Goal: Task Accomplishment & Management: Manage account settings

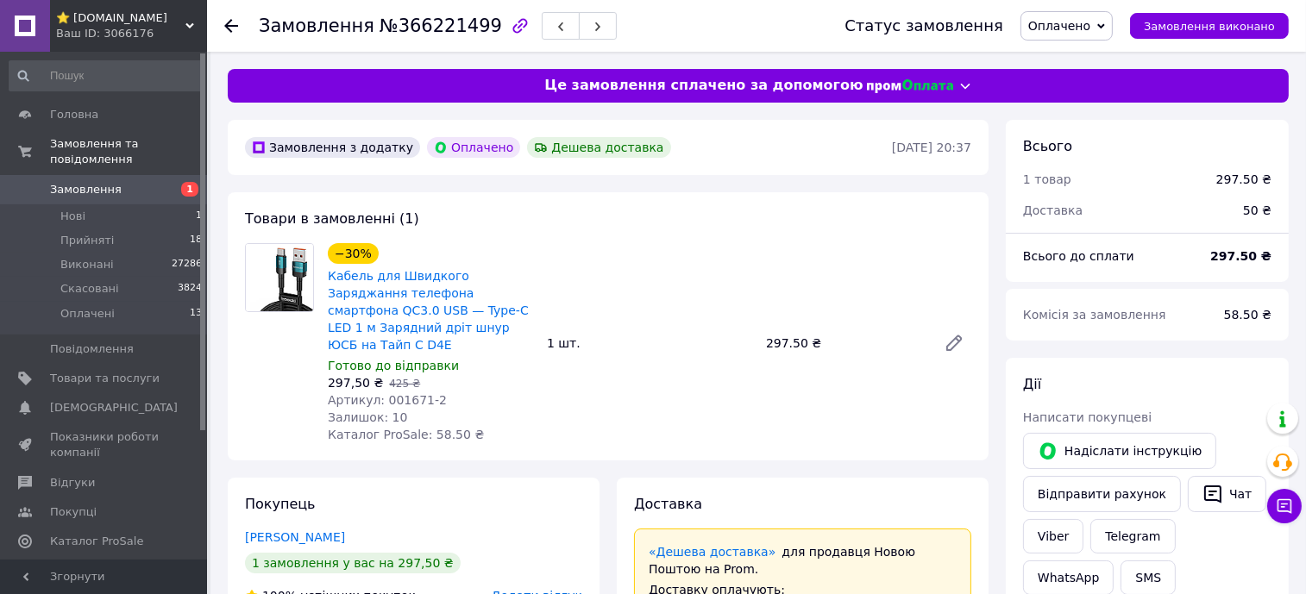
click at [390, 393] on span "Артикул: 001671-2" at bounding box center [387, 400] width 119 height 14
copy span "001671"
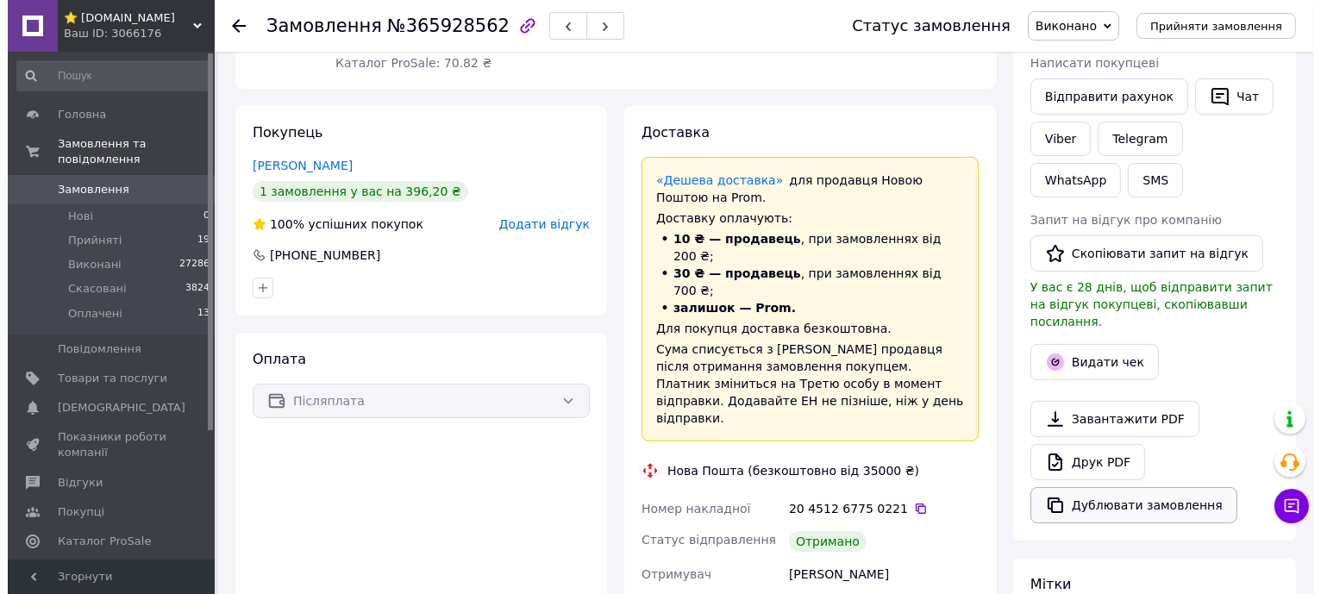
scroll to position [430, 0]
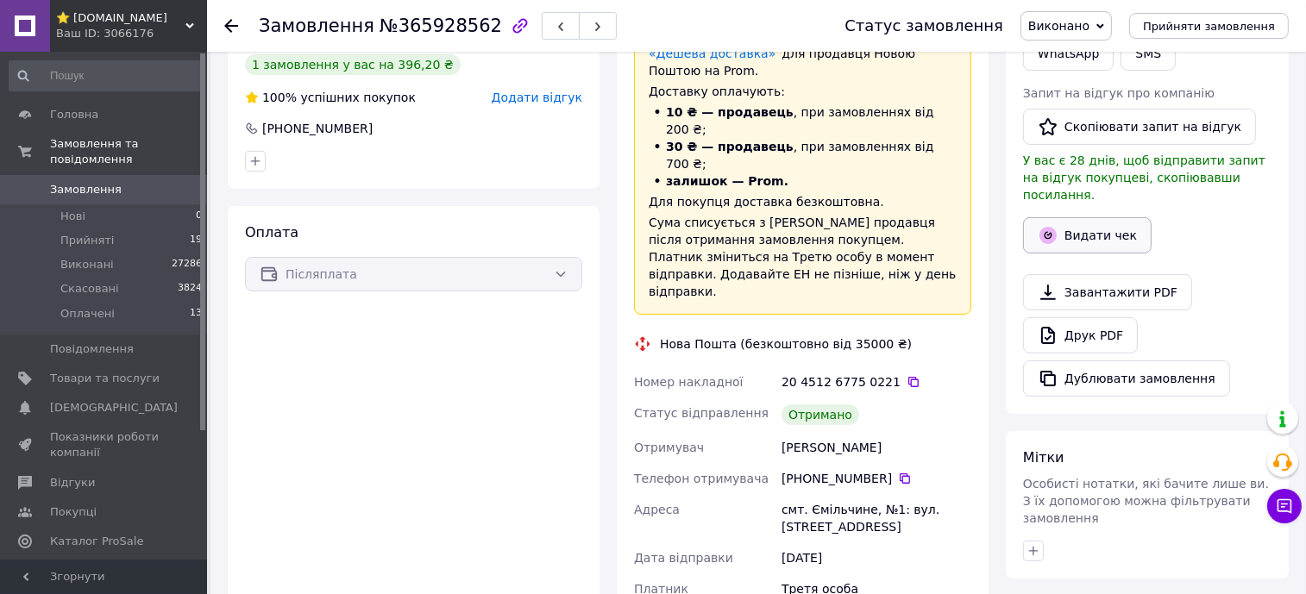
click at [1110, 217] on button "Видати чек" at bounding box center [1087, 235] width 129 height 36
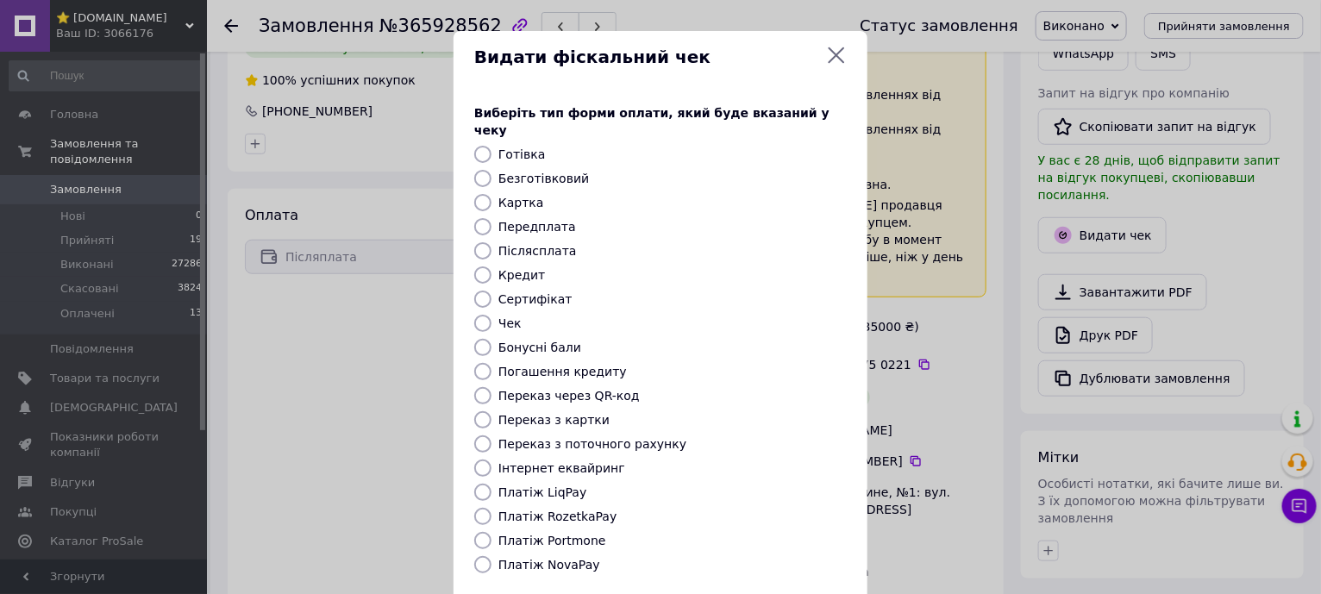
click at [543, 558] on label "Платіж NovaPay" at bounding box center [550, 565] width 102 height 14
click at [492, 556] on input "Платіж NovaPay" at bounding box center [482, 564] width 17 height 17
radio input "true"
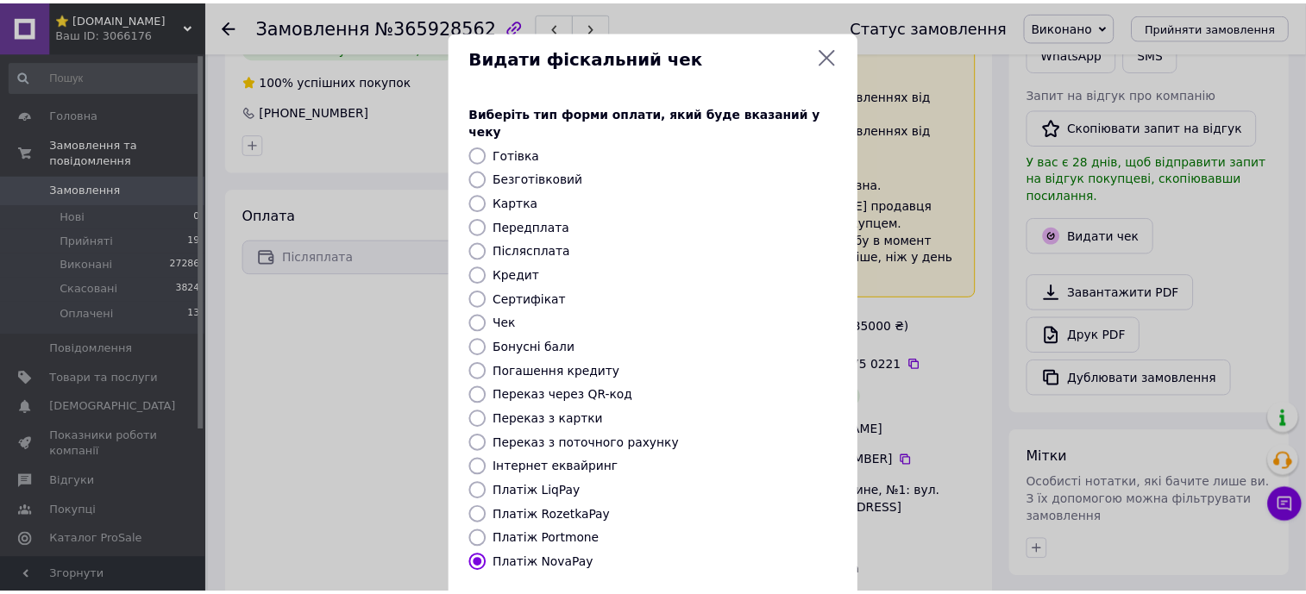
scroll to position [146, 0]
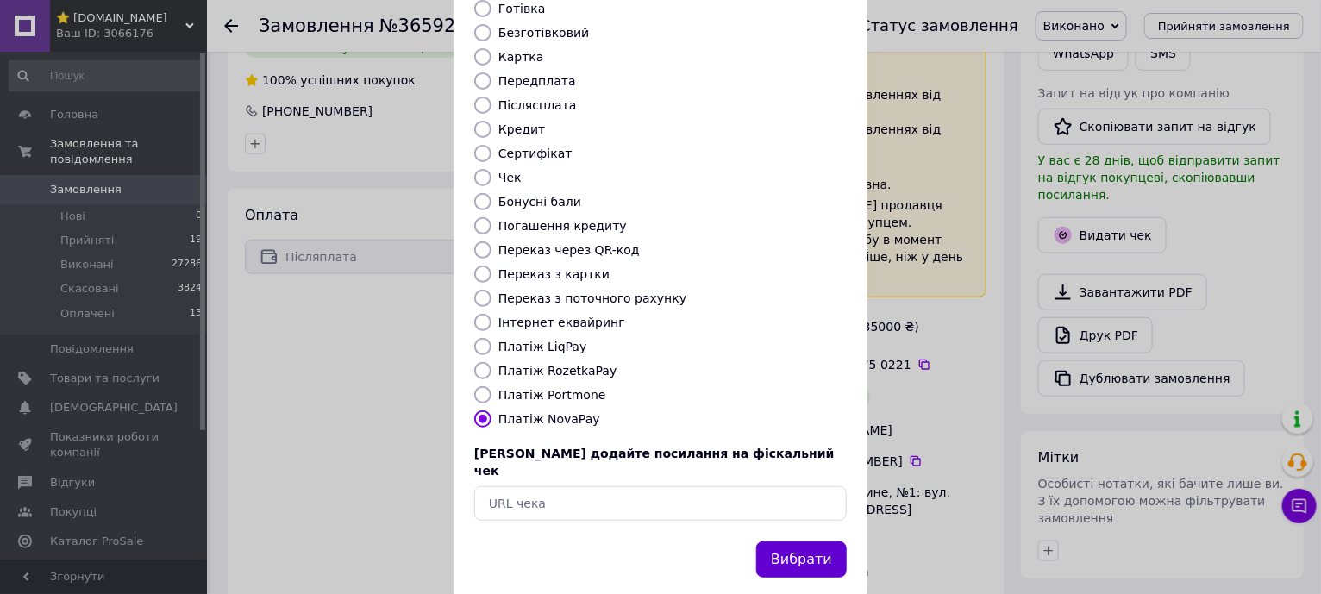
click at [816, 542] on button "Вибрати" at bounding box center [801, 560] width 91 height 37
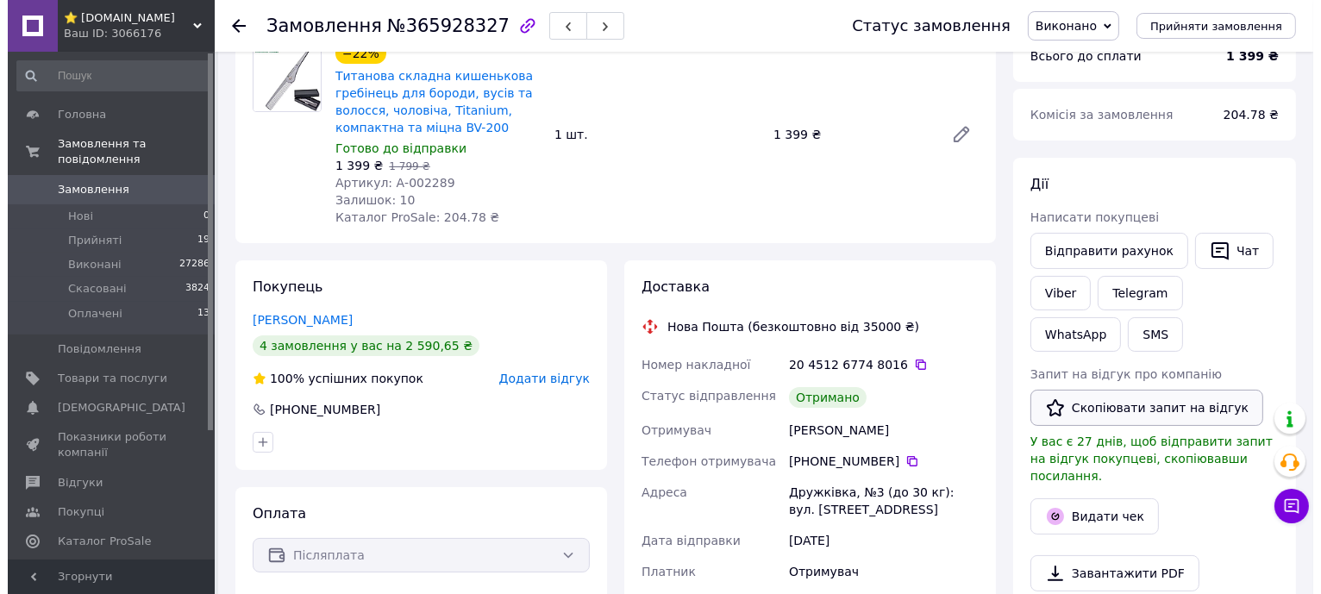
scroll to position [215, 0]
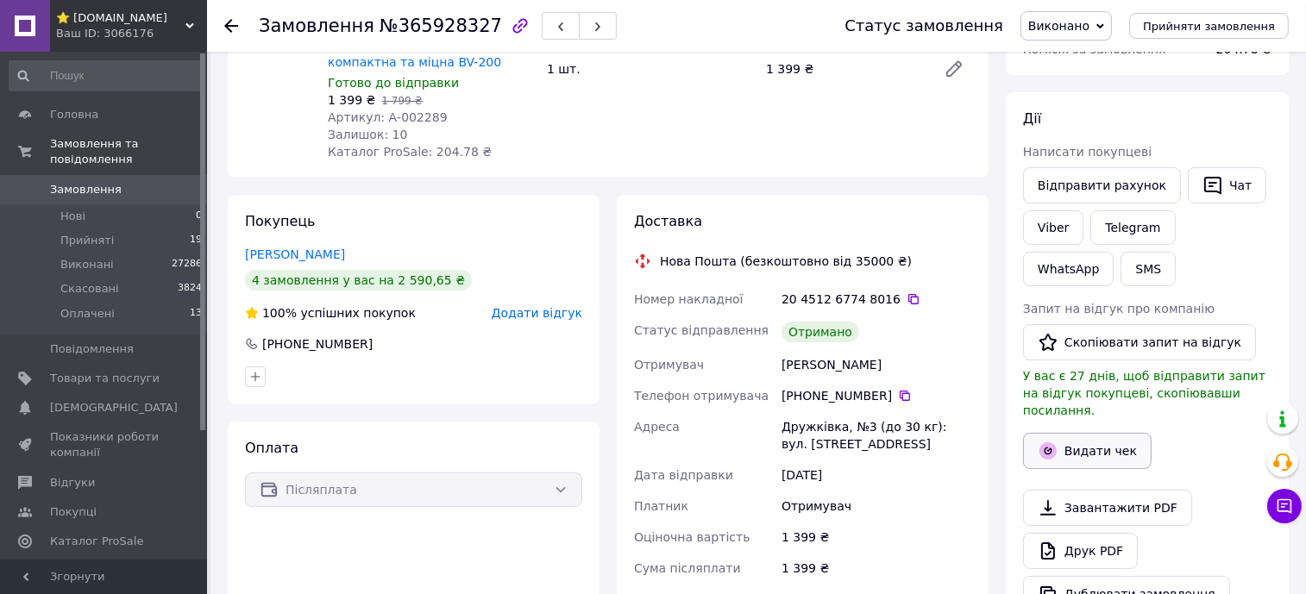
click at [1090, 433] on button "Видати чек" at bounding box center [1087, 451] width 129 height 36
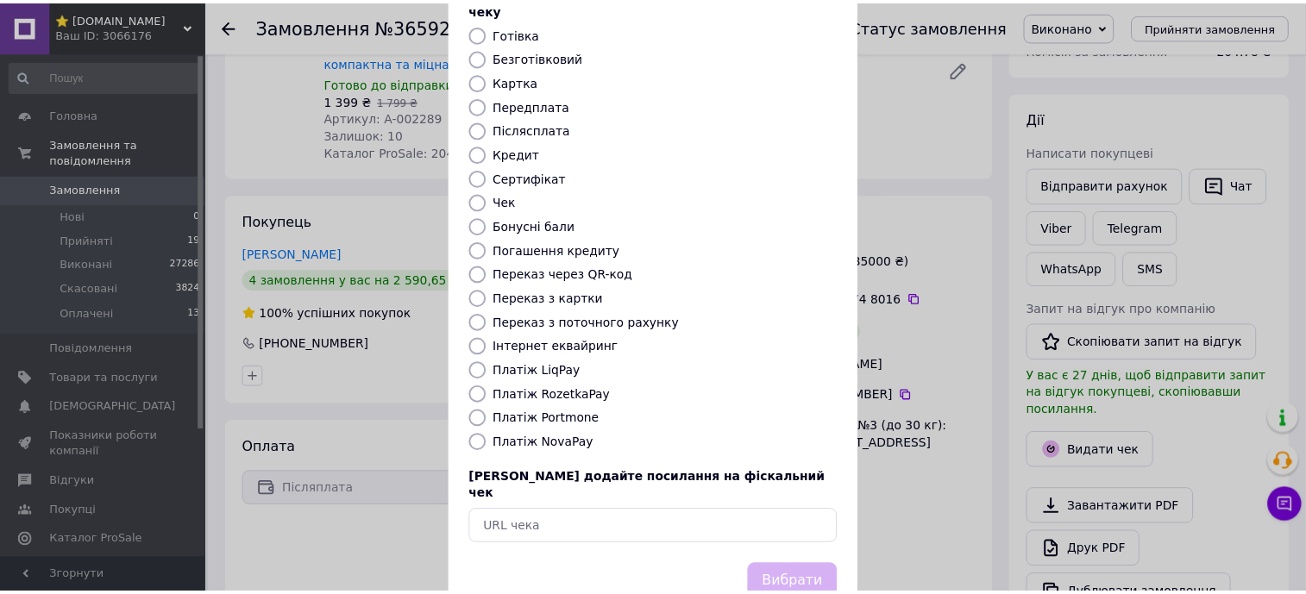
scroll to position [146, 0]
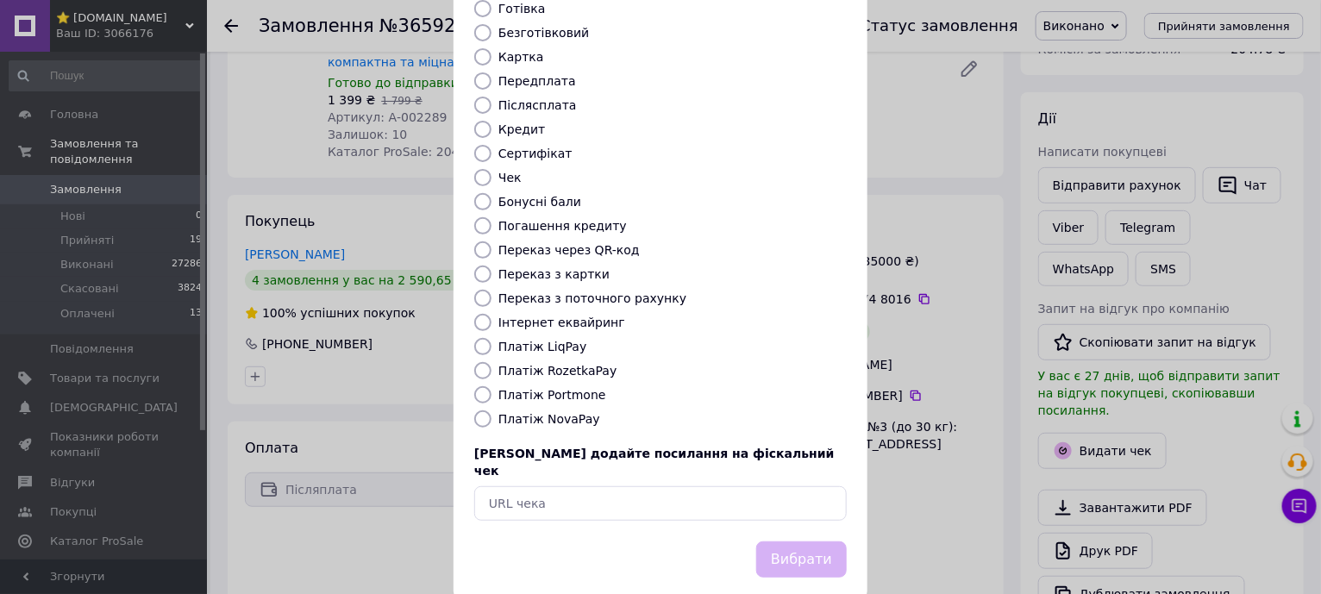
click at [561, 412] on label "Платіж NovaPay" at bounding box center [550, 419] width 102 height 14
click at [492, 411] on input "Платіж NovaPay" at bounding box center [482, 419] width 17 height 17
radio input "true"
click at [811, 542] on button "Вибрати" at bounding box center [801, 560] width 91 height 37
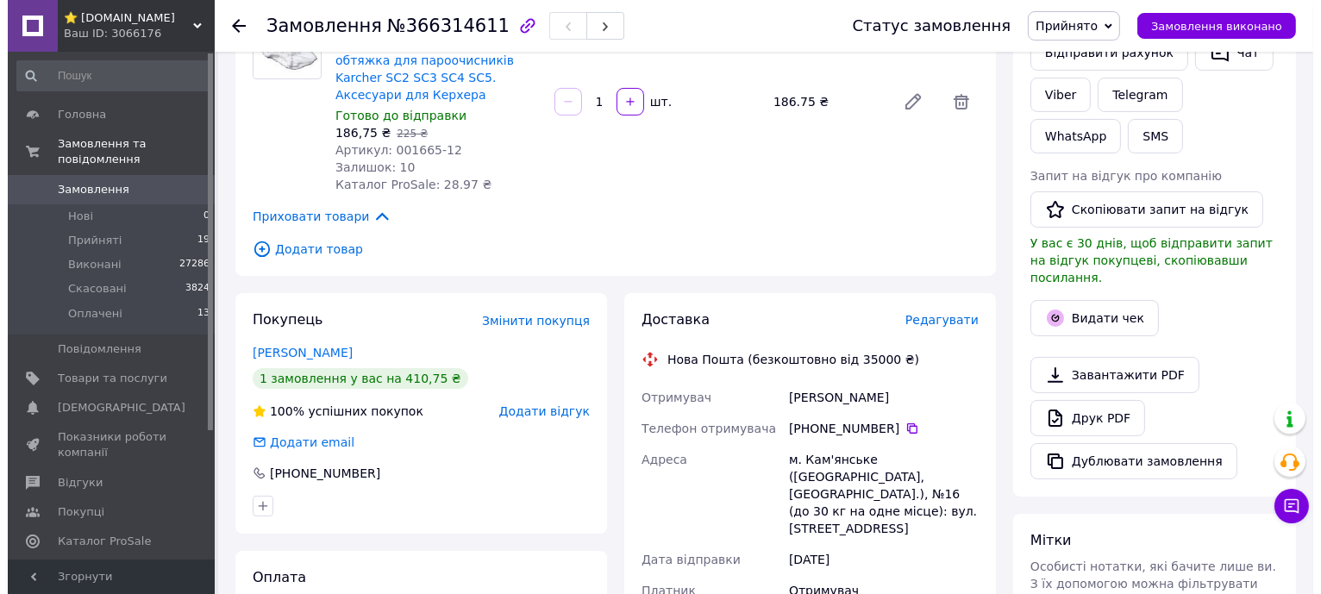
scroll to position [430, 0]
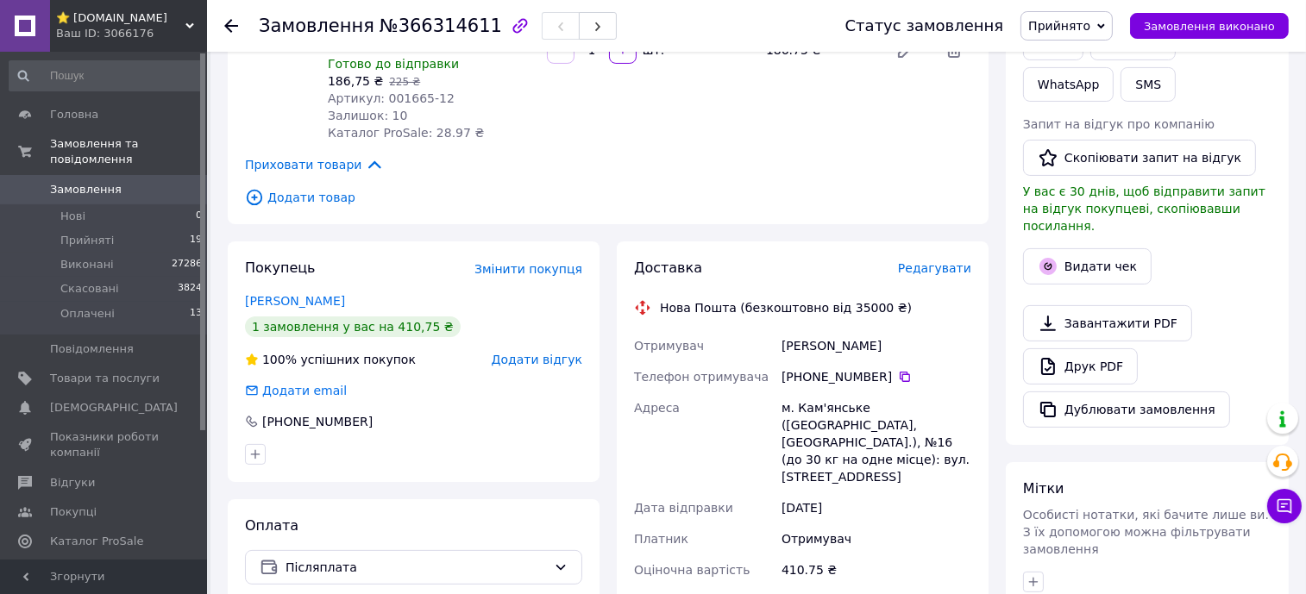
click at [953, 261] on span "Редагувати" at bounding box center [934, 268] width 73 height 14
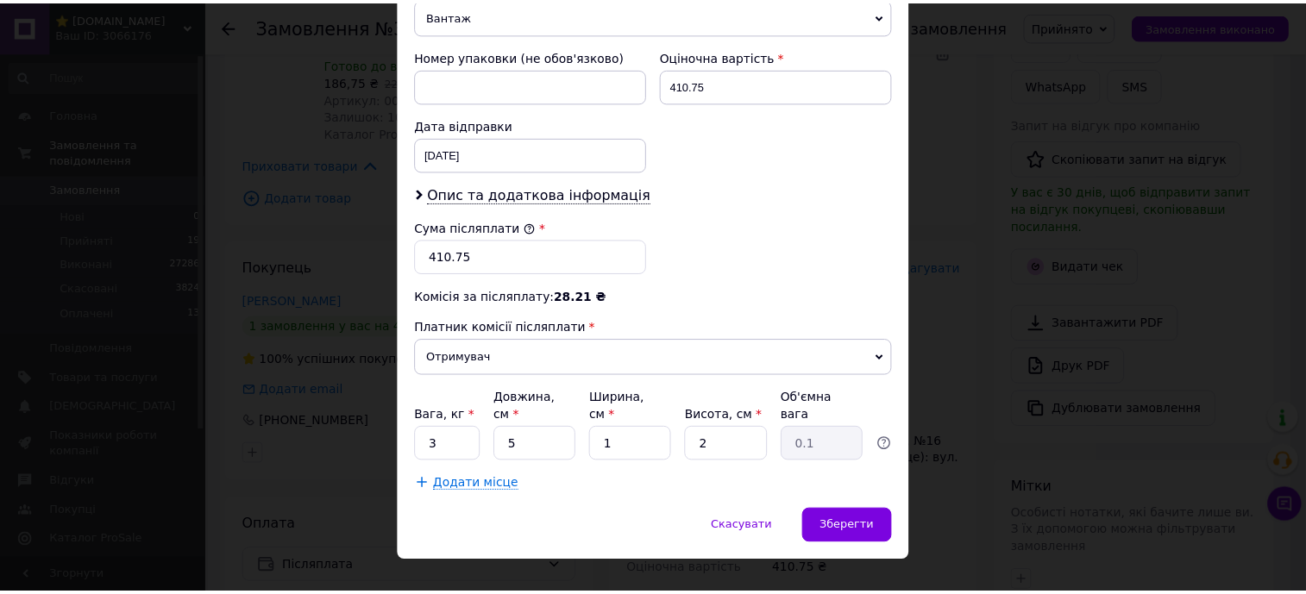
scroll to position [733, 0]
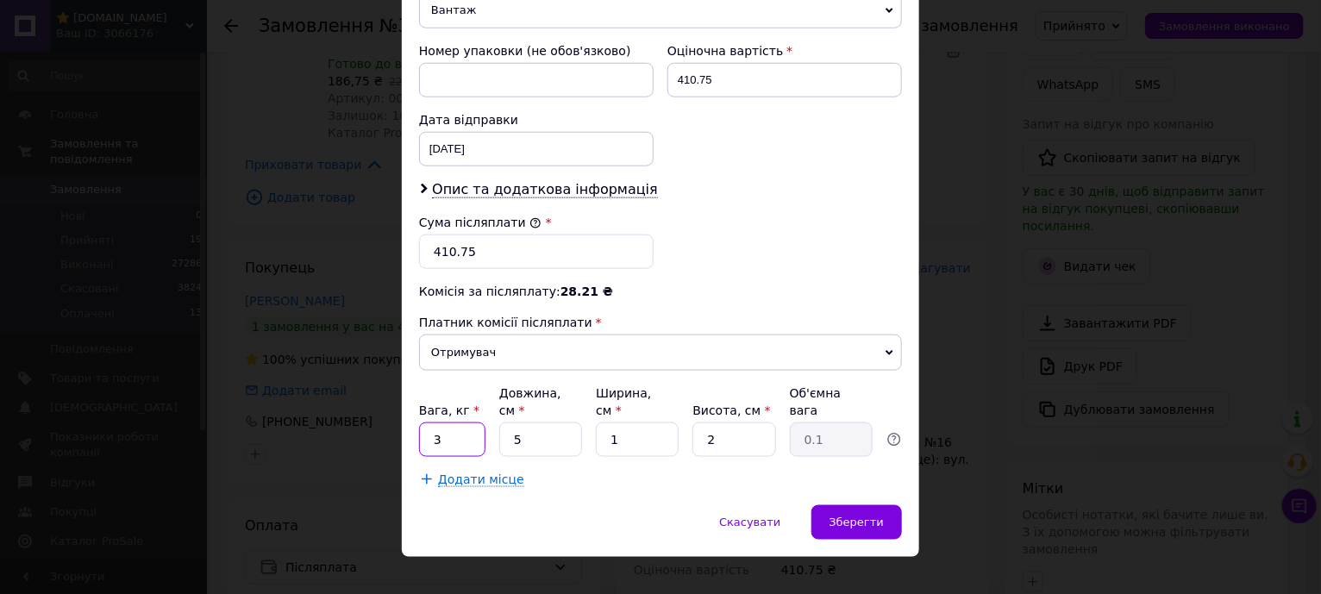
drag, startPoint x: 443, startPoint y: 416, endPoint x: 420, endPoint y: 416, distance: 22.4
click at [420, 423] on input "3" at bounding box center [452, 440] width 66 height 35
type input "0.5"
click at [845, 516] on span "Зберегти" at bounding box center [857, 522] width 54 height 13
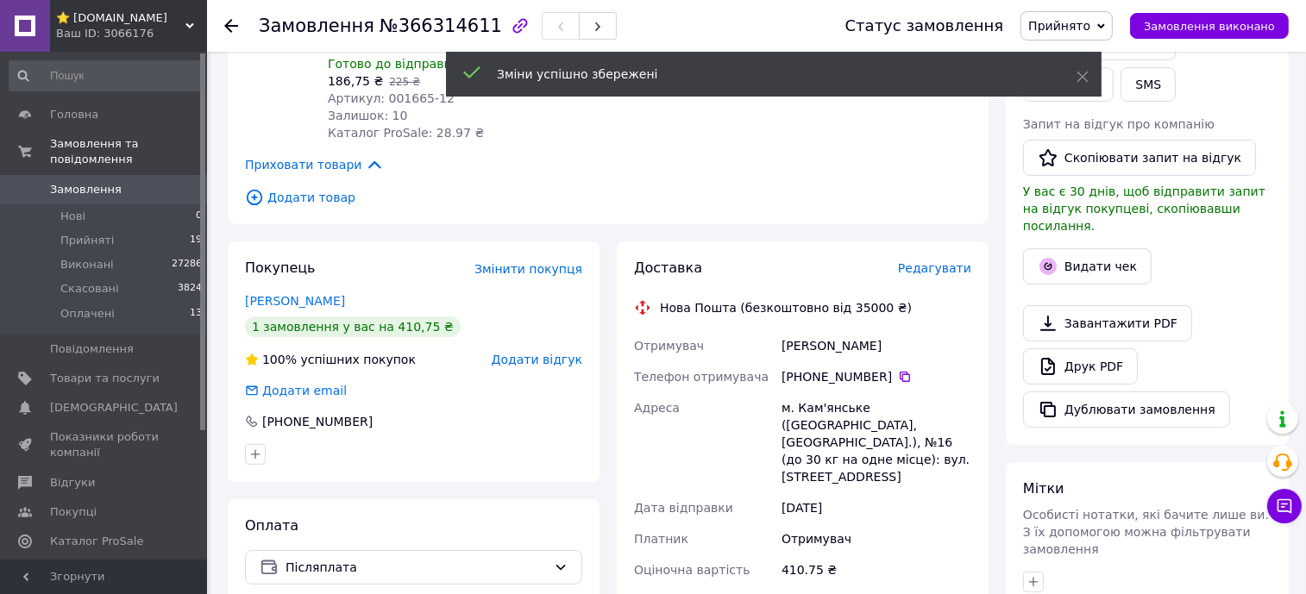
scroll to position [1045, 0]
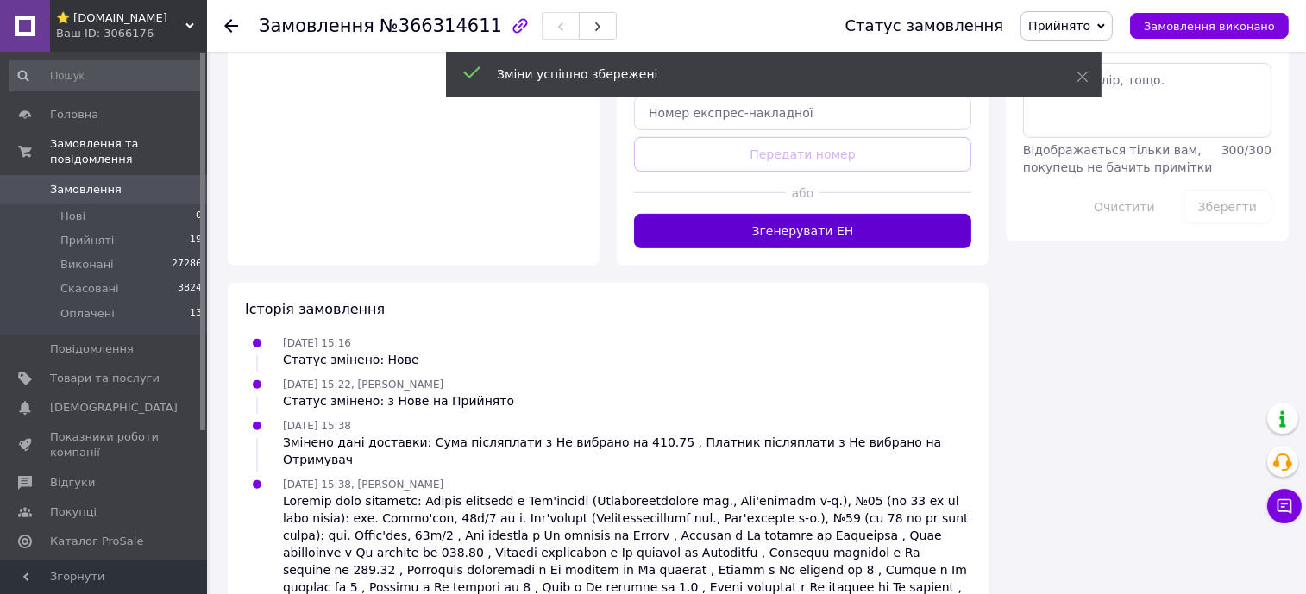
click at [898, 214] on button "Згенерувати ЕН" at bounding box center [802, 231] width 337 height 35
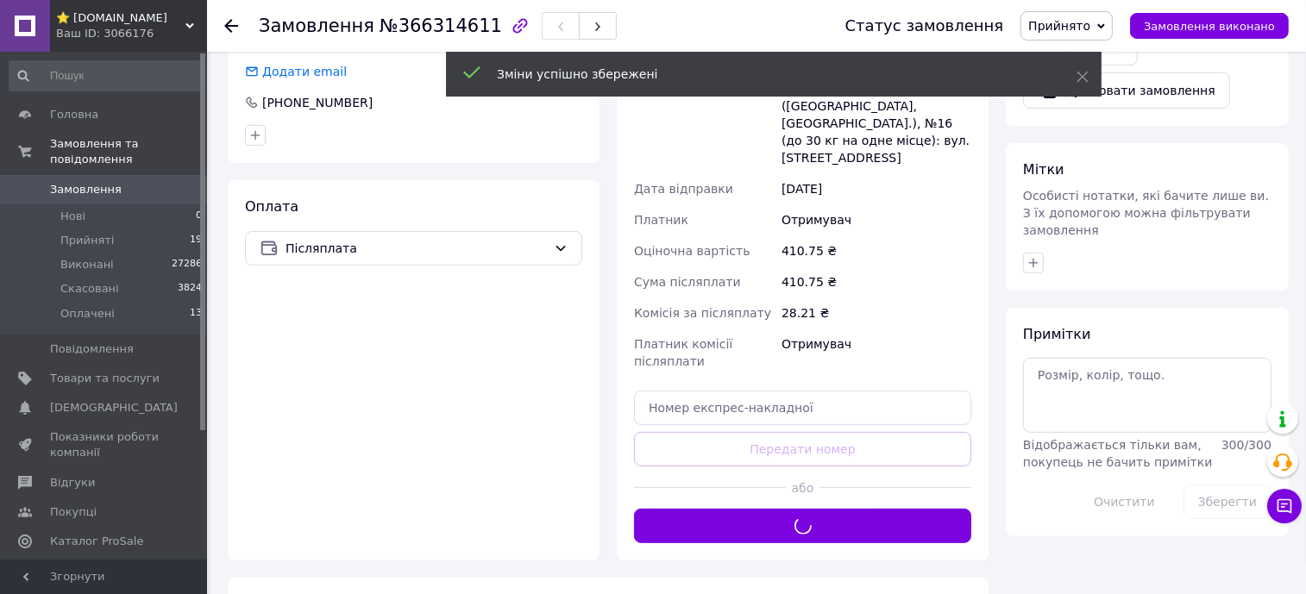
scroll to position [505, 0]
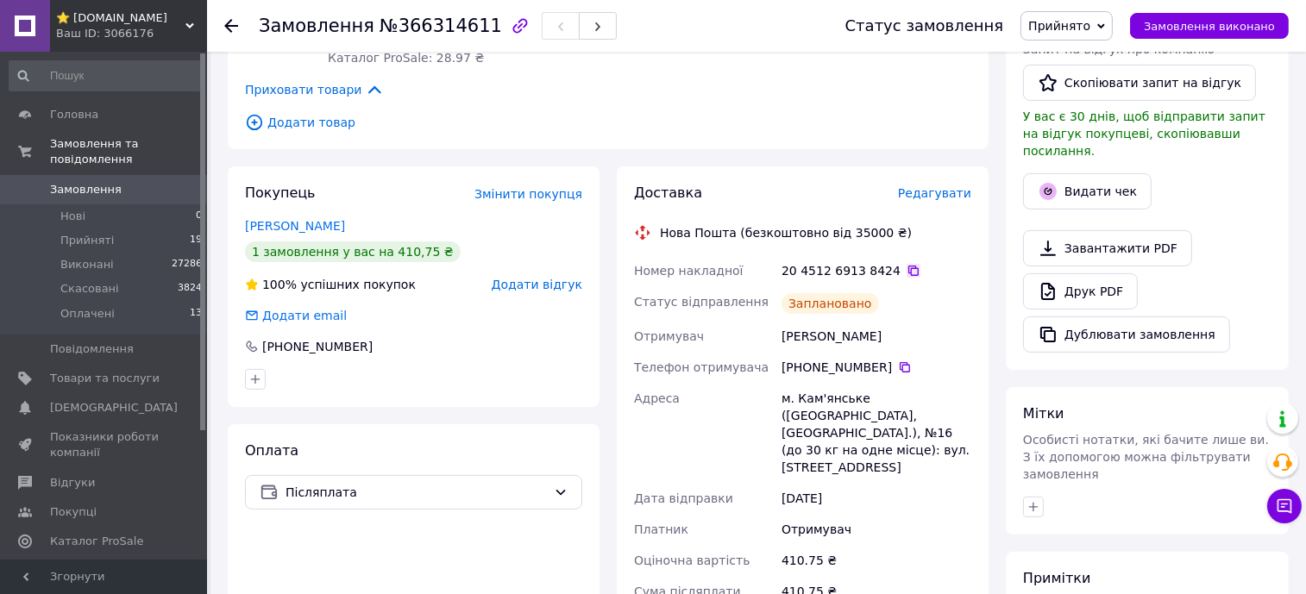
click at [908, 266] on icon at bounding box center [913, 271] width 10 height 10
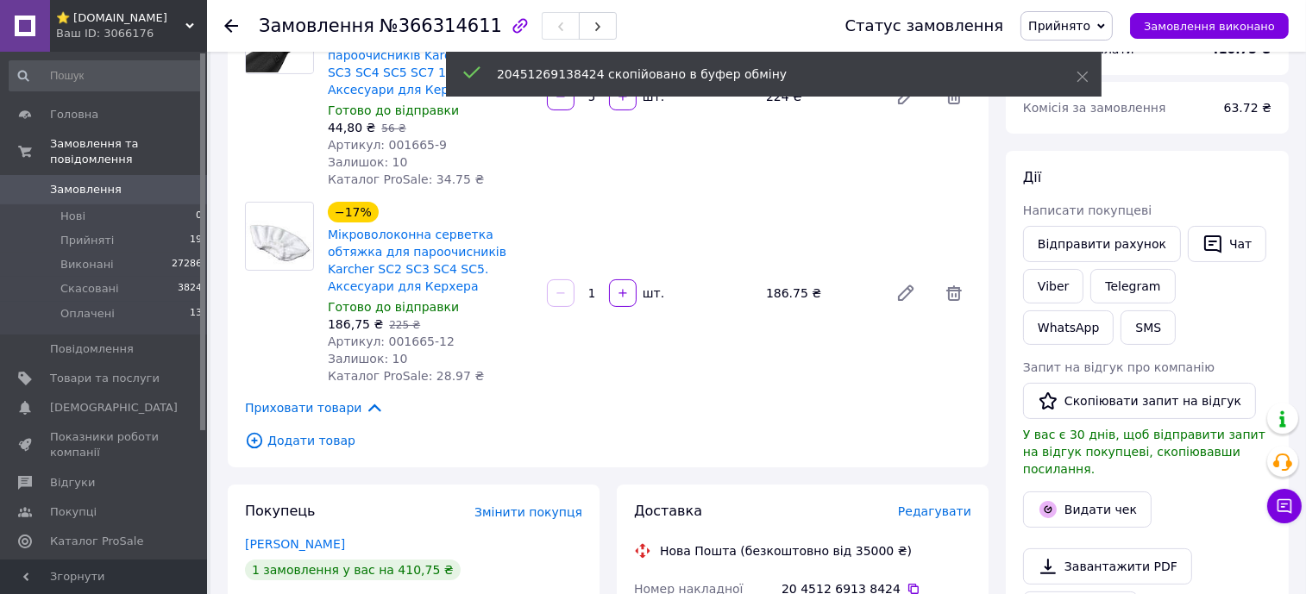
scroll to position [0, 0]
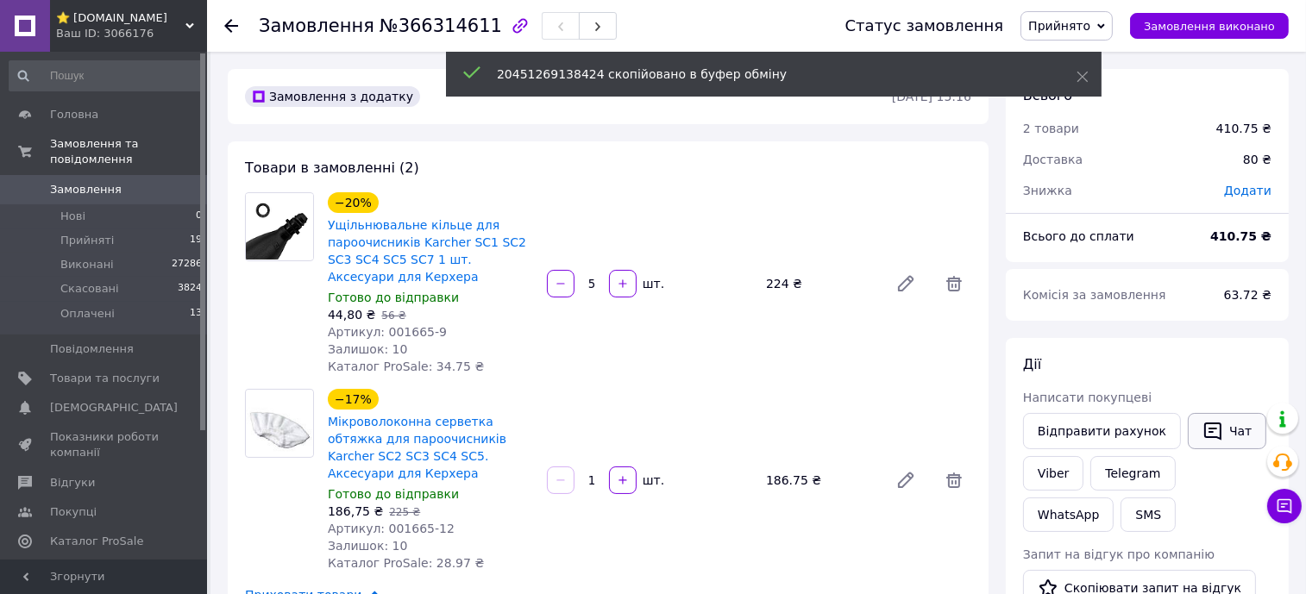
click at [1214, 420] on button "Чат" at bounding box center [1227, 431] width 78 height 36
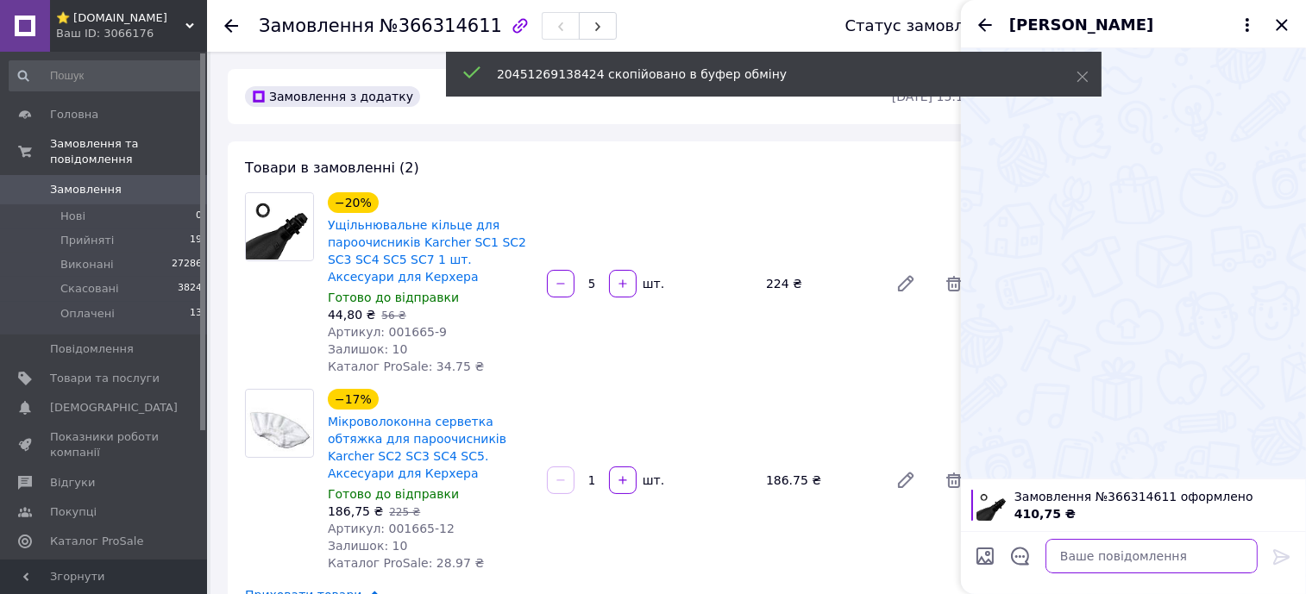
click at [1227, 559] on textarea at bounding box center [1151, 556] width 212 height 35
paste textarea "20451269138424"
type textarea "20451269138424"
click at [1283, 557] on icon at bounding box center [1281, 557] width 21 height 21
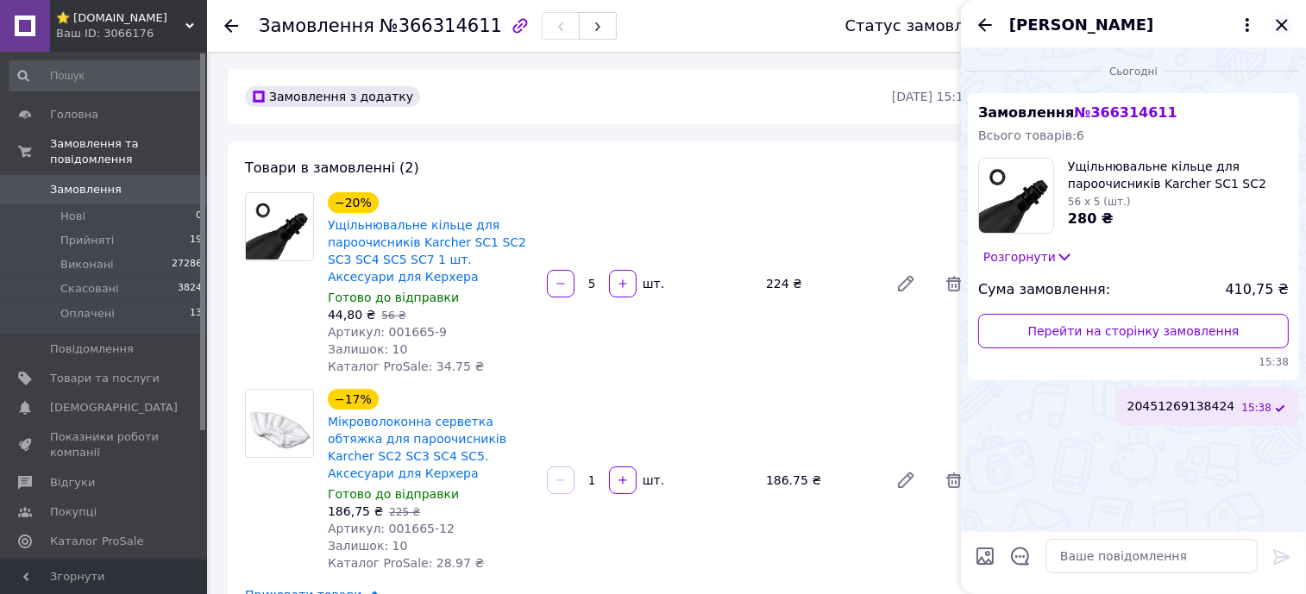
click at [1285, 22] on icon "Закрити" at bounding box center [1281, 25] width 21 height 21
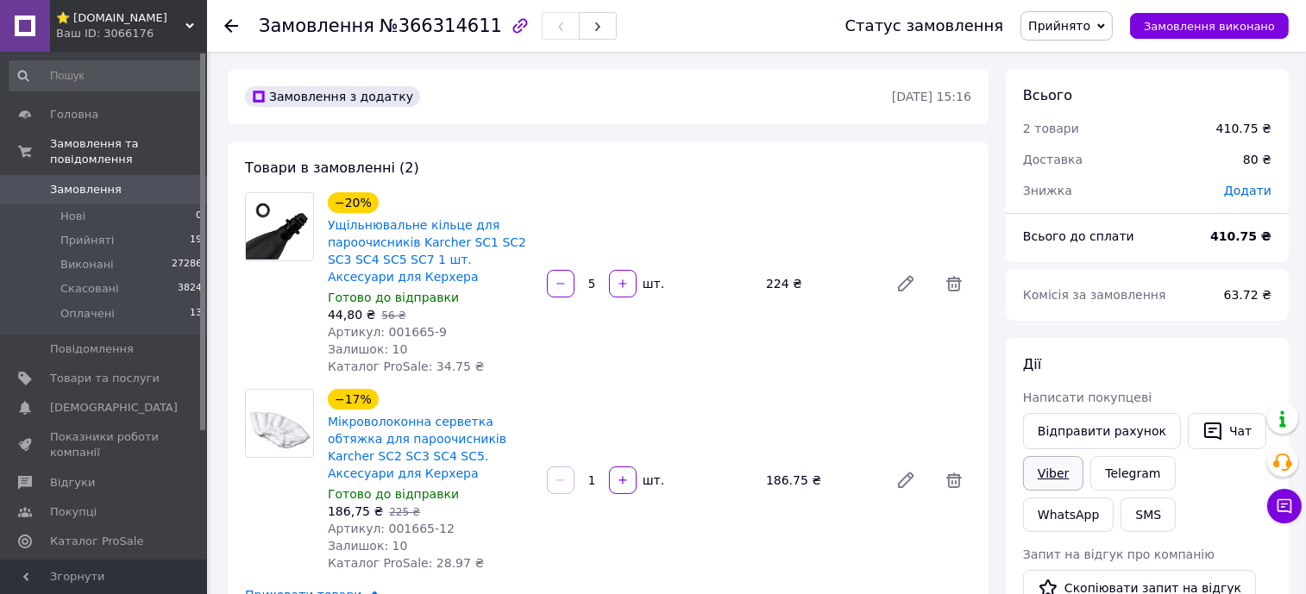
click at [1045, 468] on link "Viber" at bounding box center [1053, 473] width 60 height 35
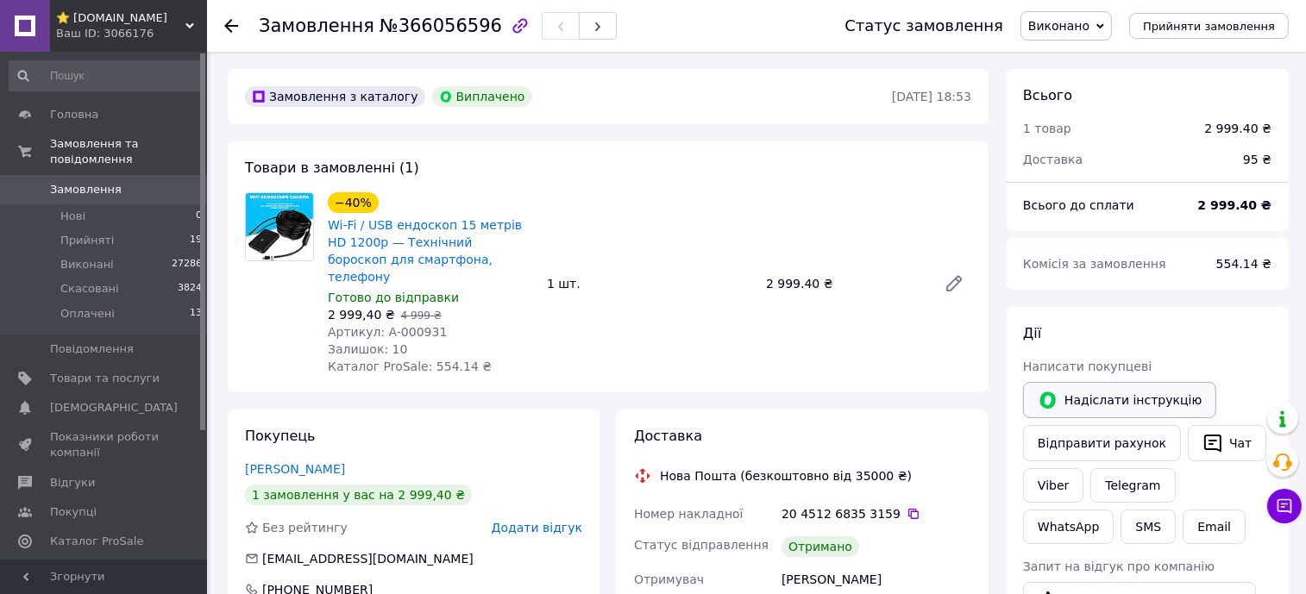
click at [1114, 399] on button "Надіслати інструкцію" at bounding box center [1119, 400] width 193 height 36
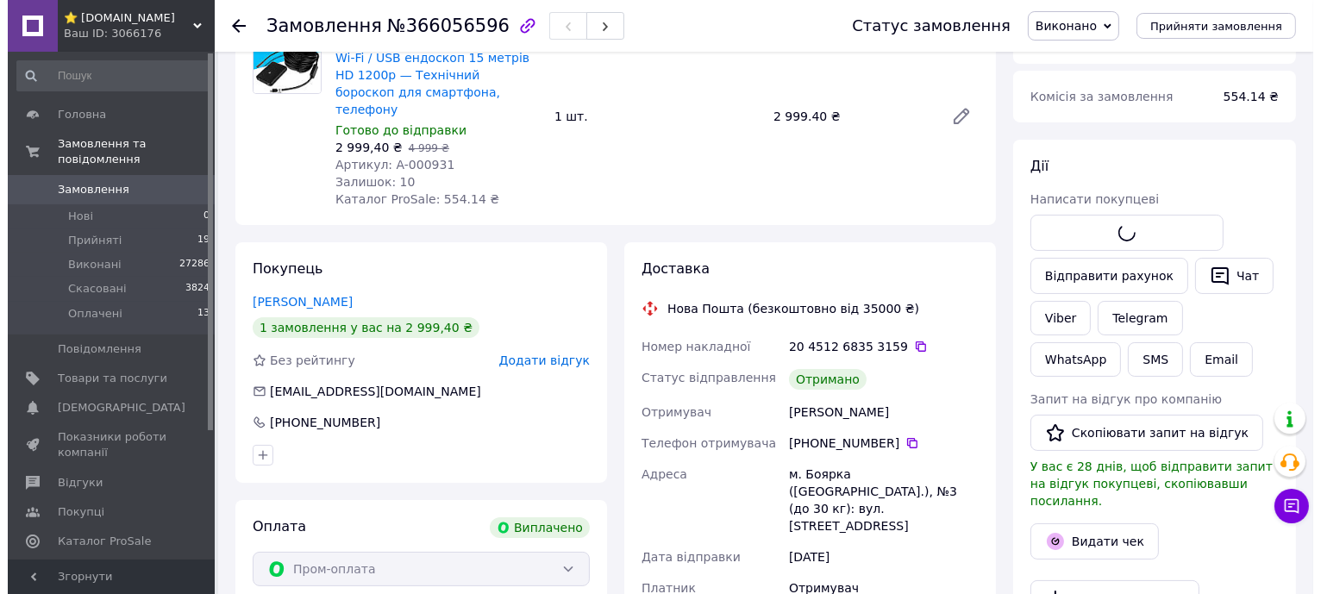
scroll to position [323, 0]
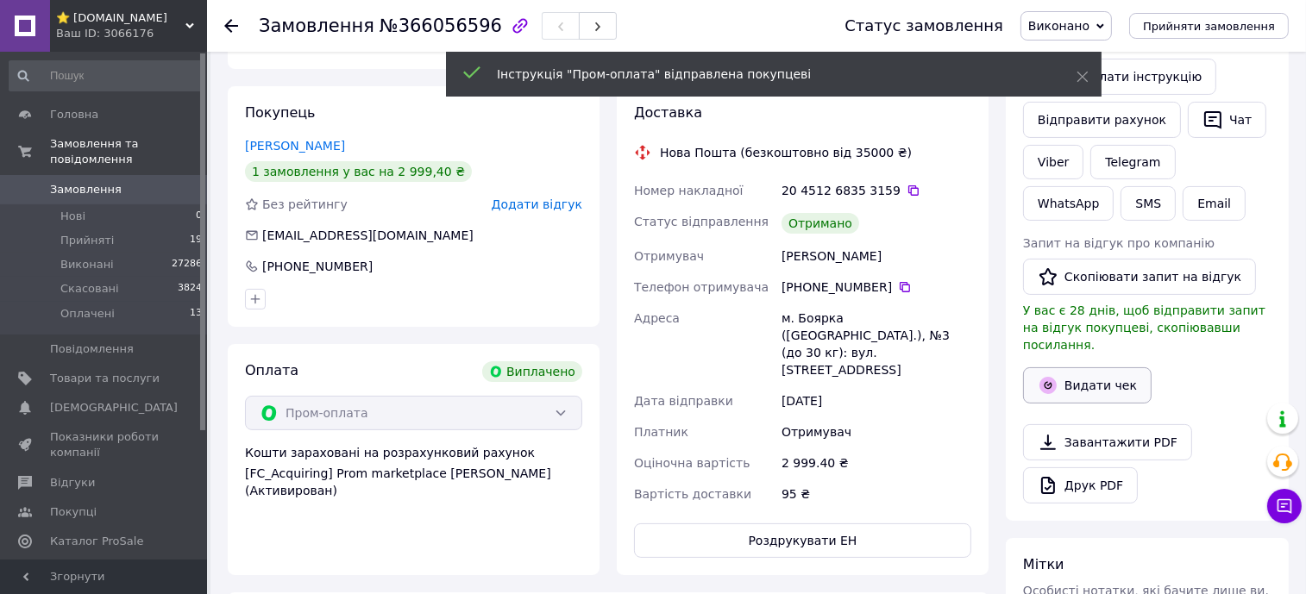
click at [1083, 367] on button "Видати чек" at bounding box center [1087, 385] width 129 height 36
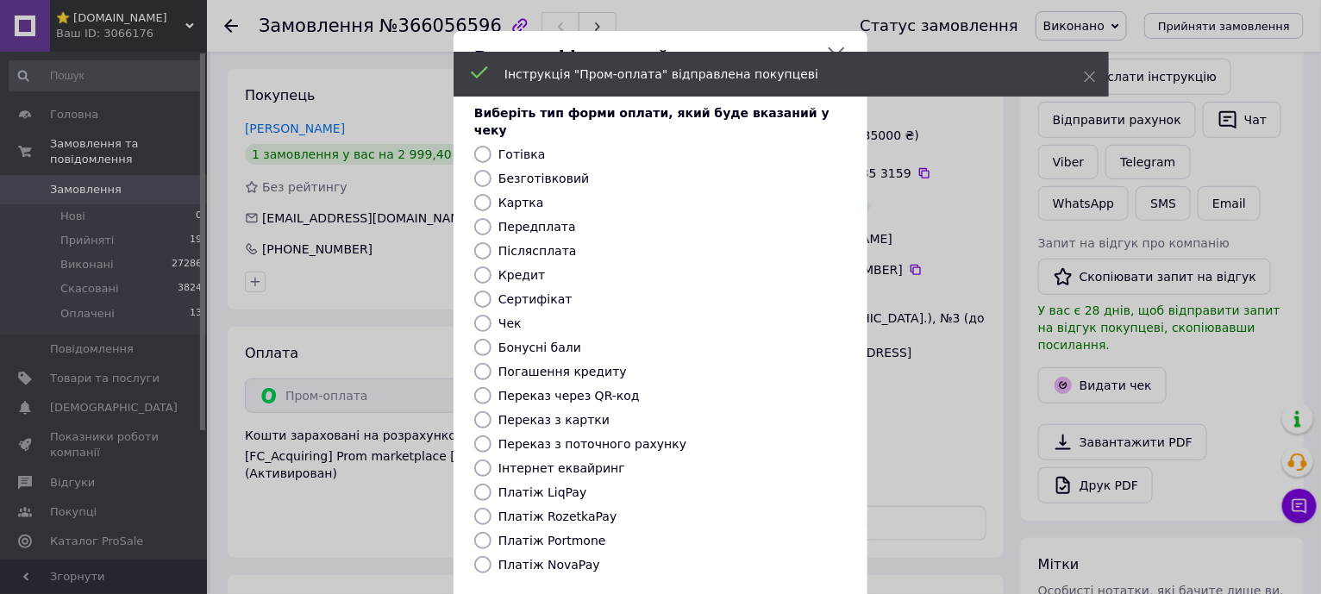
click at [560, 510] on label "Платіж RozetkaPay" at bounding box center [558, 517] width 118 height 14
click at [492, 508] on input "Платіж RozetkaPay" at bounding box center [482, 516] width 17 height 17
radio input "true"
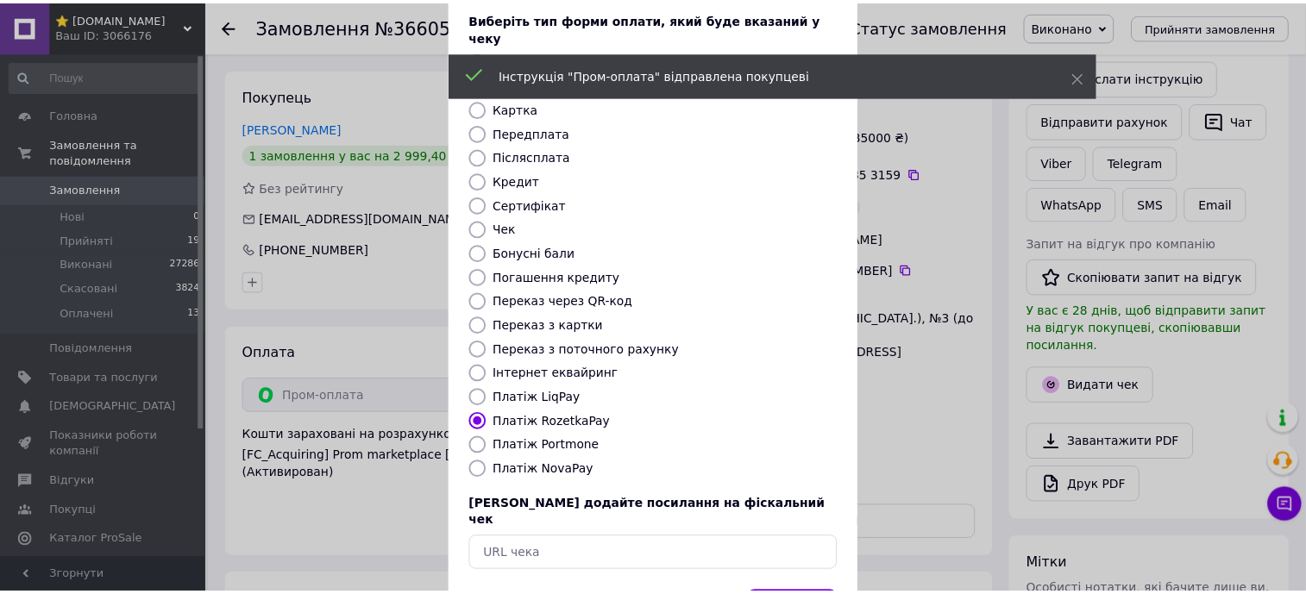
scroll to position [146, 0]
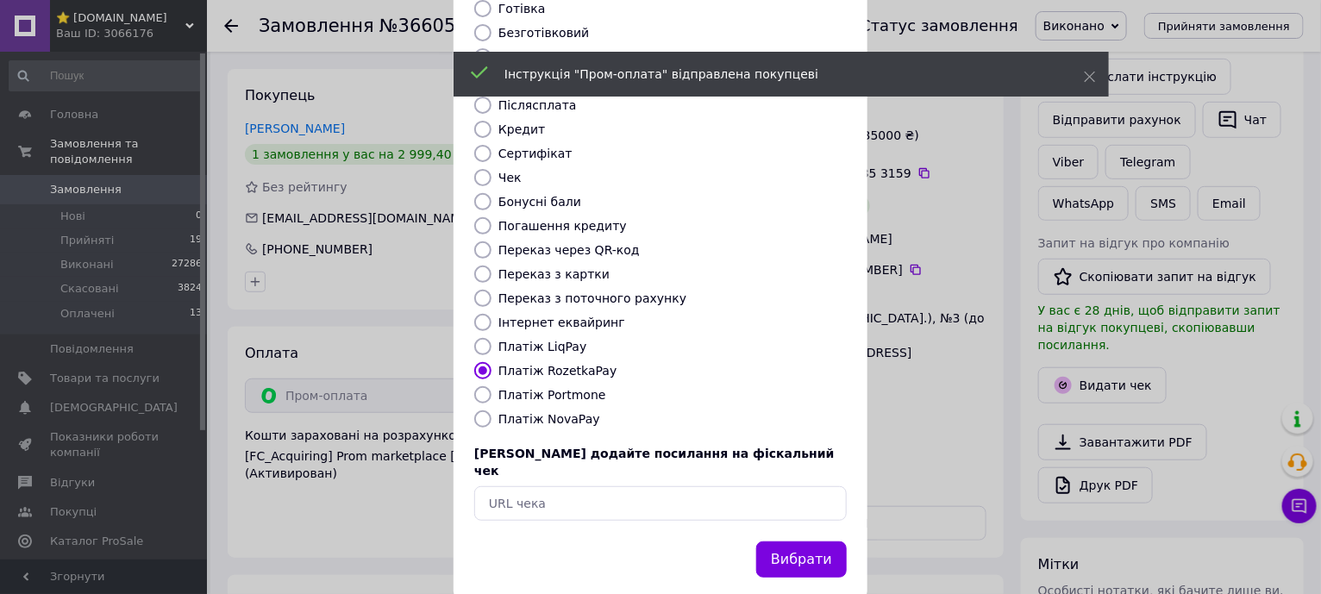
click at [800, 542] on button "Вибрати" at bounding box center [801, 560] width 91 height 37
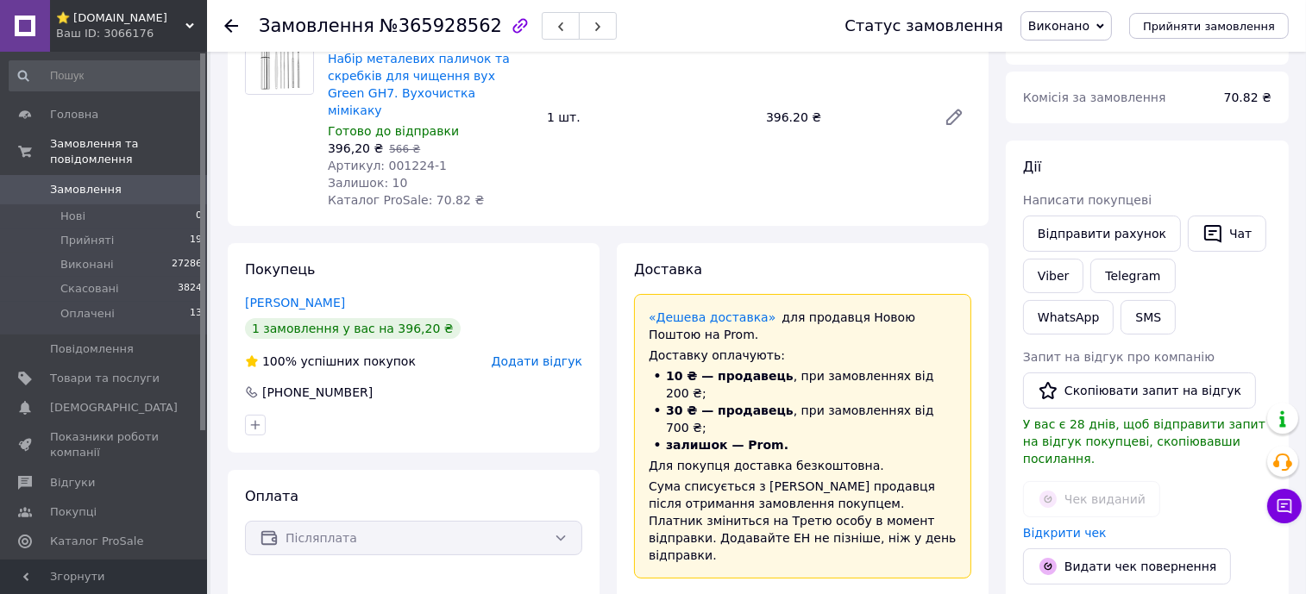
scroll to position [323, 0]
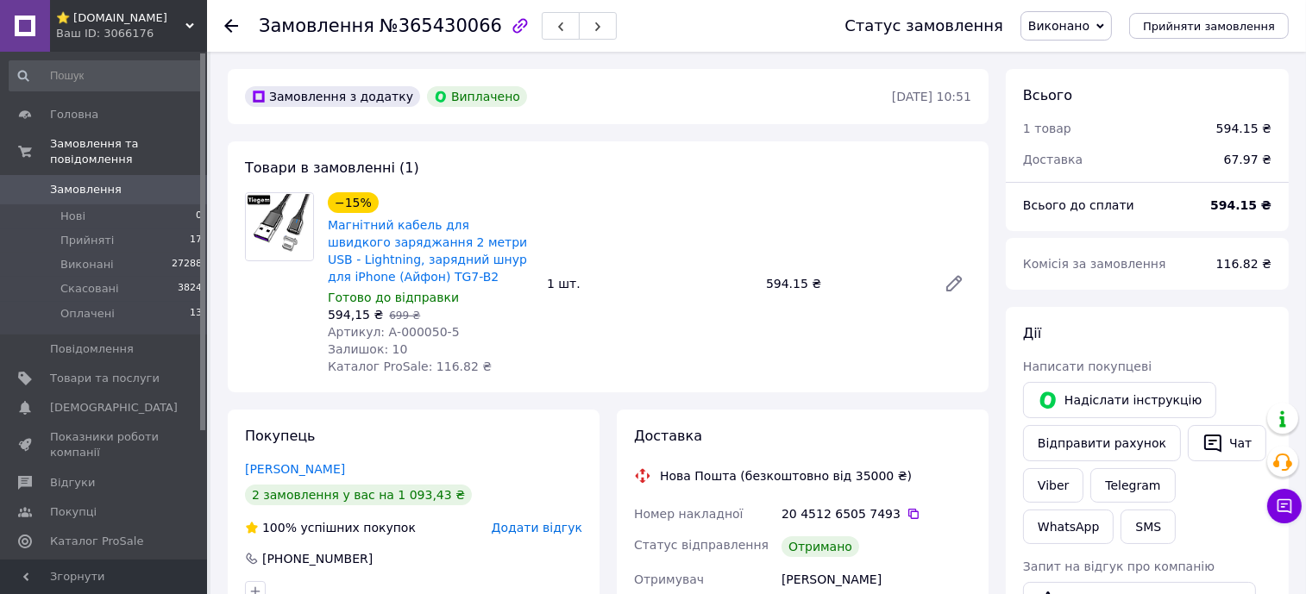
click at [1092, 380] on div "Надіслати інструкцію" at bounding box center [1120, 400] width 200 height 43
click at [1095, 395] on button "Надіслати інструкцію" at bounding box center [1119, 400] width 193 height 36
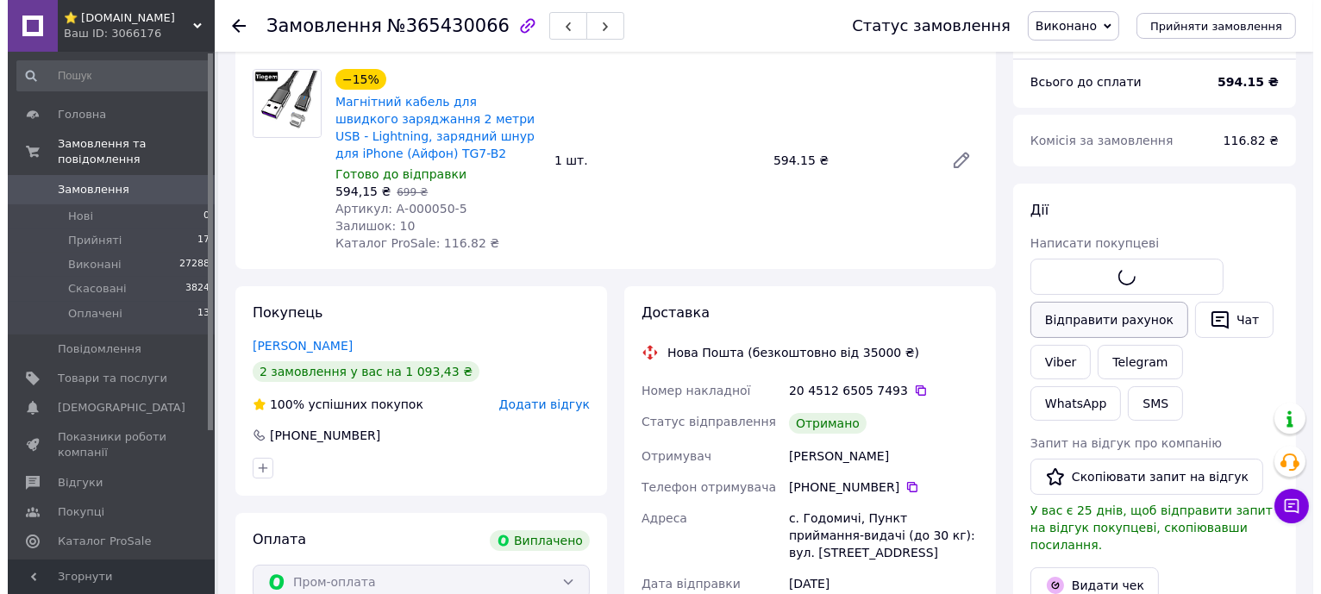
scroll to position [215, 0]
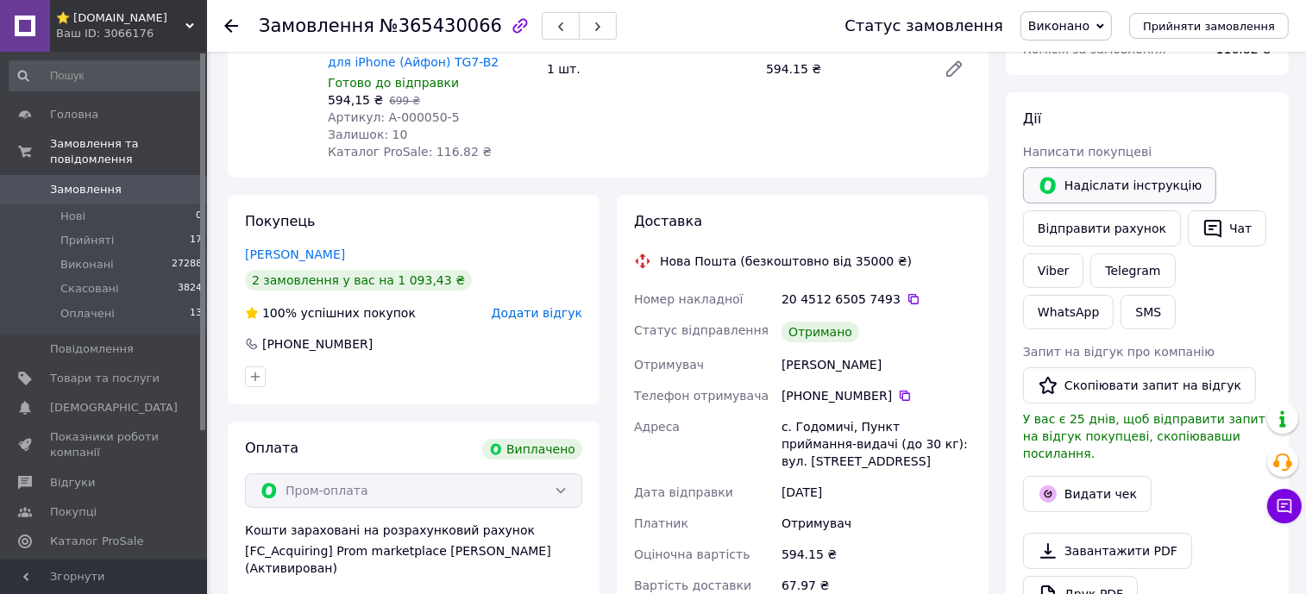
click at [1113, 176] on button "Надіслати інструкцію" at bounding box center [1119, 185] width 193 height 36
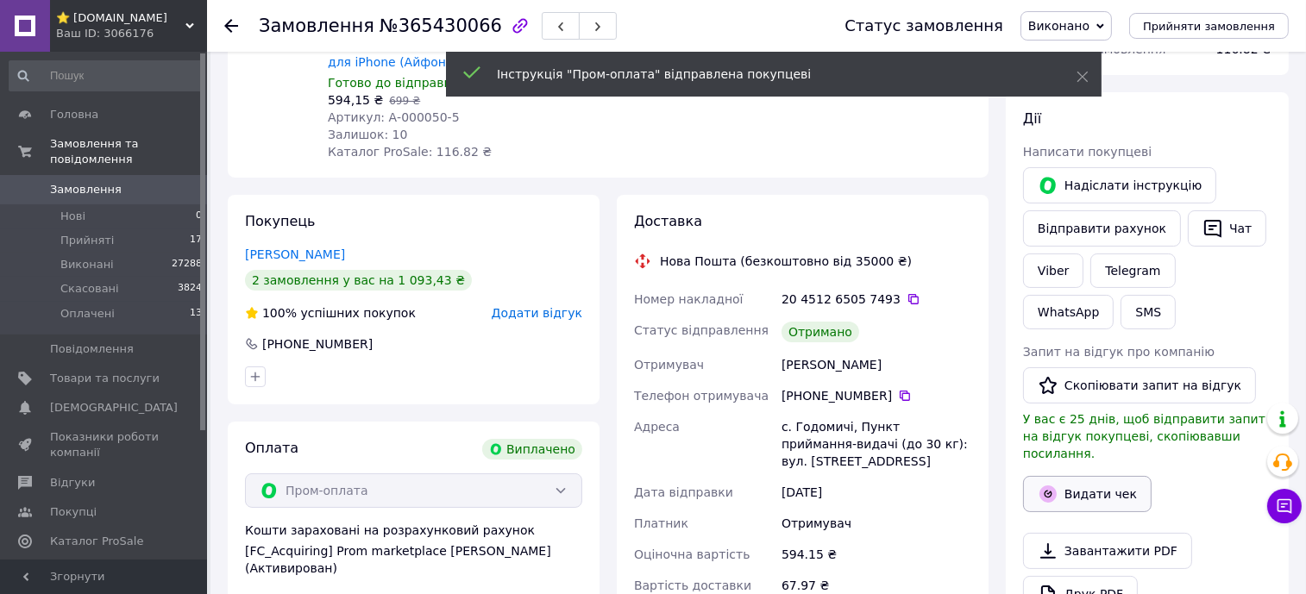
click at [1080, 477] on button "Видати чек" at bounding box center [1087, 494] width 129 height 36
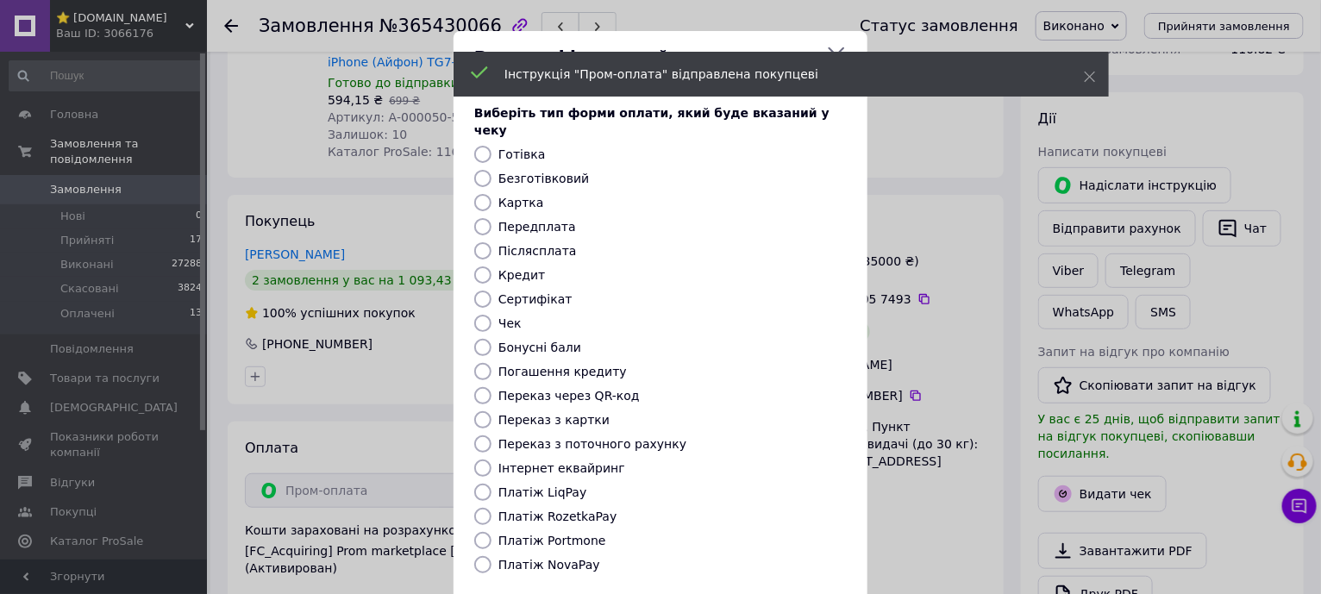
click at [575, 510] on label "Платіж RozetkaPay" at bounding box center [558, 517] width 118 height 14
click at [492, 508] on input "Платіж RozetkaPay" at bounding box center [482, 516] width 17 height 17
radio input "true"
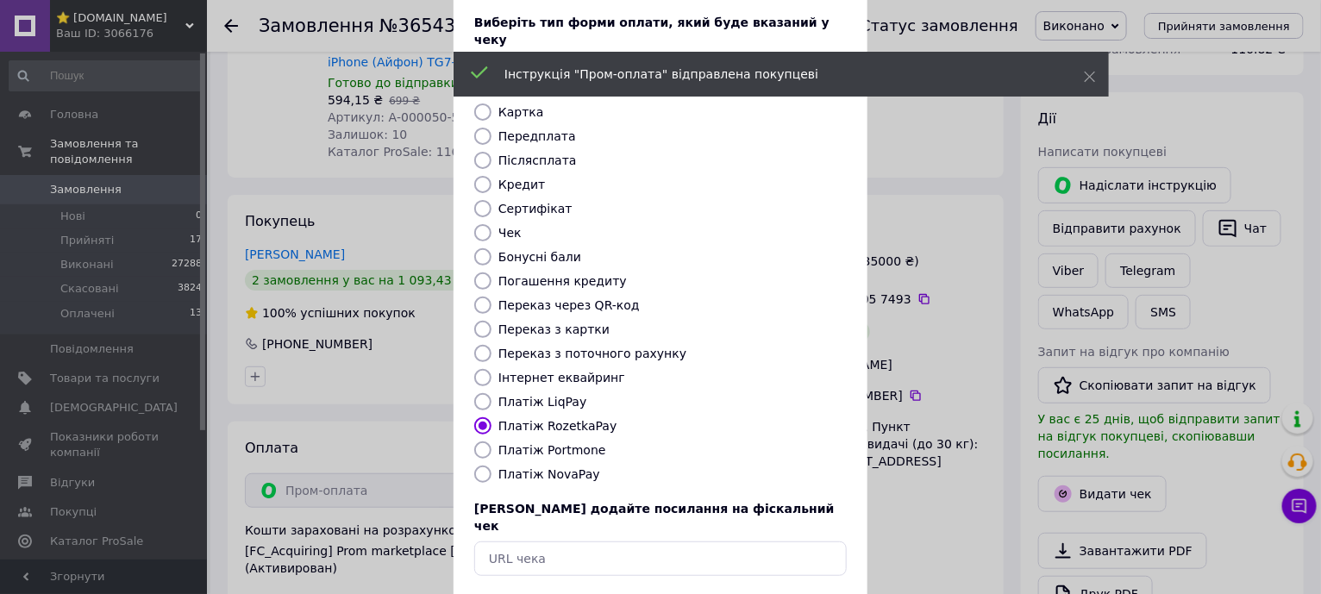
scroll to position [146, 0]
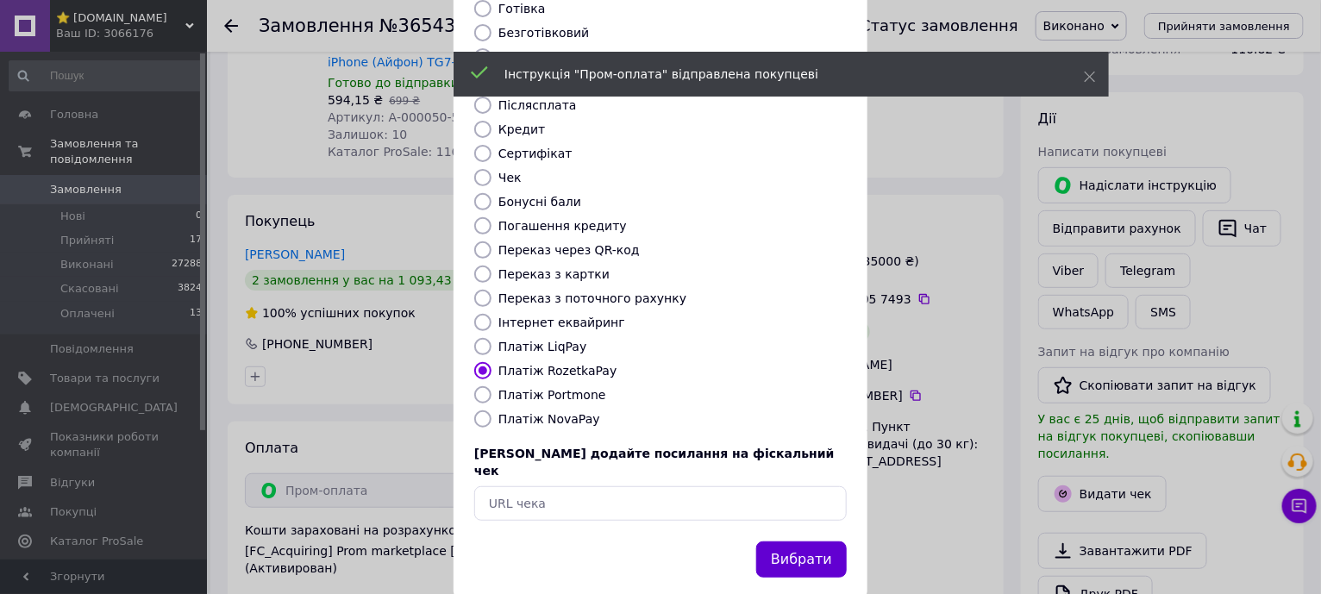
click at [794, 542] on button "Вибрати" at bounding box center [801, 560] width 91 height 37
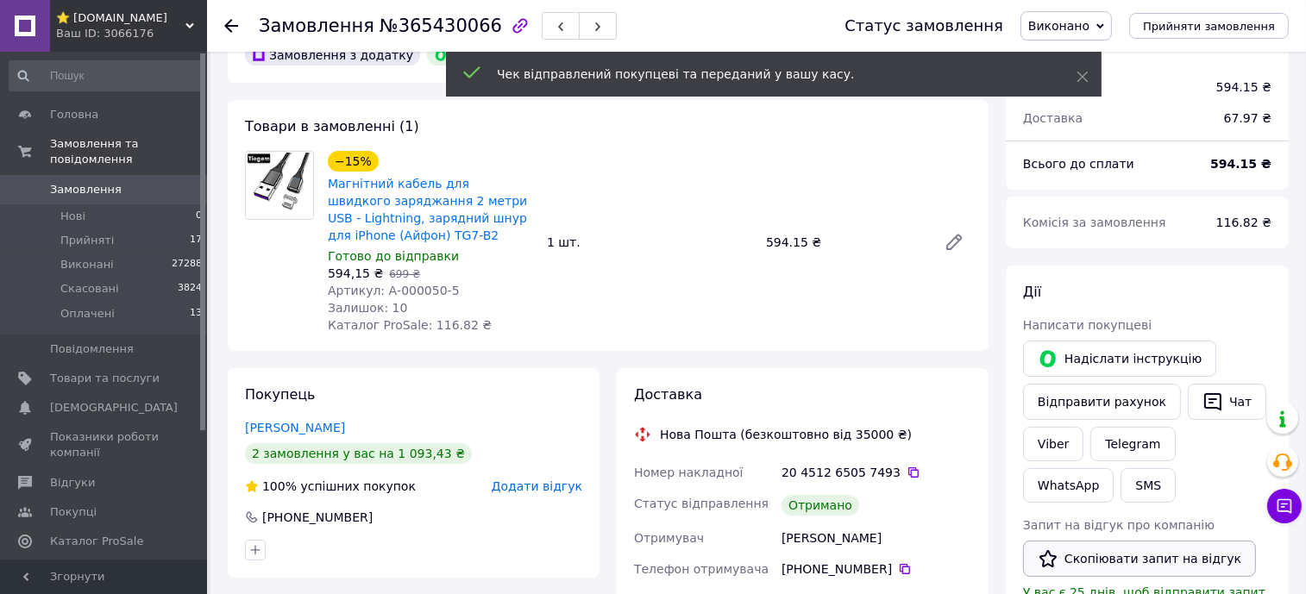
scroll to position [0, 0]
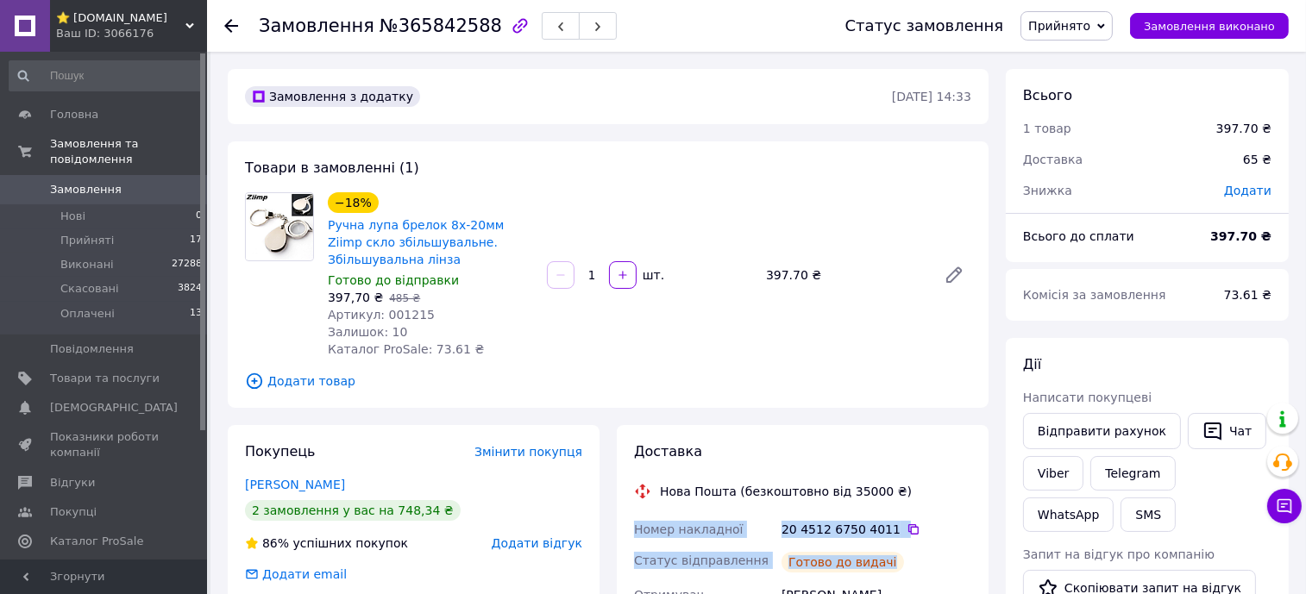
copy div "Номер накладної 20 4512 6750 4011   Статус відправлення Готово до видачі"
drag, startPoint x: 893, startPoint y: 565, endPoint x: 748, endPoint y: 507, distance: 156.0
click at [1204, 427] on icon "button" at bounding box center [1212, 432] width 17 height 18
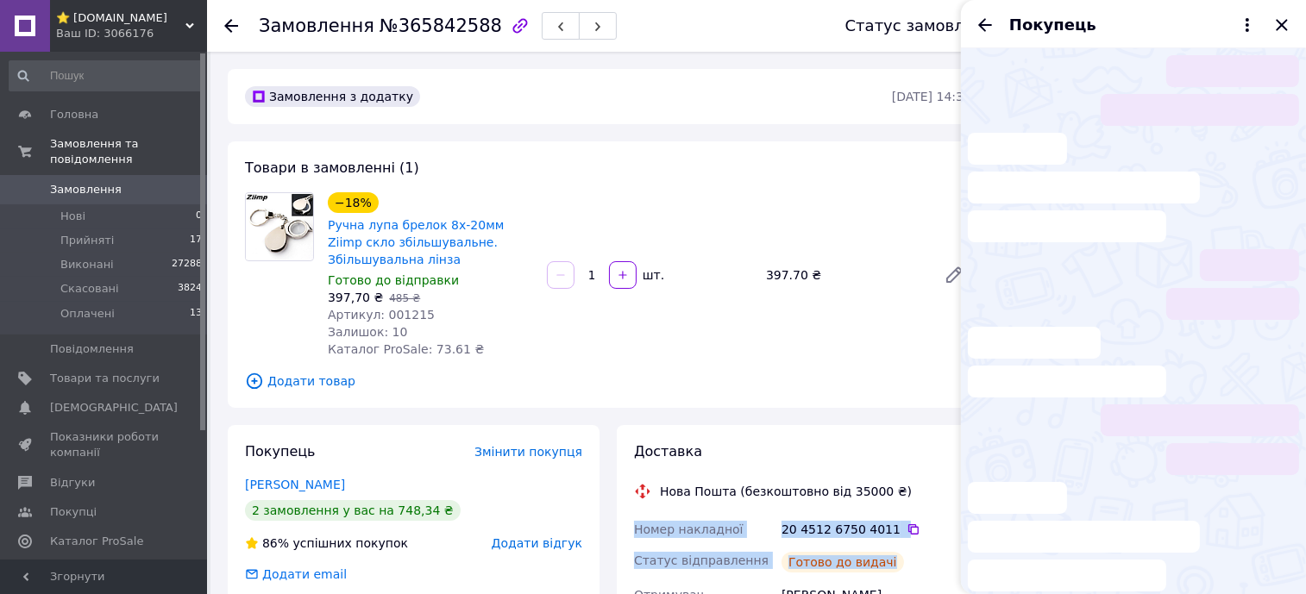
scroll to position [211, 0]
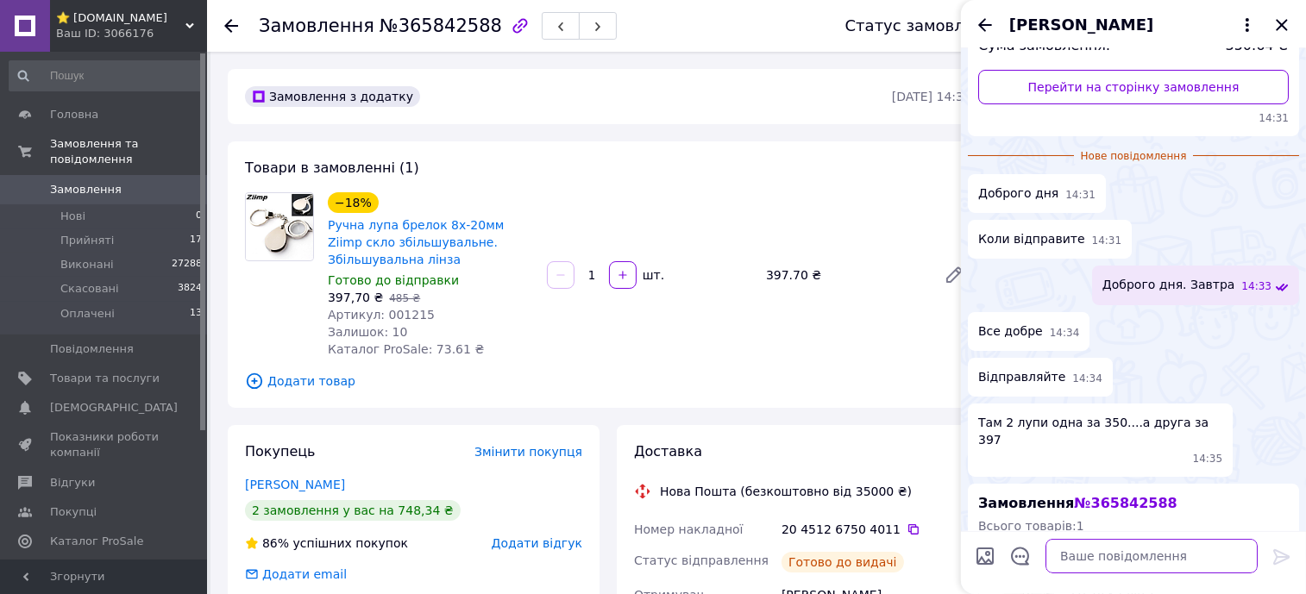
drag, startPoint x: 1186, startPoint y: 554, endPoint x: 1206, endPoint y: 567, distance: 23.7
click at [1185, 555] on textarea at bounding box center [1151, 556] width 212 height 35
paste textarea "Номер накладної 20 4512 6750 4011 Статус відправлення Готово до видачі"
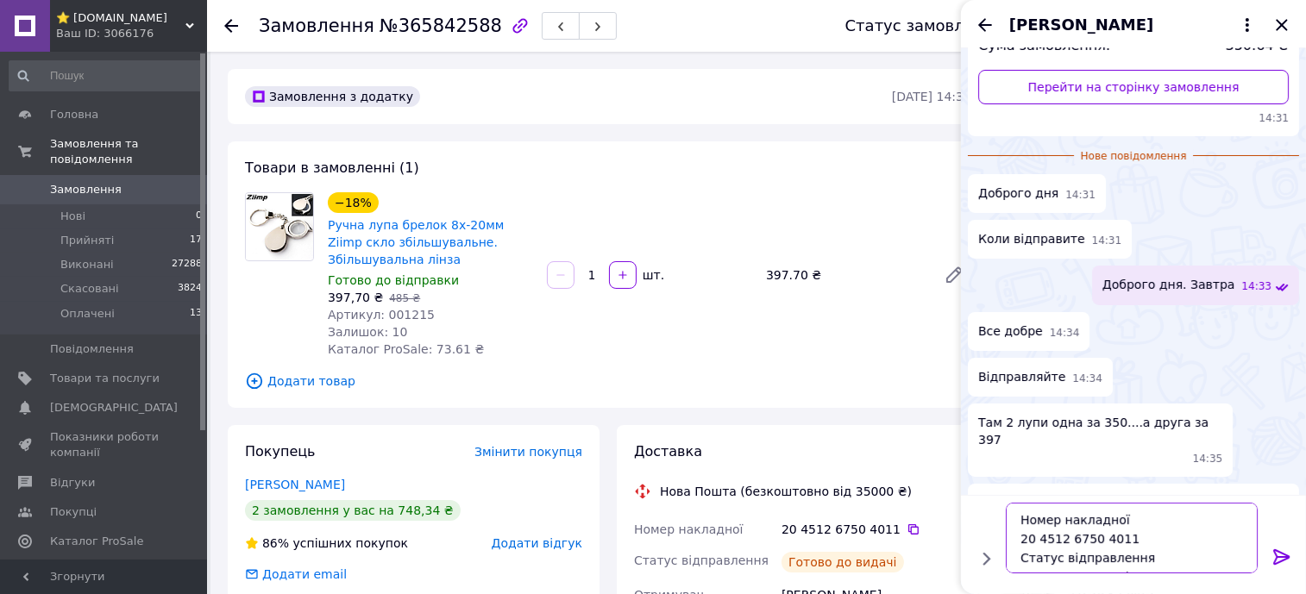
scroll to position [12, 0]
type textarea "Номер накладної 20 4512 6750 4011 Статус відправлення Готово до видачі"
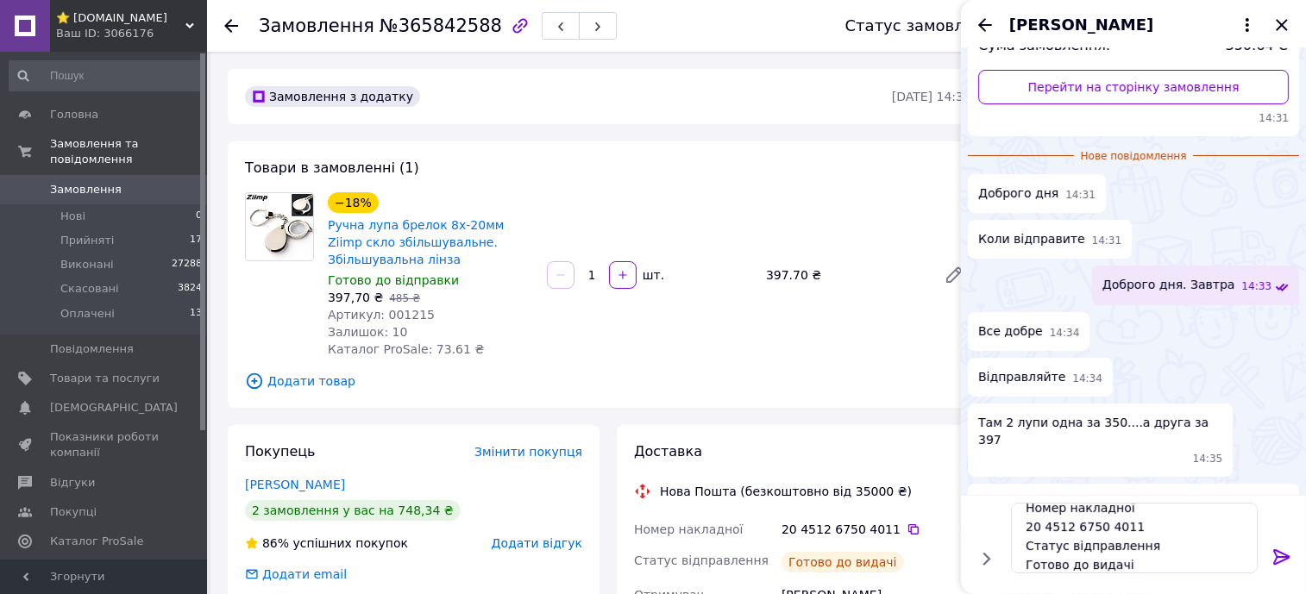
click at [1287, 559] on icon at bounding box center [1281, 557] width 16 height 16
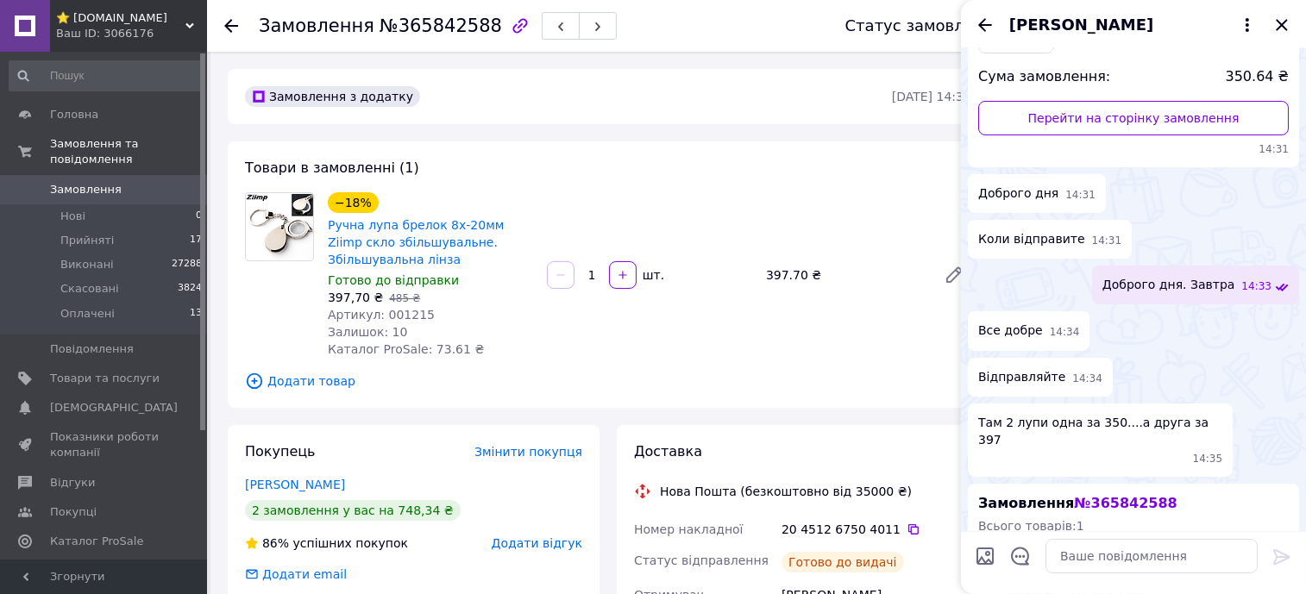
scroll to position [1313, 0]
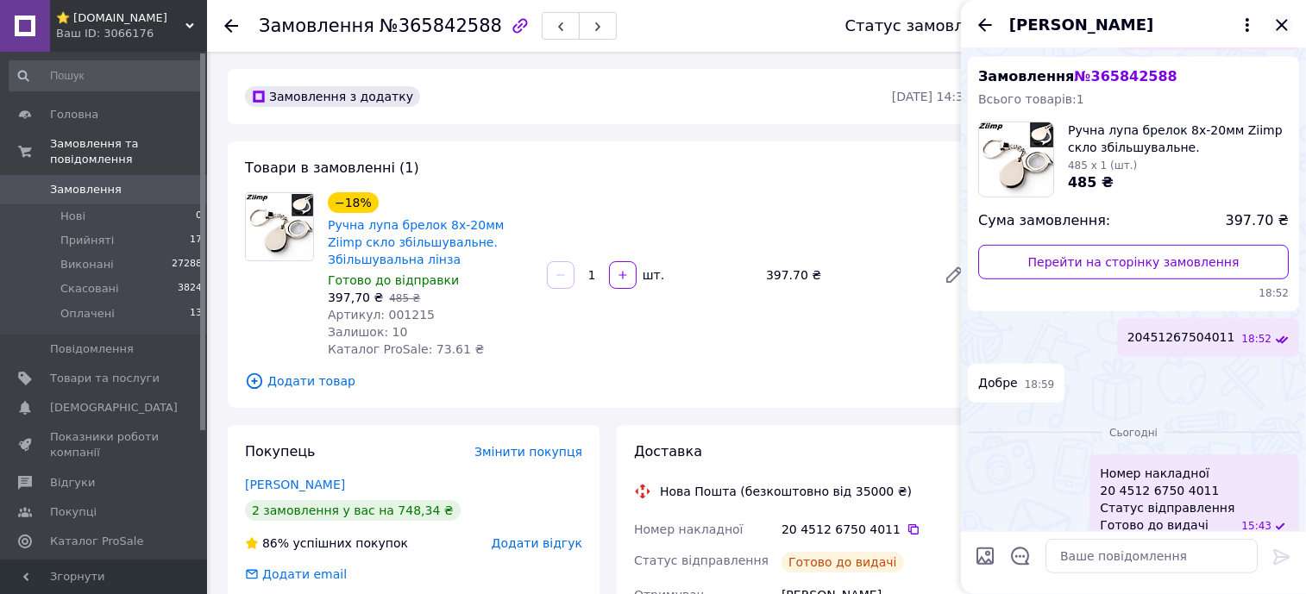
click at [1284, 19] on icon "Закрити" at bounding box center [1281, 25] width 21 height 21
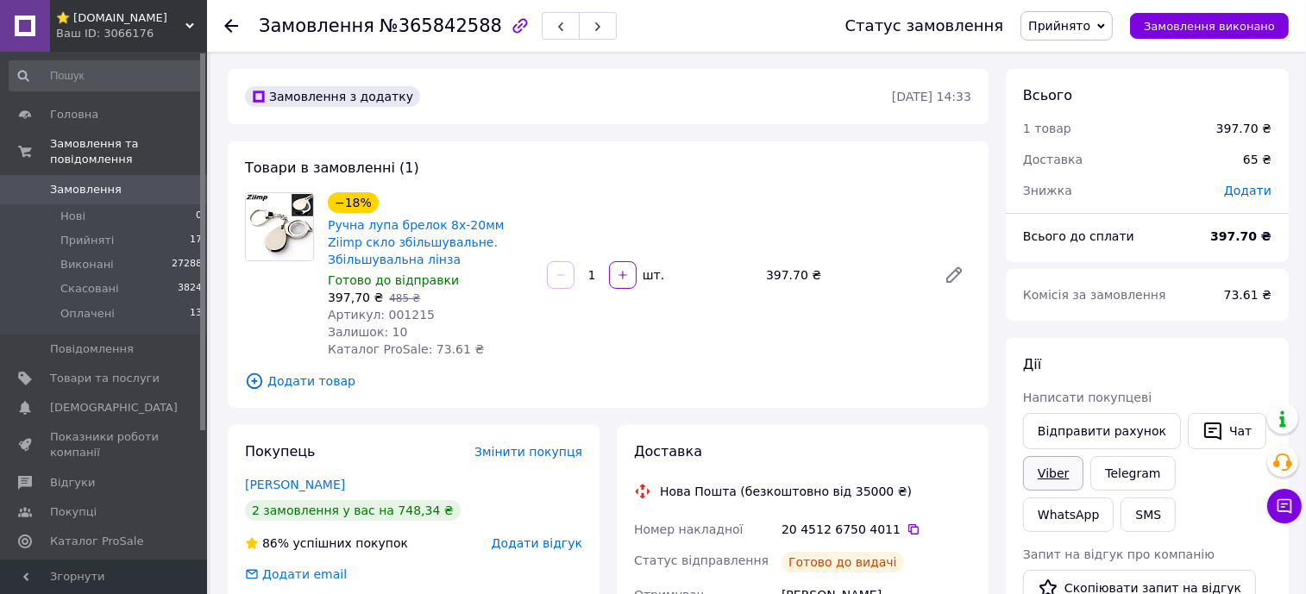
click at [1058, 470] on link "Viber" at bounding box center [1053, 473] width 60 height 35
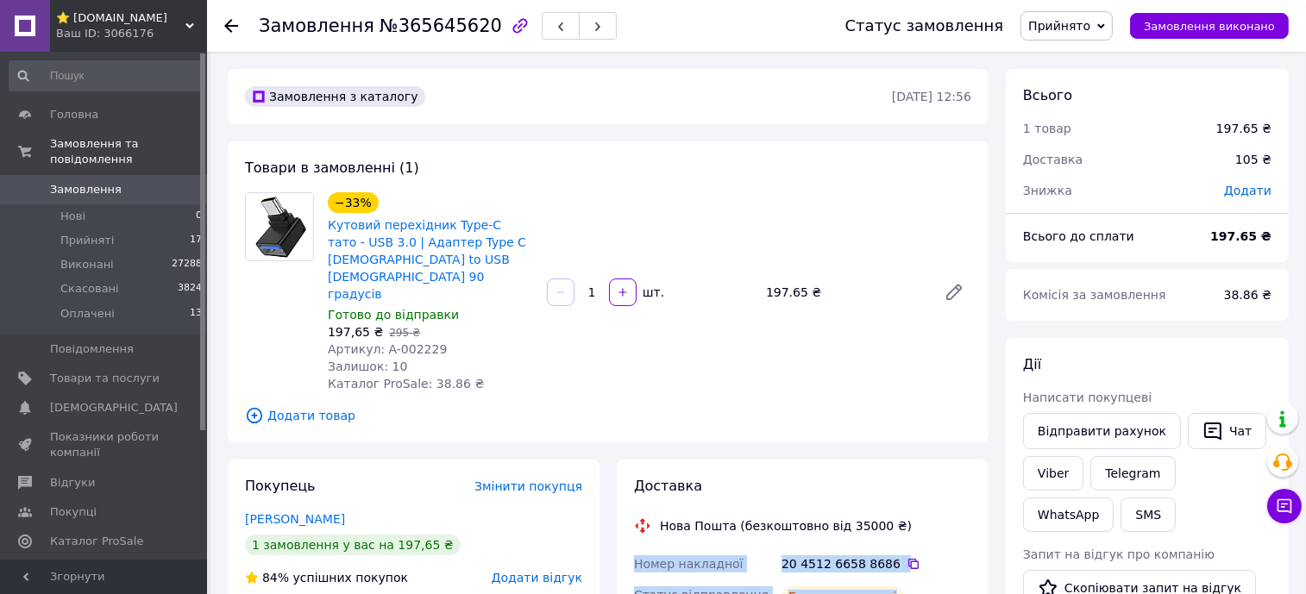
copy div "Номер накладної 20 4512 6658 8686   Статус відправлення Готово до видачі"
drag, startPoint x: 888, startPoint y: 561, endPoint x: 622, endPoint y: 526, distance: 268.8
click at [1217, 427] on button "Чат" at bounding box center [1227, 431] width 78 height 36
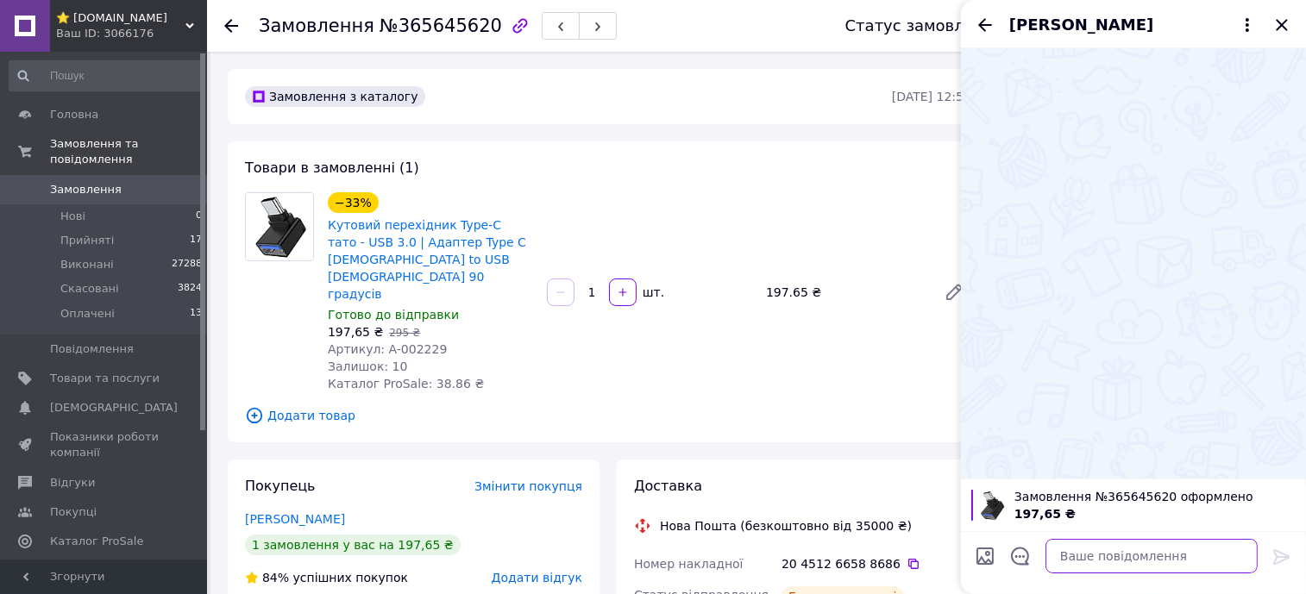
click at [1209, 555] on textarea at bounding box center [1151, 556] width 212 height 35
paste textarea "Номер накладної 20 4512 6658 8686 Статус відправлення Готово до видачі"
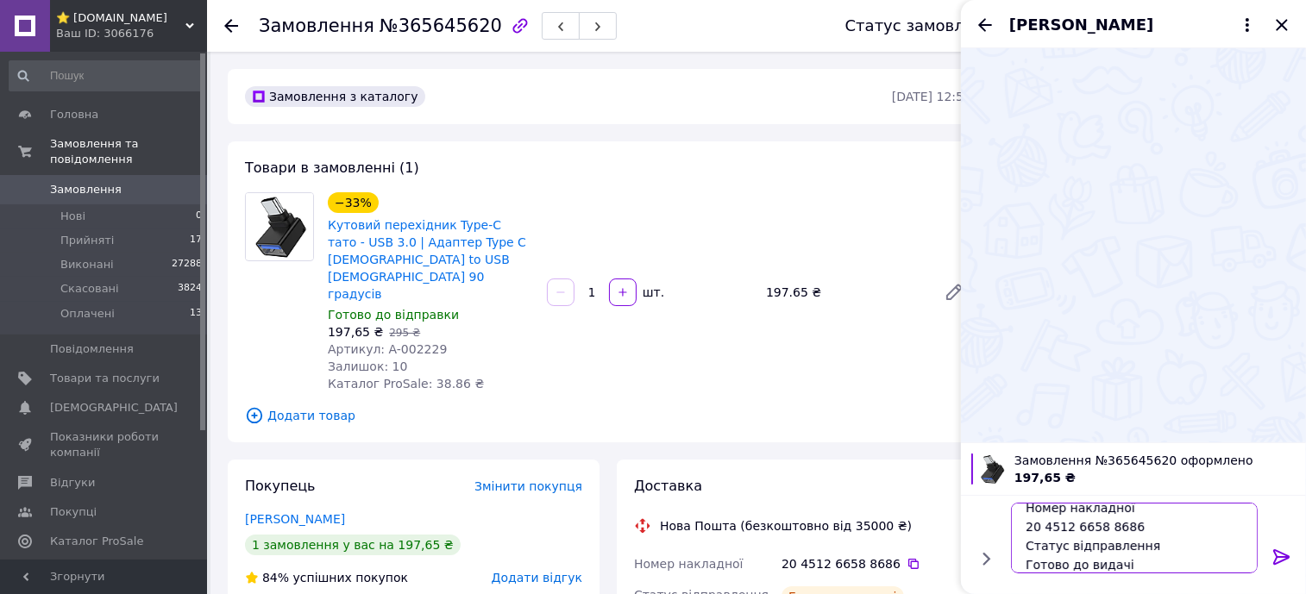
type textarea "Номер накладної 20 4512 6658 8686 Статус відправлення Готово до видачі"
click at [1279, 547] on icon at bounding box center [1281, 557] width 21 height 21
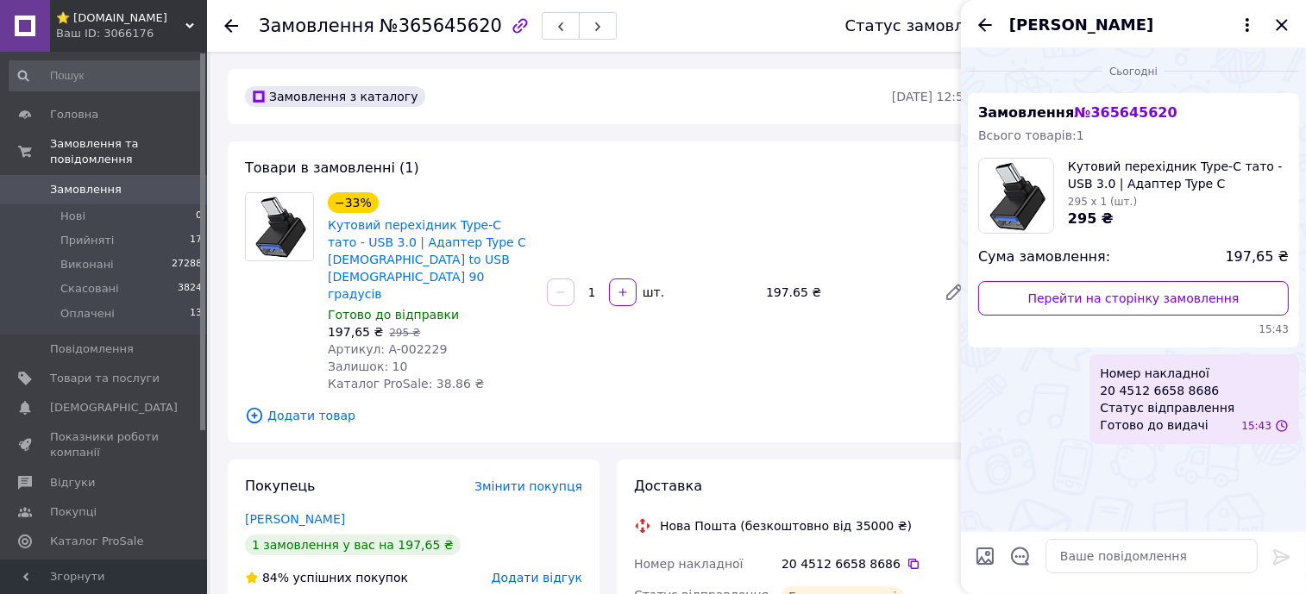
scroll to position [0, 0]
click at [1286, 21] on icon "Закрити" at bounding box center [1281, 24] width 11 height 11
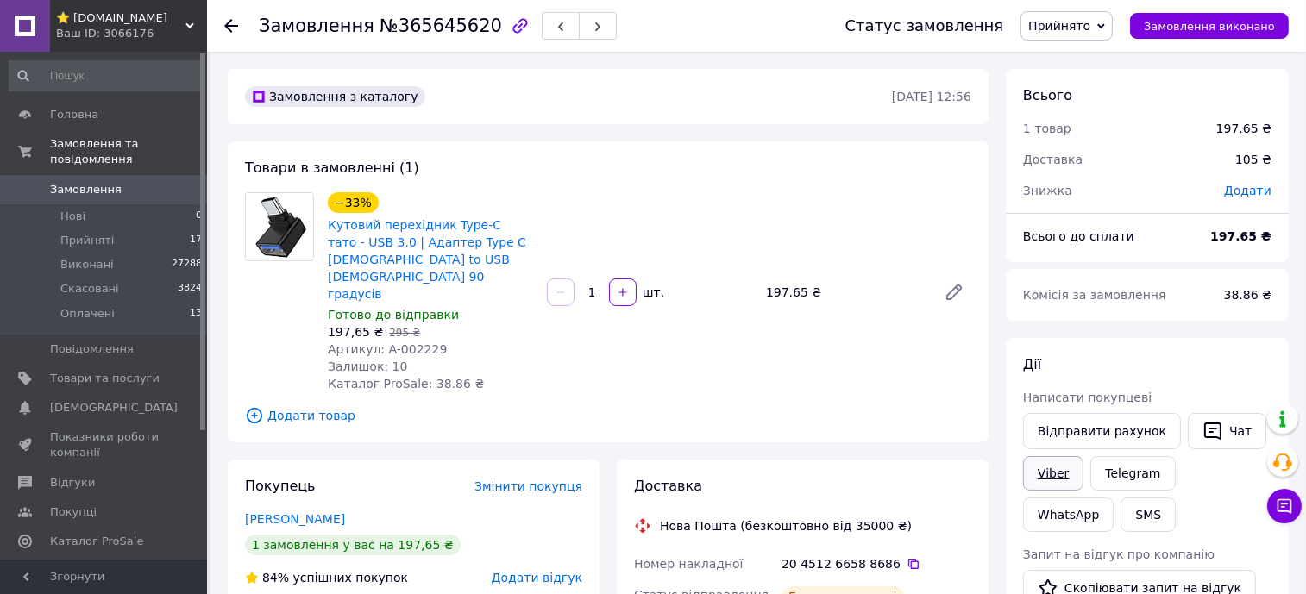
click at [1063, 468] on link "Viber" at bounding box center [1053, 473] width 60 height 35
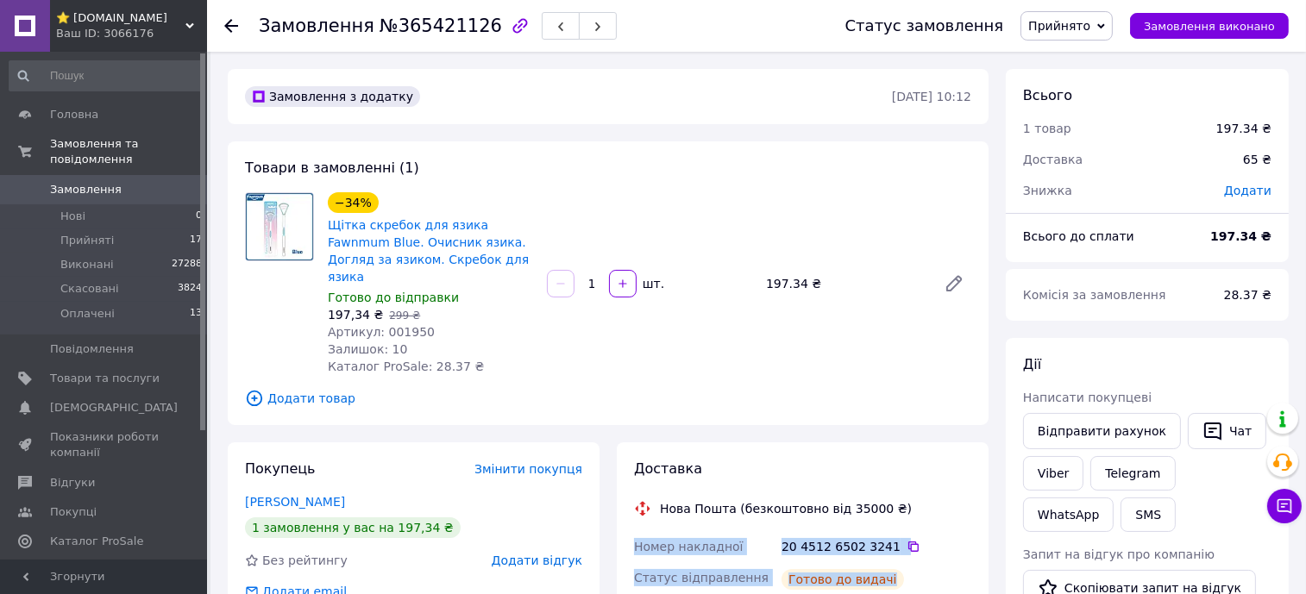
drag, startPoint x: 888, startPoint y: 563, endPoint x: 636, endPoint y: 521, distance: 255.4
copy div "Номер накладної 20 4512 6502 3241   Статус відправлення Готово до видачі"
click at [1203, 430] on icon "button" at bounding box center [1212, 431] width 21 height 21
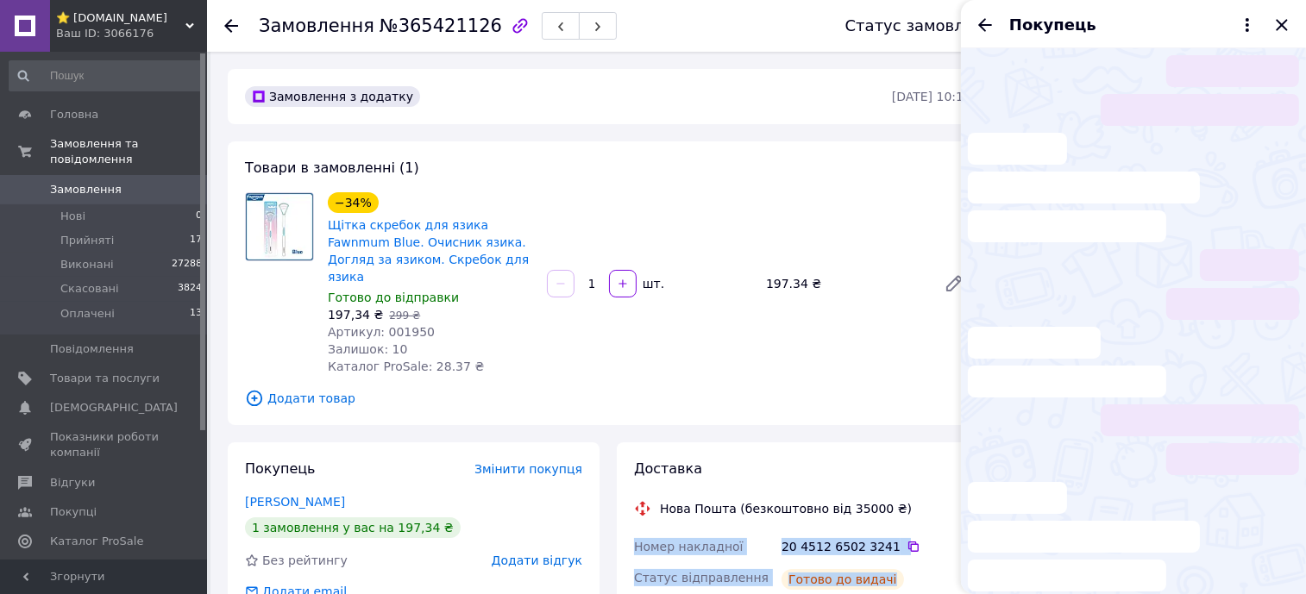
scroll to position [9, 0]
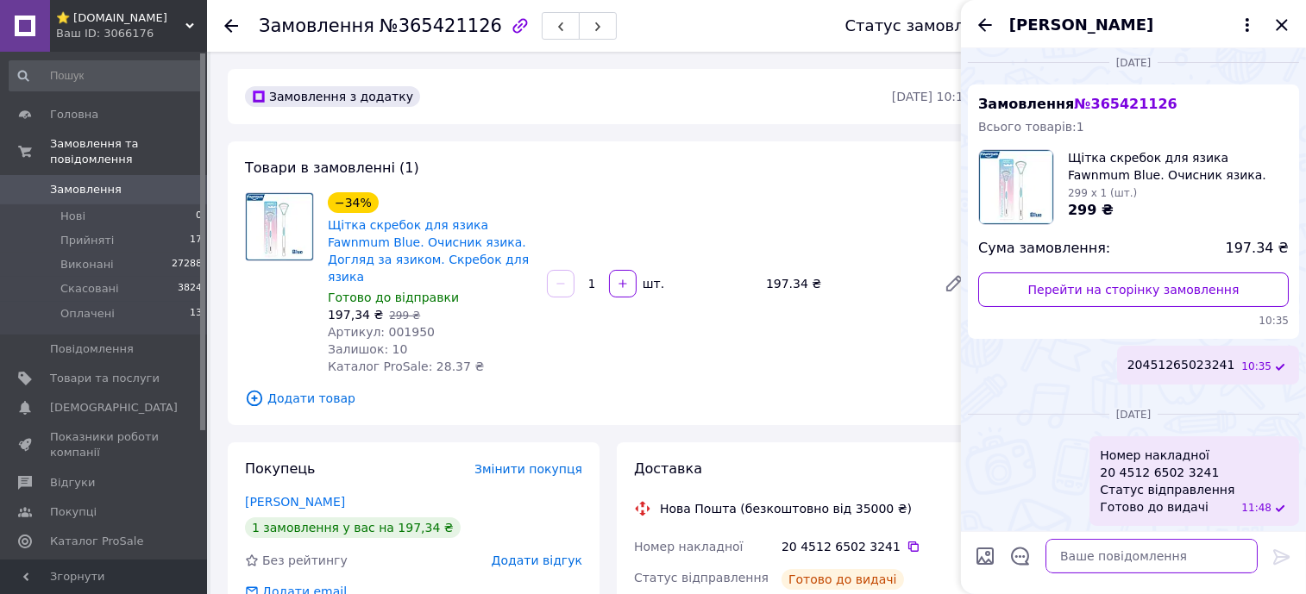
drag, startPoint x: 1236, startPoint y: 589, endPoint x: 1228, endPoint y: 565, distance: 25.4
click at [1211, 562] on textarea at bounding box center [1151, 556] width 212 height 35
paste textarea "Номер накладної 20 4512 6502 3241 Статус відправлення Готово до видачі"
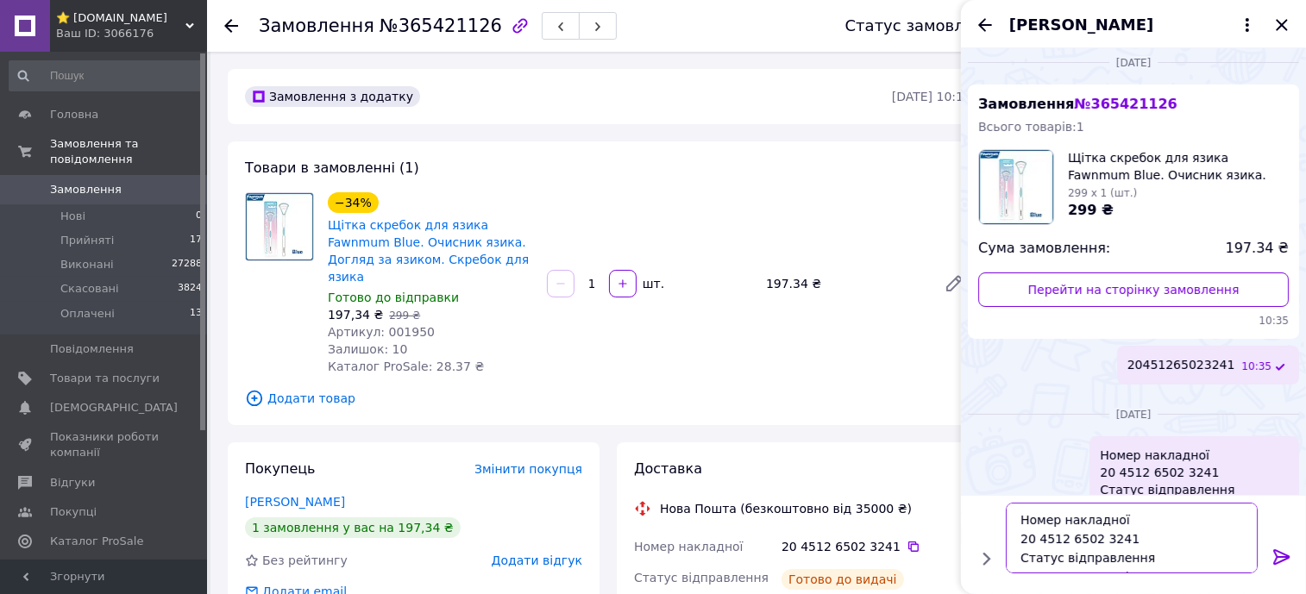
scroll to position [12, 0]
type textarea "Номер накладної 20 4512 6502 3241 Статус відправлення Готово до видачі"
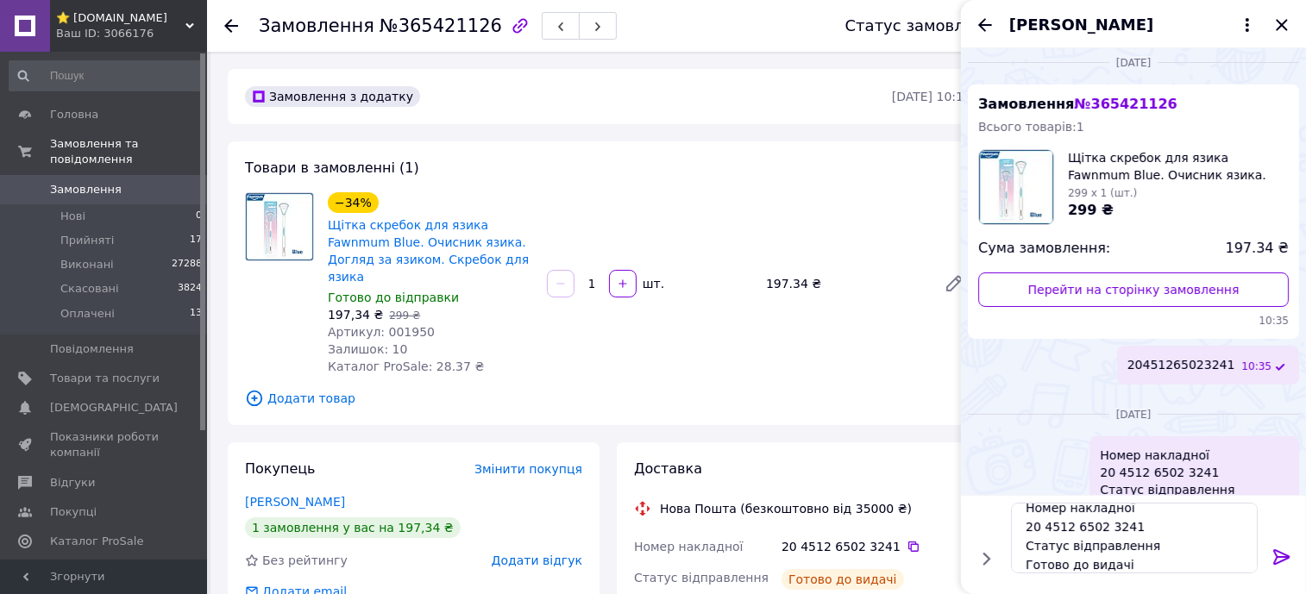
click at [1278, 554] on icon at bounding box center [1281, 557] width 21 height 21
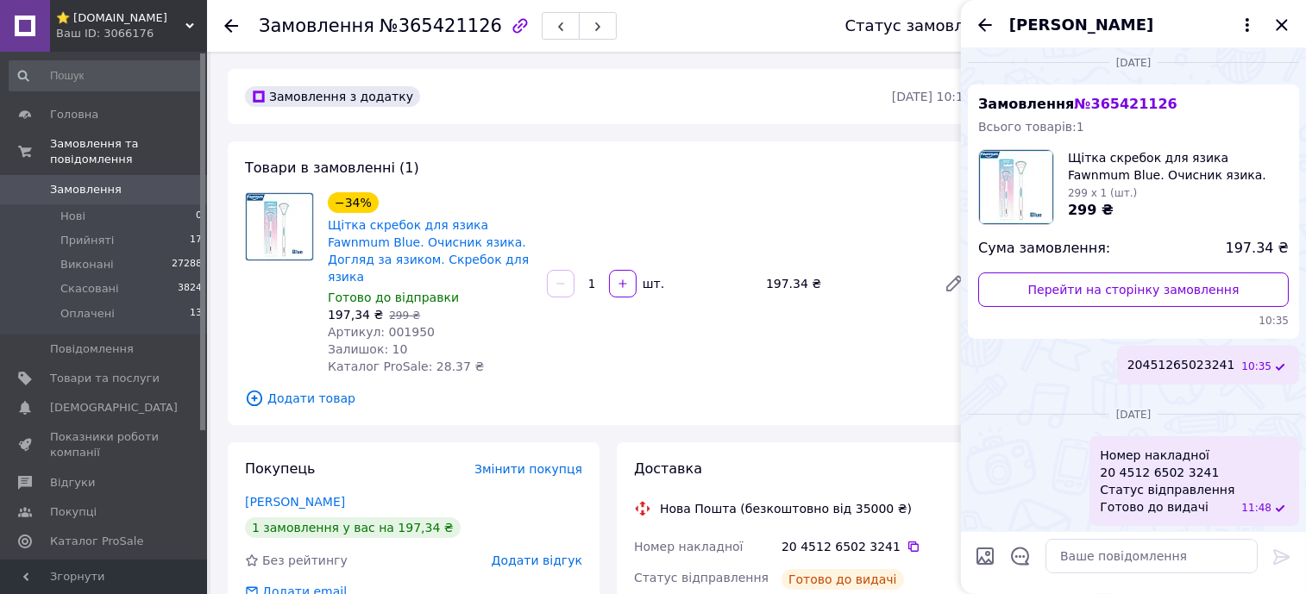
scroll to position [151, 0]
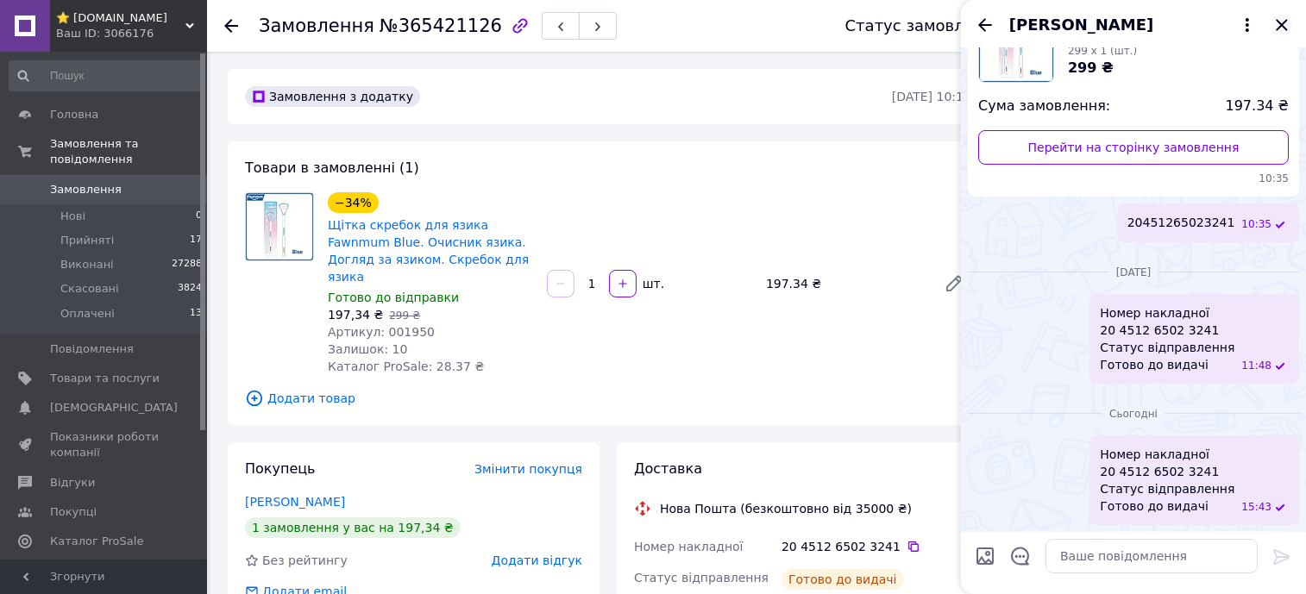
click at [1287, 24] on icon "Закрити" at bounding box center [1281, 25] width 21 height 21
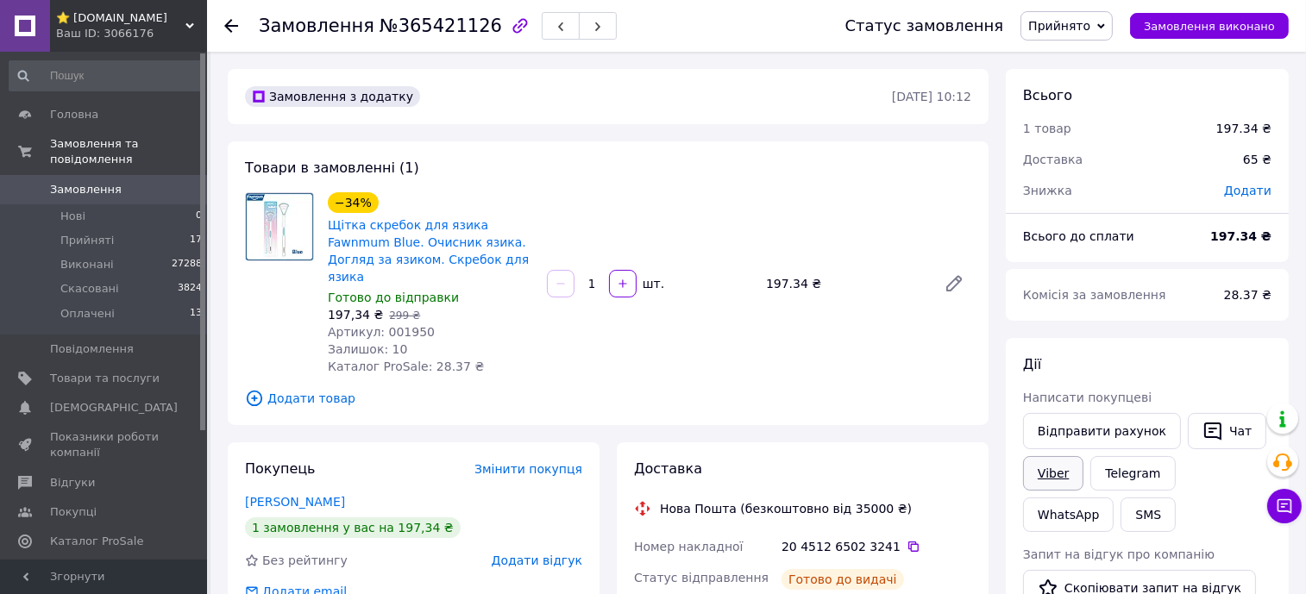
click at [1047, 459] on link "Viber" at bounding box center [1053, 473] width 60 height 35
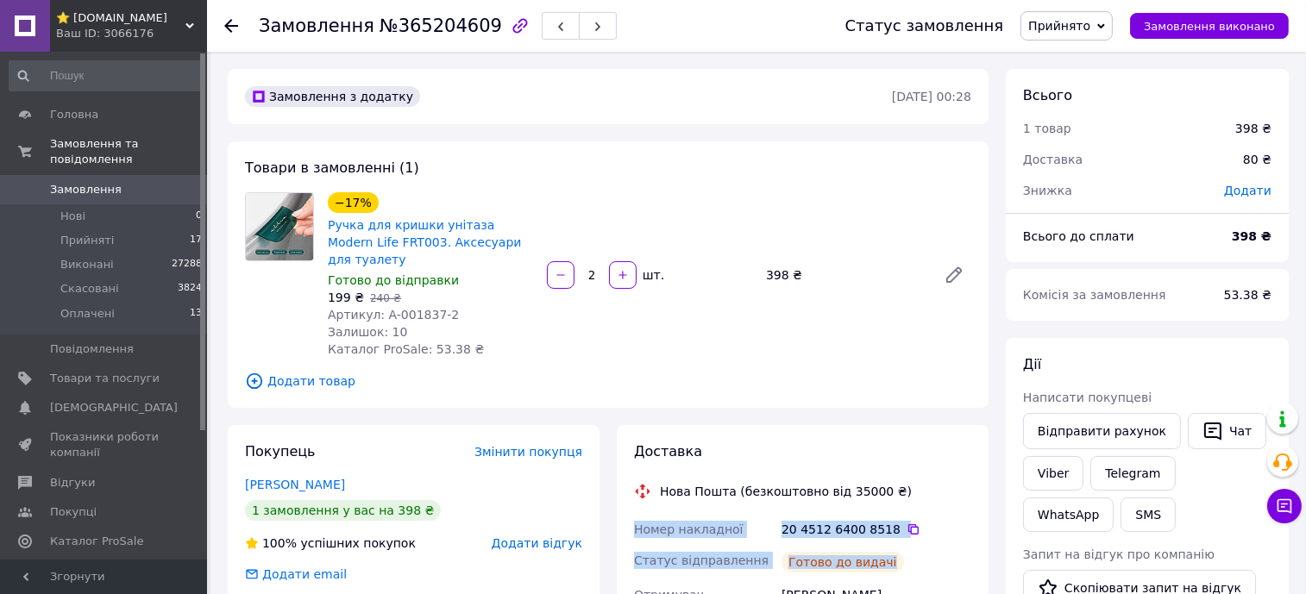
copy div "Номер накладної 20 4512 6400 8518   Статус відправлення Готово до видачі"
drag, startPoint x: 890, startPoint y: 547, endPoint x: 694, endPoint y: 491, distance: 204.5
click at [1202, 421] on icon "button" at bounding box center [1212, 431] width 21 height 21
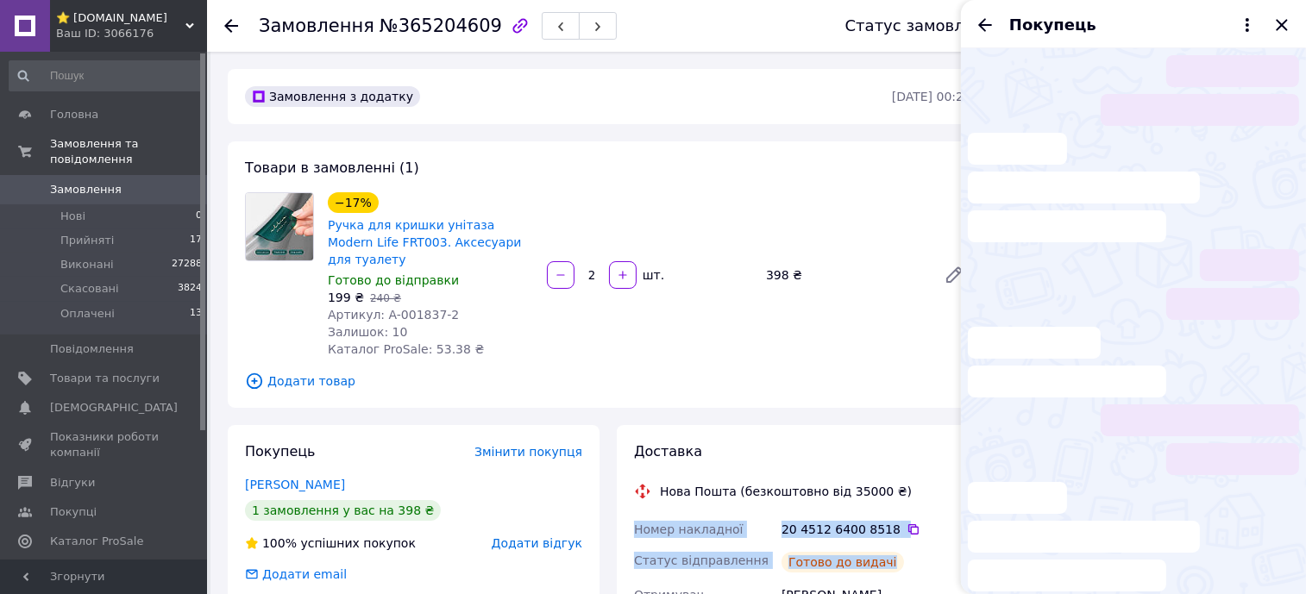
scroll to position [9, 0]
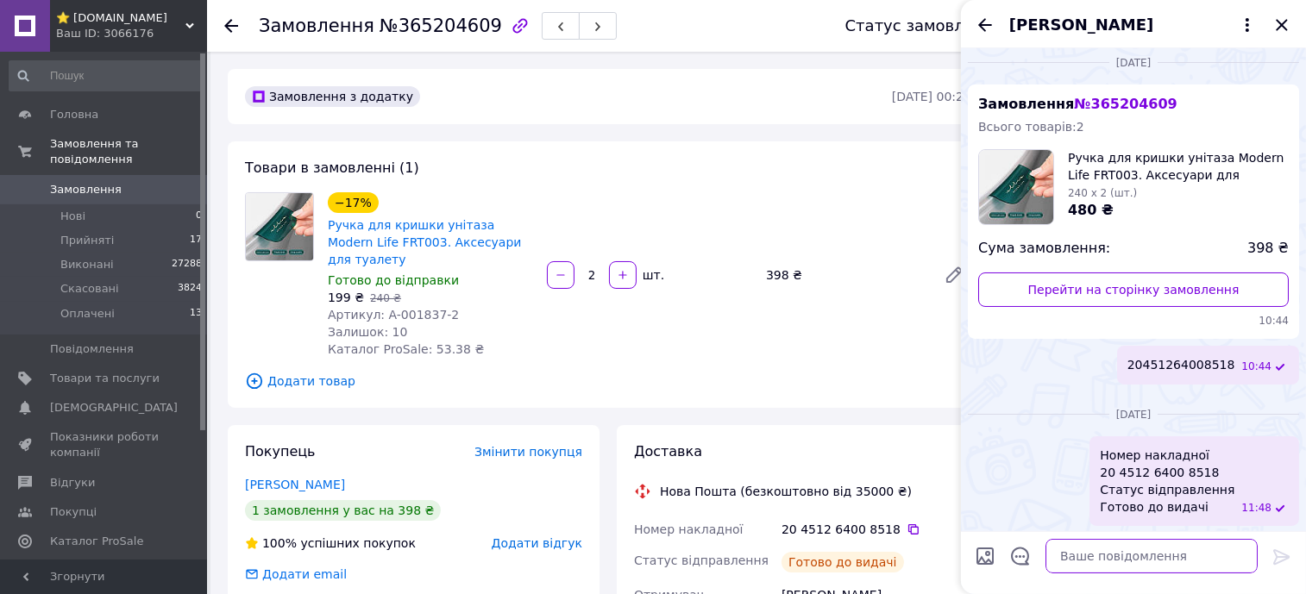
click at [1199, 563] on textarea at bounding box center [1151, 556] width 212 height 35
paste textarea "Номер накладної 20 4512 6400 8518 Статус відправлення Готово до видачі"
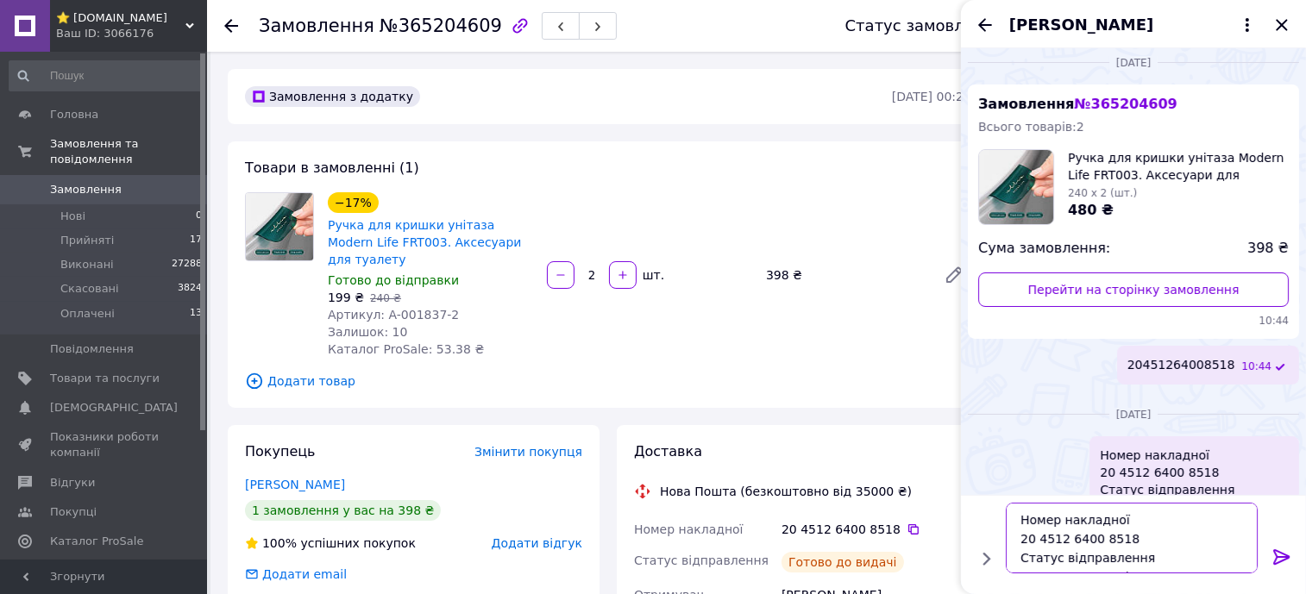
scroll to position [12, 0]
type textarea "Номер накладної 20 4512 6400 8518 Статус відправлення Готово до видачі"
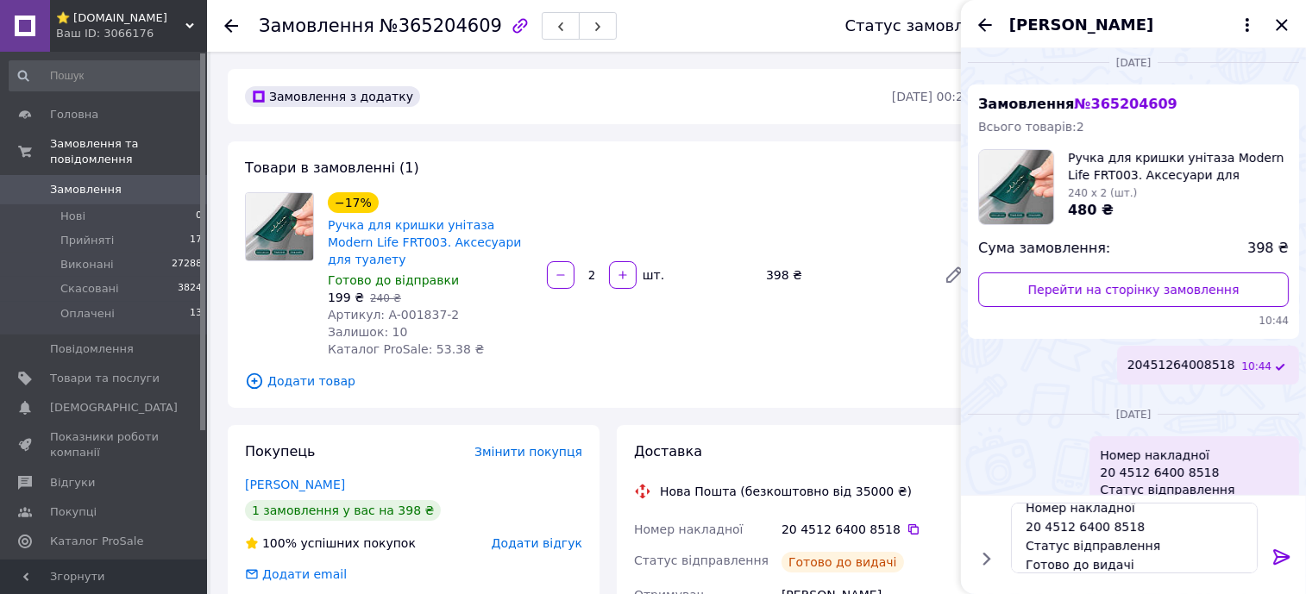
click at [1283, 556] on icon at bounding box center [1281, 557] width 21 height 21
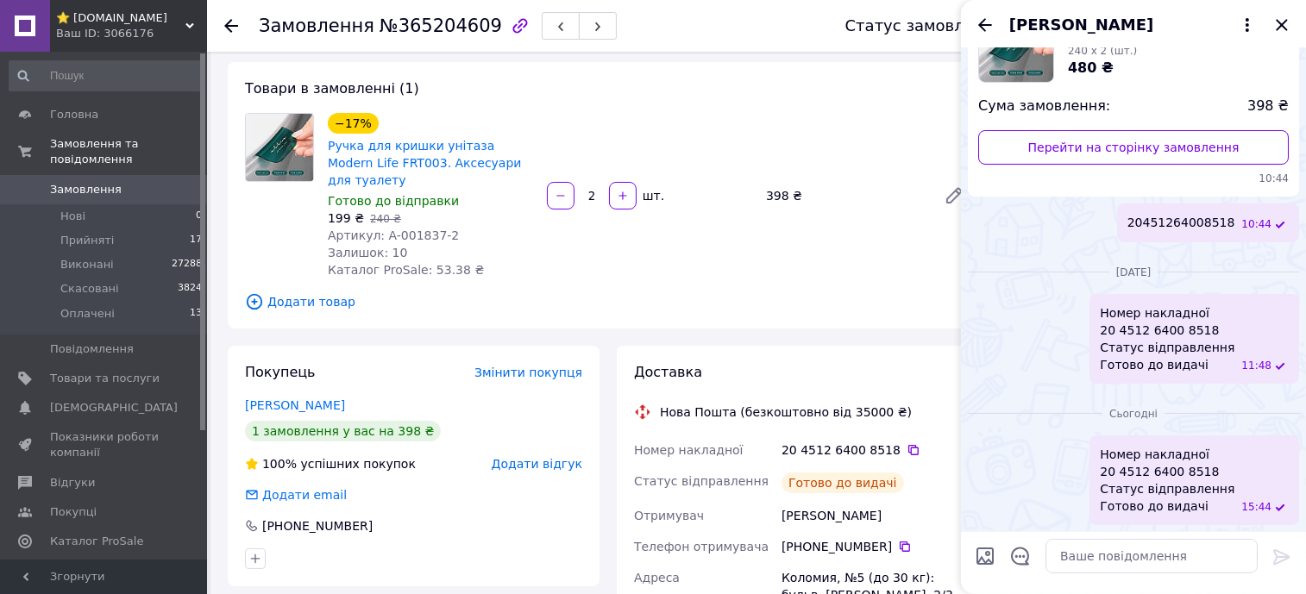
scroll to position [107, 0]
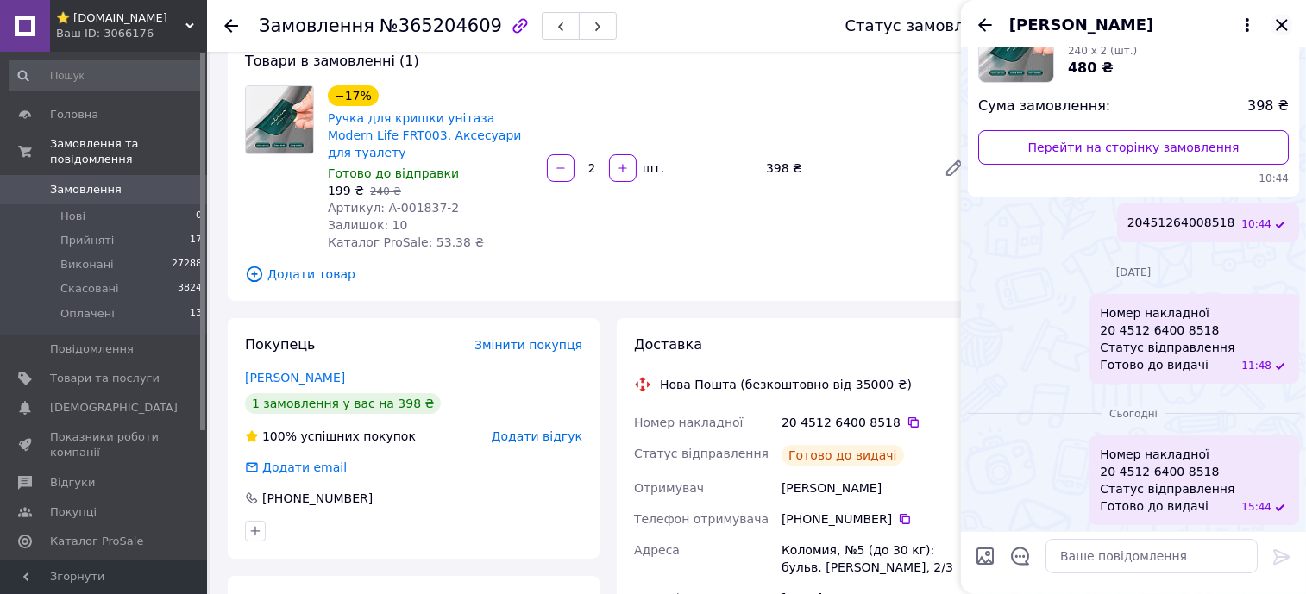
click at [1283, 28] on icon "Закрити" at bounding box center [1281, 25] width 21 height 21
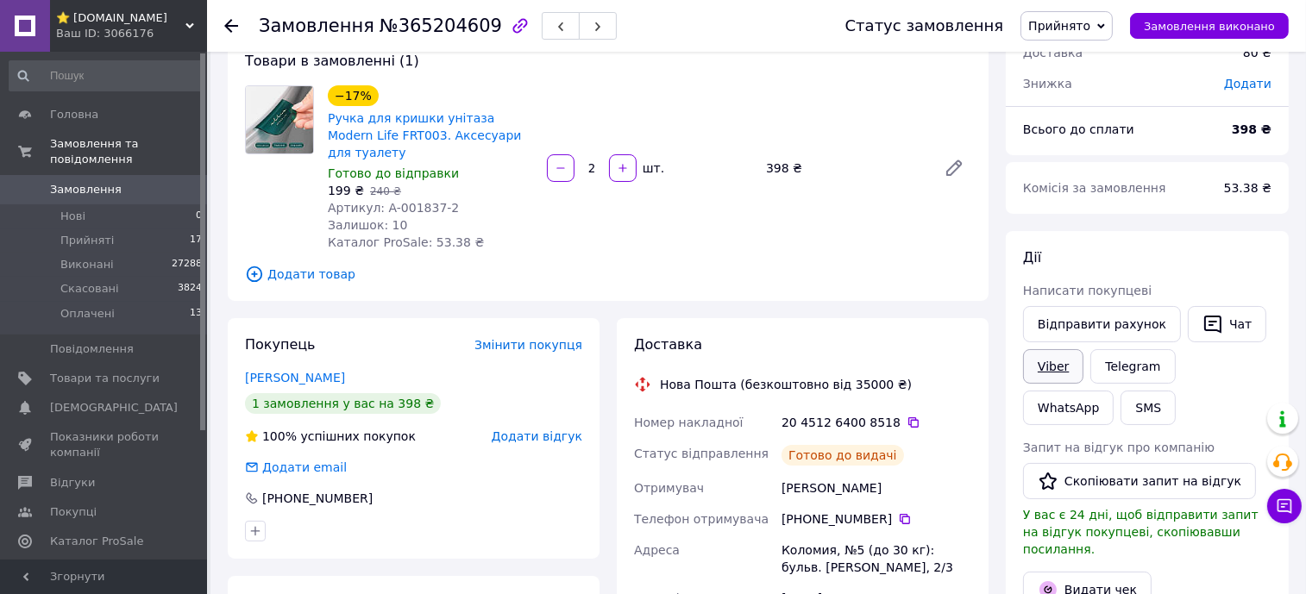
click at [1051, 363] on link "Viber" at bounding box center [1053, 366] width 60 height 35
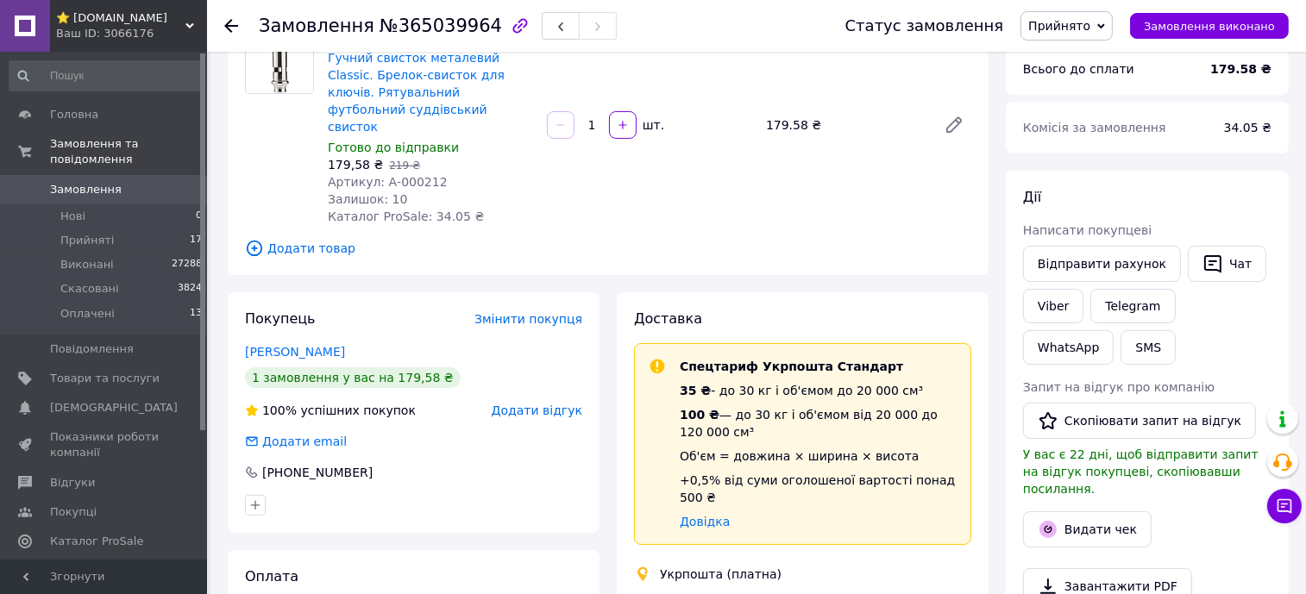
scroll to position [215, 0]
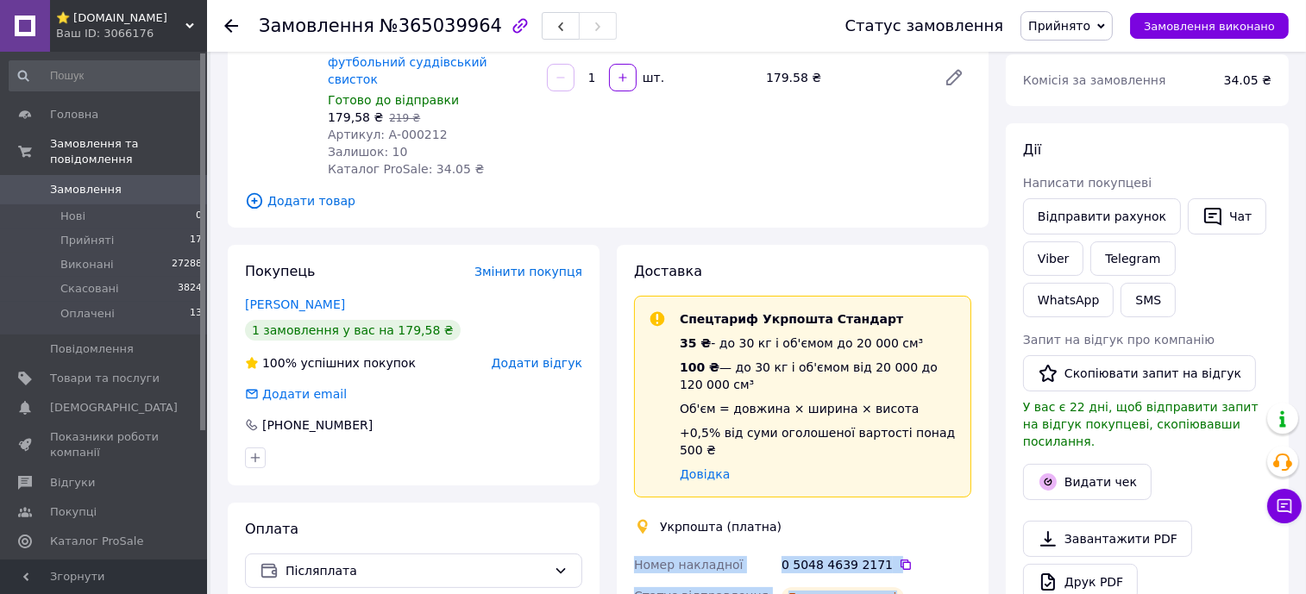
copy div "Номер накладної 0 5048 4639 2171   Статус відправлення Готово до видачі"
drag, startPoint x: 894, startPoint y: 561, endPoint x: 635, endPoint y: 535, distance: 260.1
click at [1205, 211] on icon "button" at bounding box center [1212, 217] width 17 height 18
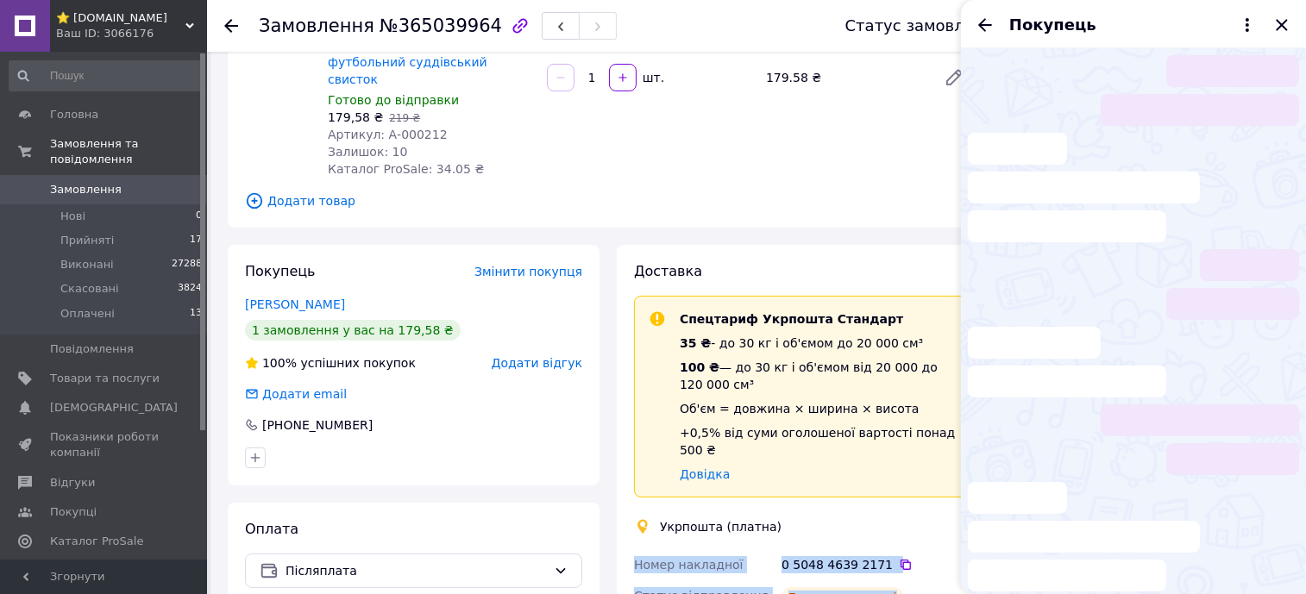
scroll to position [9, 0]
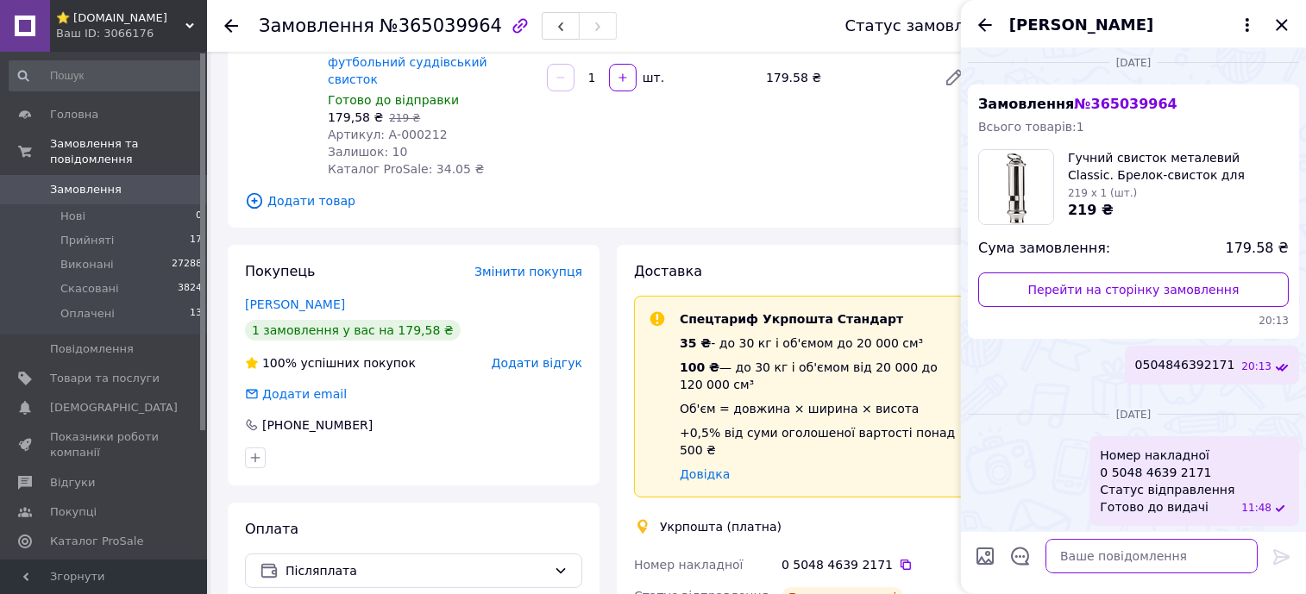
click at [1188, 562] on textarea at bounding box center [1151, 556] width 212 height 35
paste textarea "Номер накладної 0 5048 4639 2171 Статус відправлення Готово до видачі"
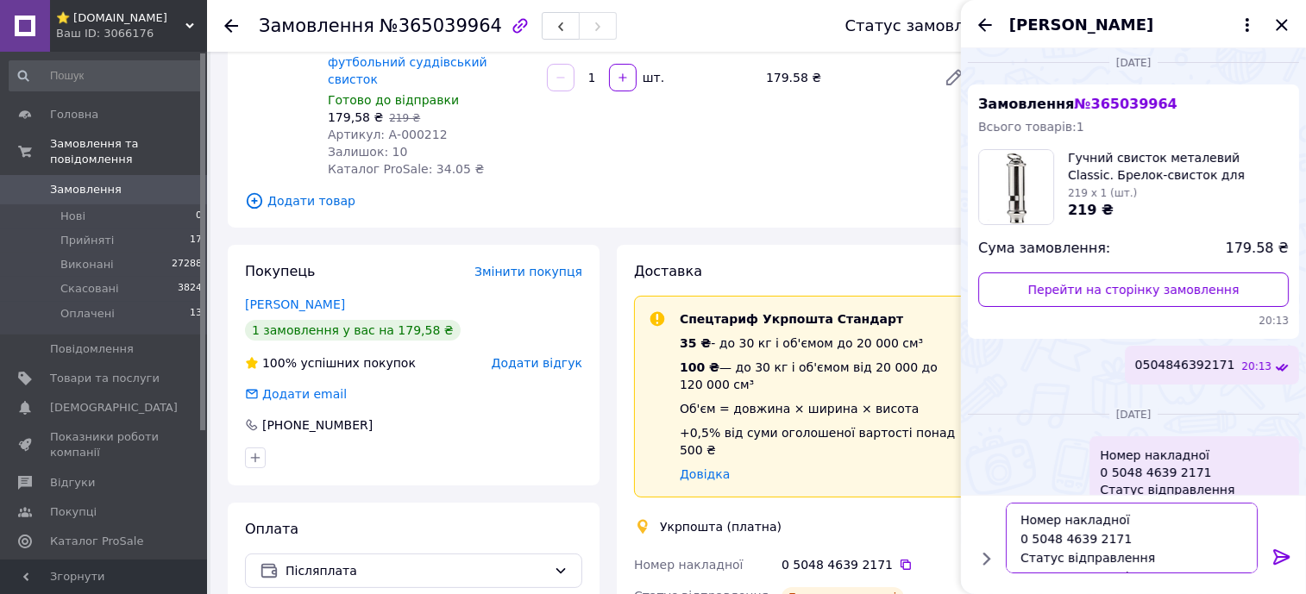
scroll to position [12, 0]
type textarea "Номер накладної 0 5048 4639 2171 Статус відправлення Готово до видачі"
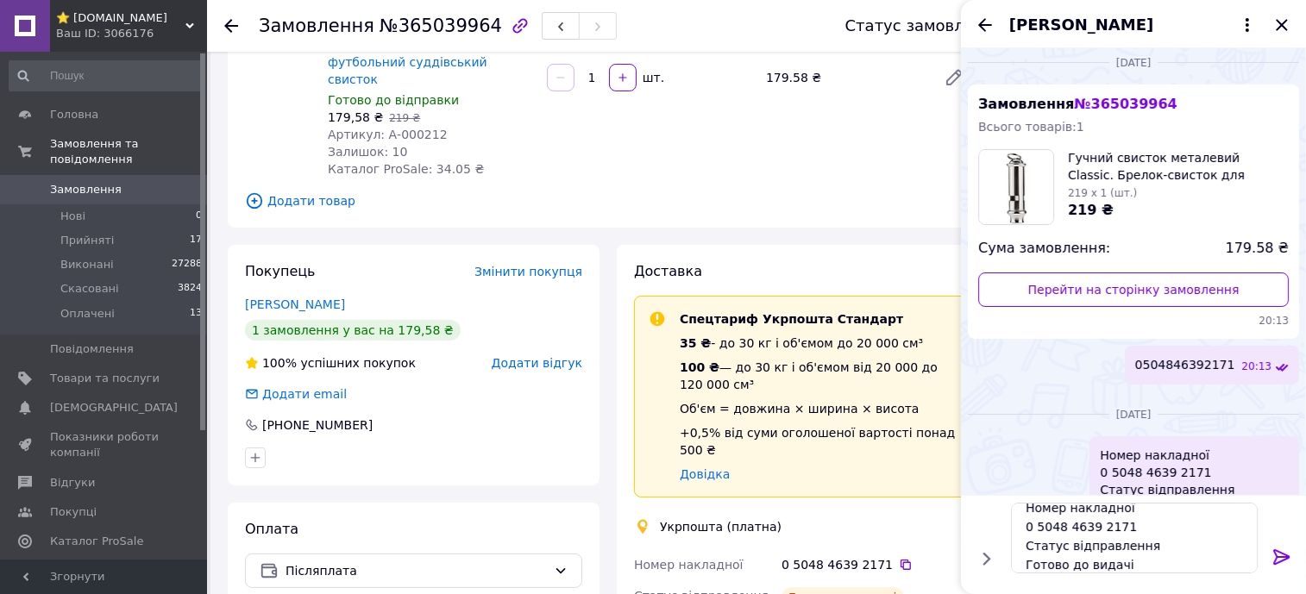
click at [1274, 560] on icon at bounding box center [1281, 557] width 21 height 21
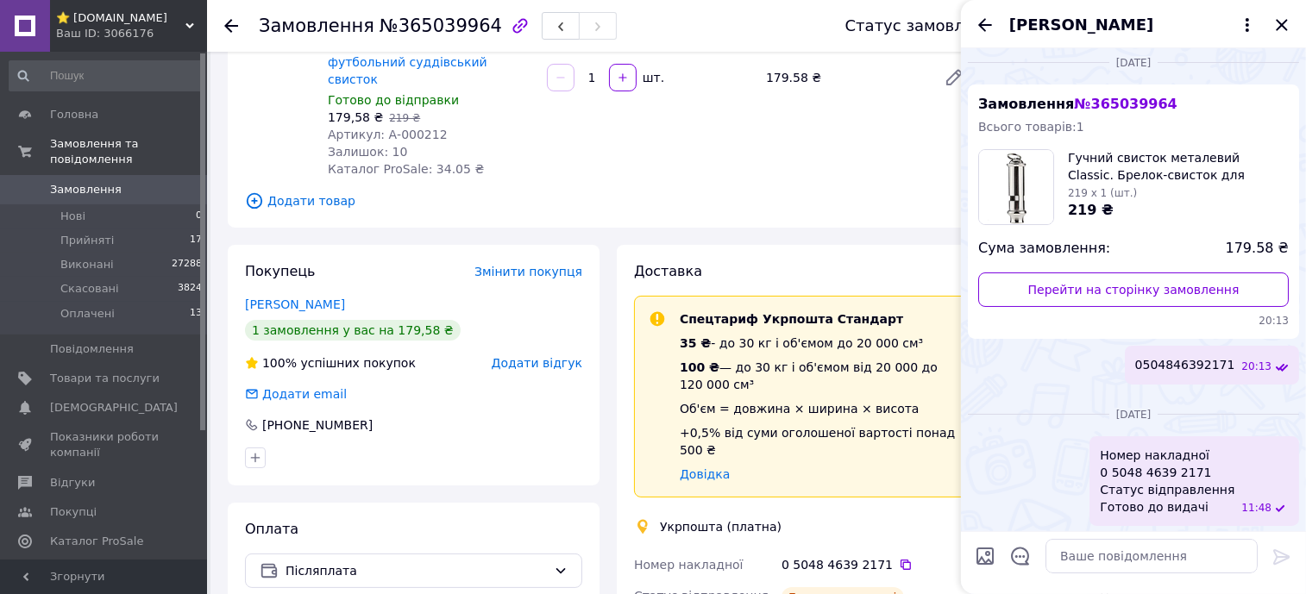
scroll to position [151, 0]
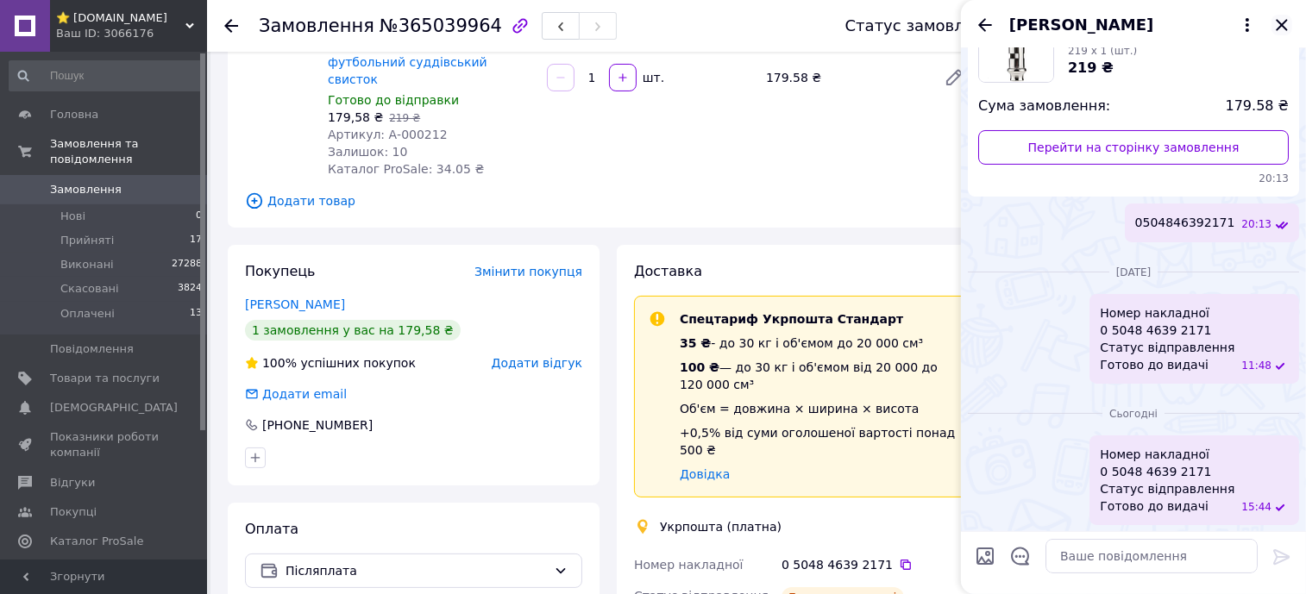
click at [1279, 22] on icon "Закрити" at bounding box center [1281, 24] width 11 height 11
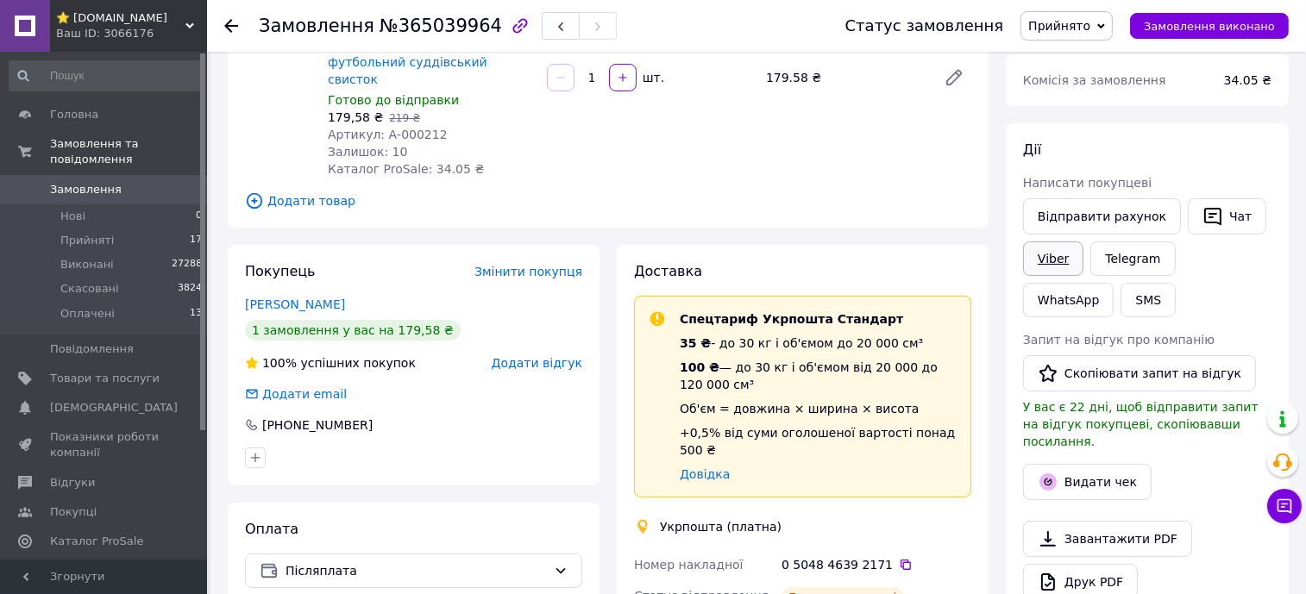
click at [1053, 260] on link "Viber" at bounding box center [1053, 259] width 60 height 35
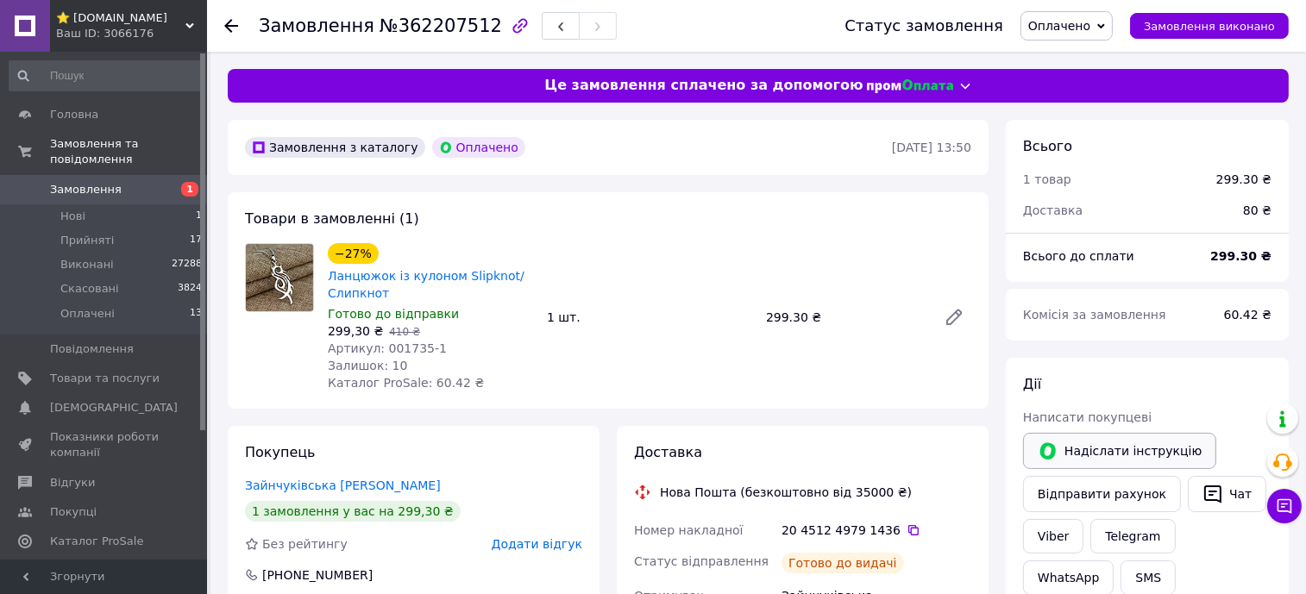
click at [1089, 451] on button "Надіслати інструкцію" at bounding box center [1119, 451] width 193 height 36
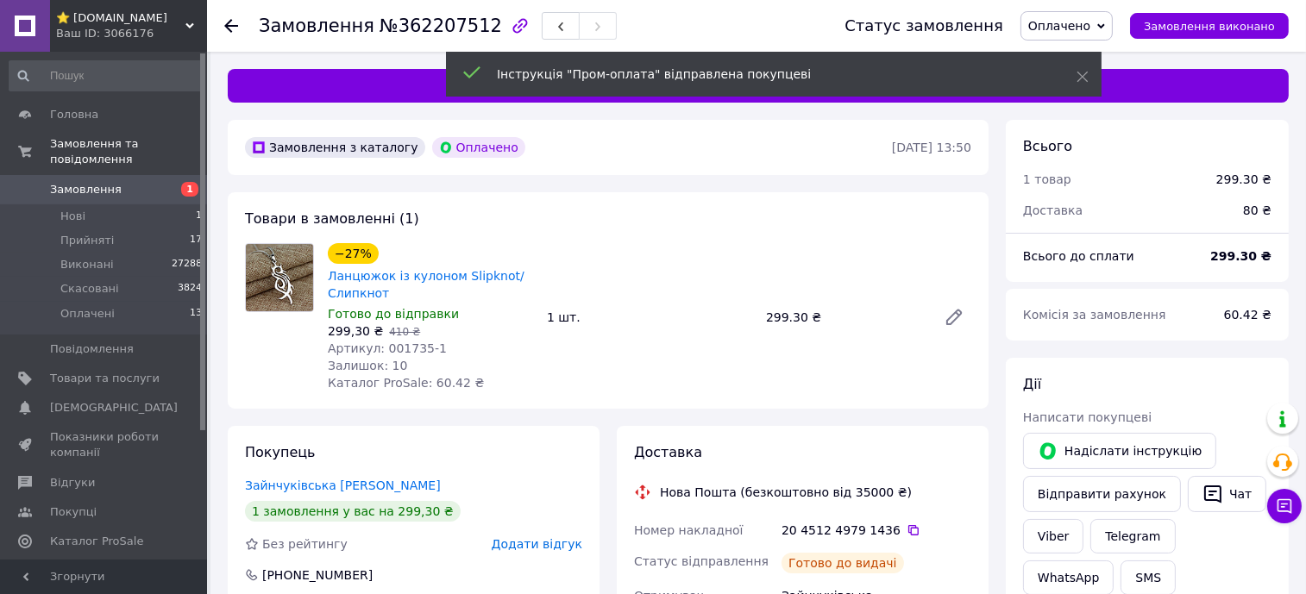
drag, startPoint x: 895, startPoint y: 532, endPoint x: 793, endPoint y: 185, distance: 362.5
click at [907, 529] on icon at bounding box center [914, 531] width 14 height 14
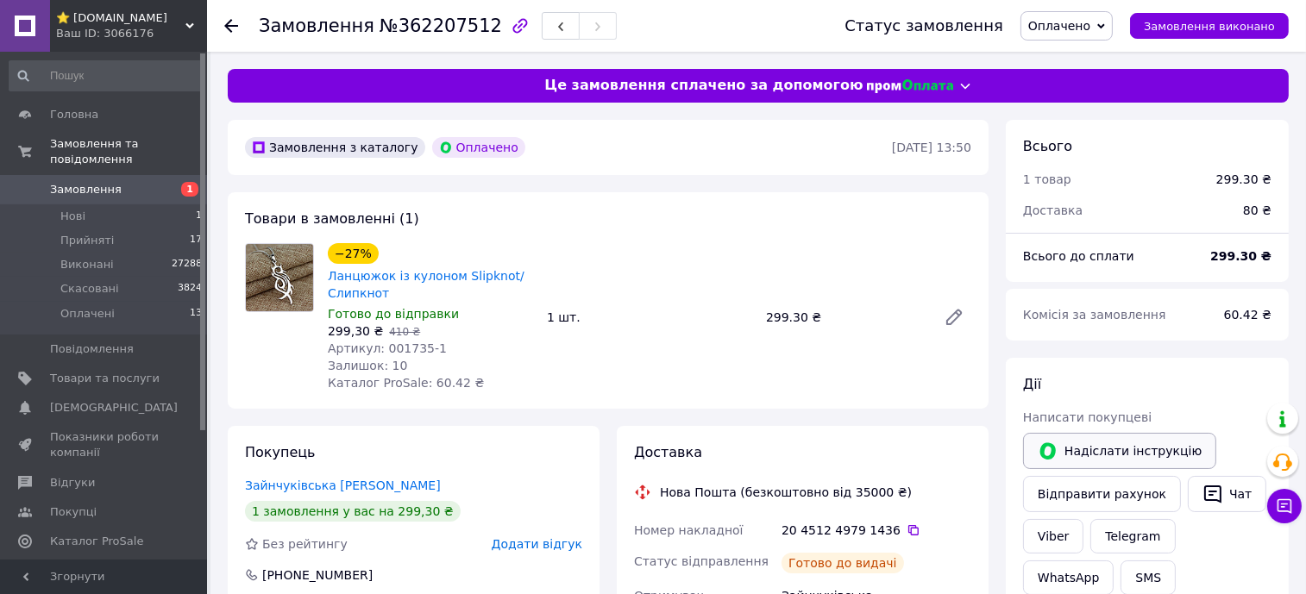
click at [1166, 439] on button "Надіслати інструкцію" at bounding box center [1119, 451] width 193 height 36
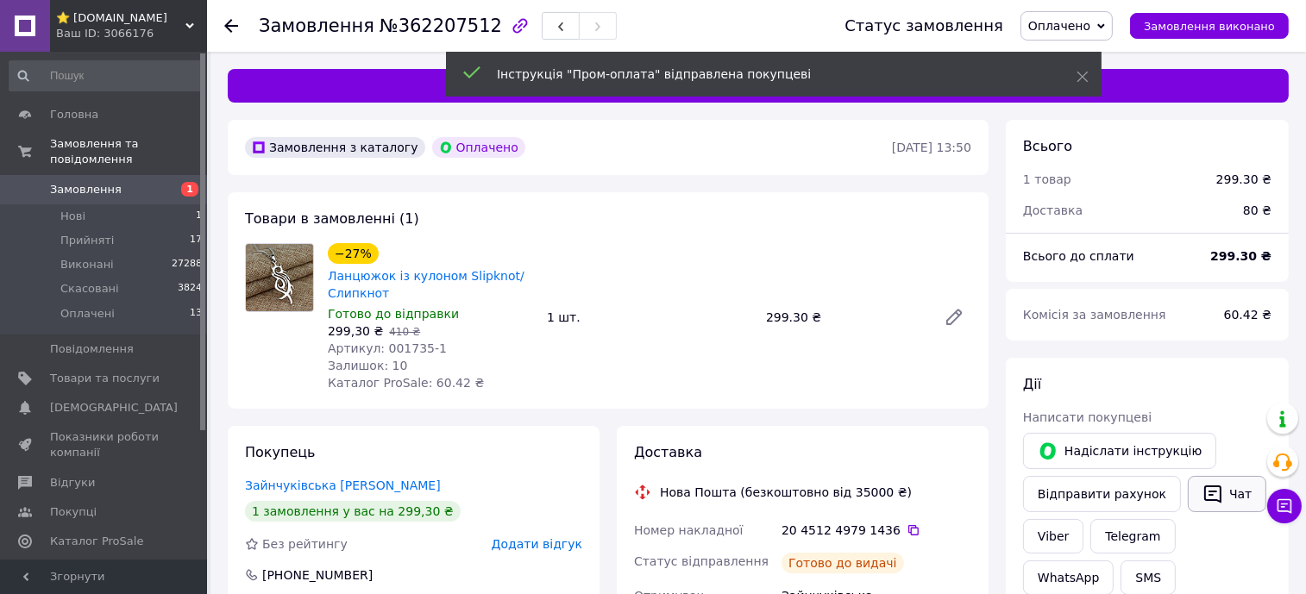
click at [1208, 489] on button "Чат" at bounding box center [1227, 494] width 78 height 36
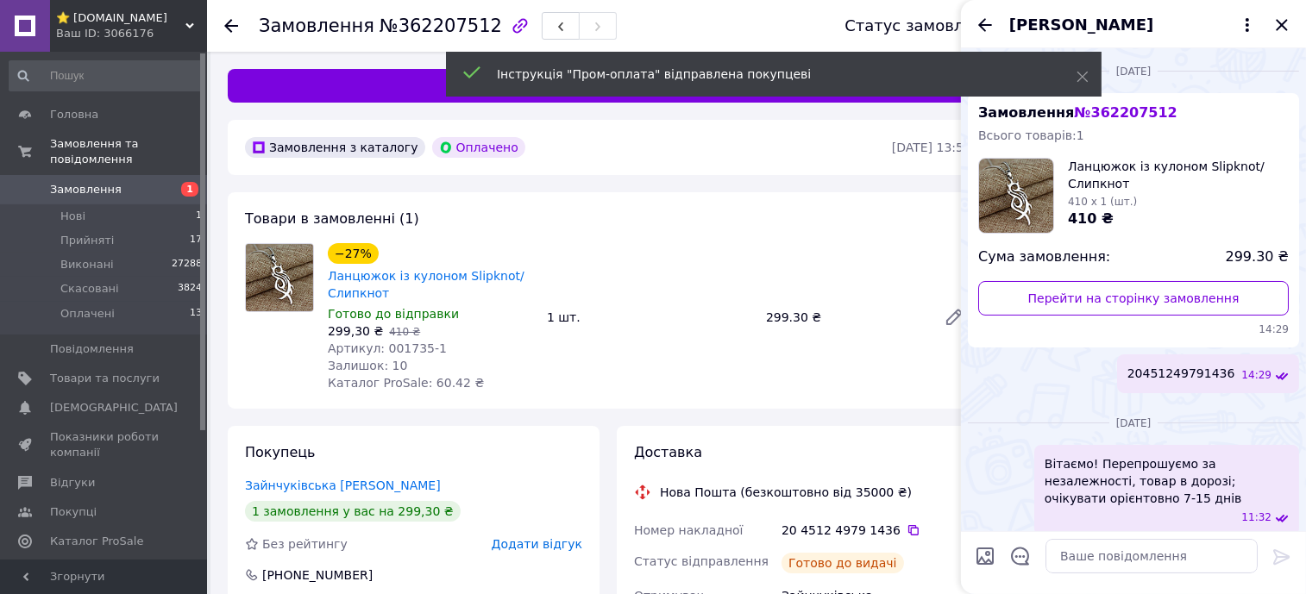
scroll to position [208, 0]
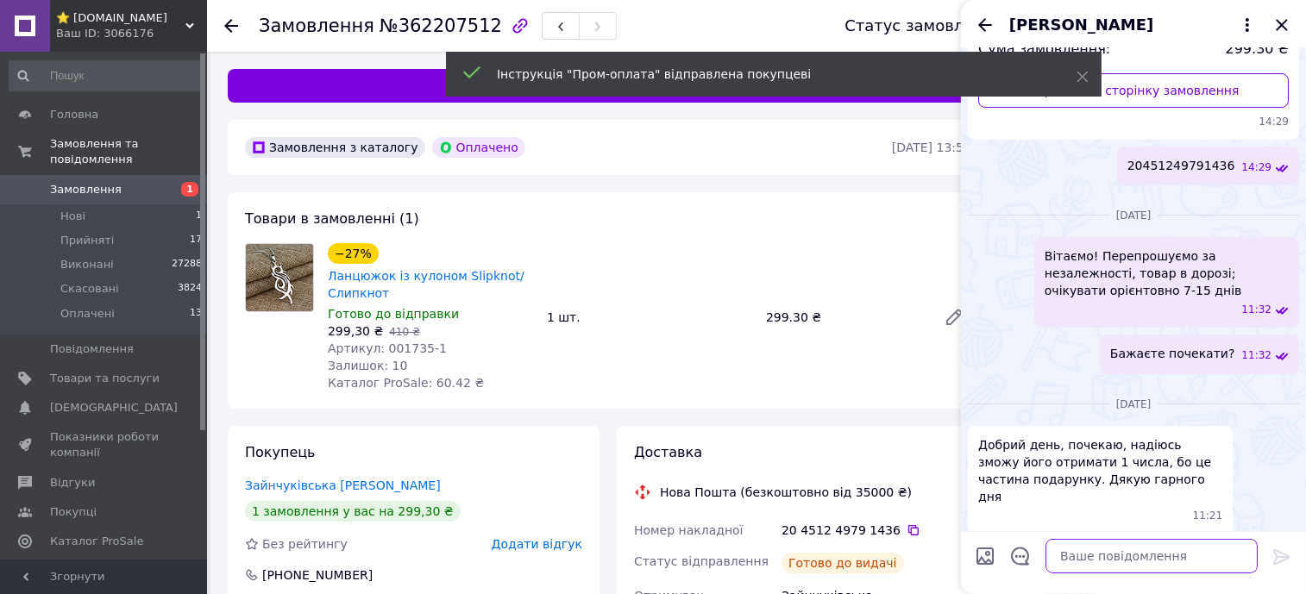
click at [1209, 558] on textarea at bounding box center [1151, 556] width 212 height 35
paste textarea "Прибув у відділення 08.10.2025 08:32:37 Автоповернення 15.10.2025 м. Київ, Відд…"
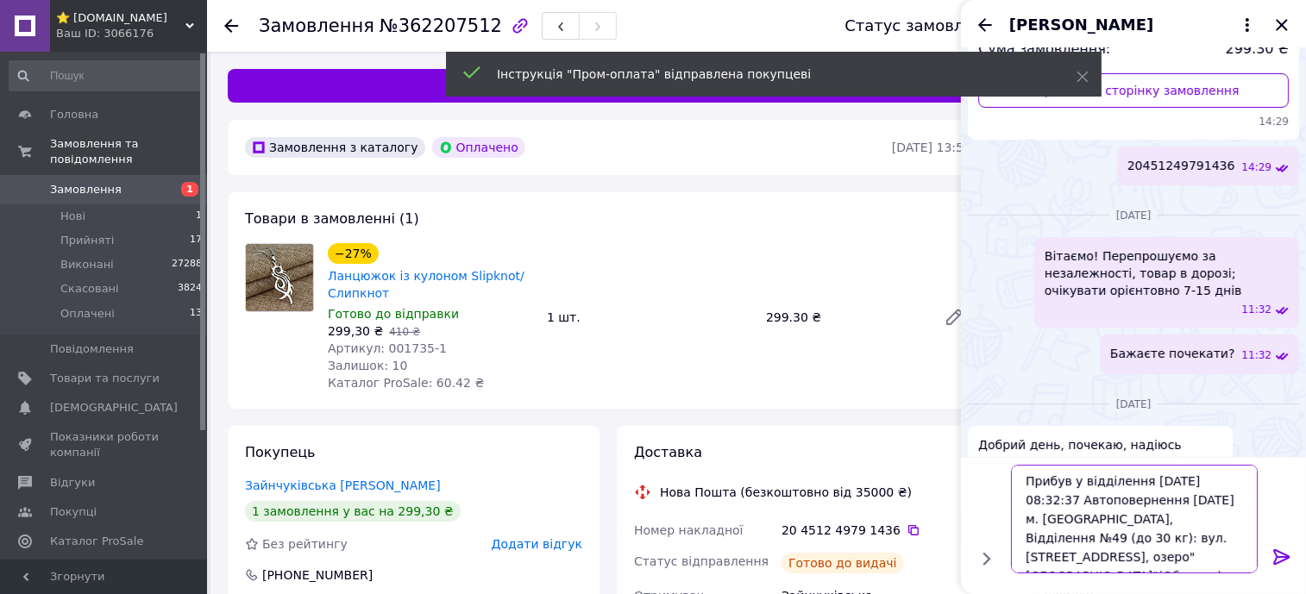
type textarea "Прибув у відділення 08.10.2025 08:32:37 Автоповернення 15.10.2025 м. Київ, Відд…"
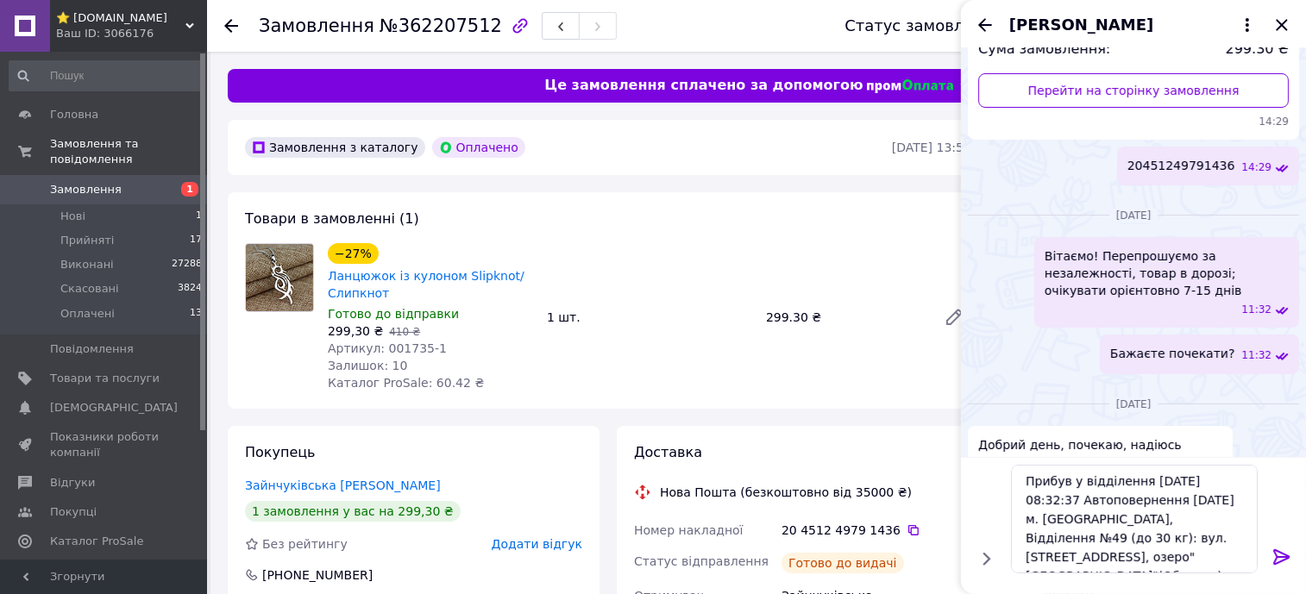
click at [1277, 552] on icon at bounding box center [1281, 557] width 21 height 21
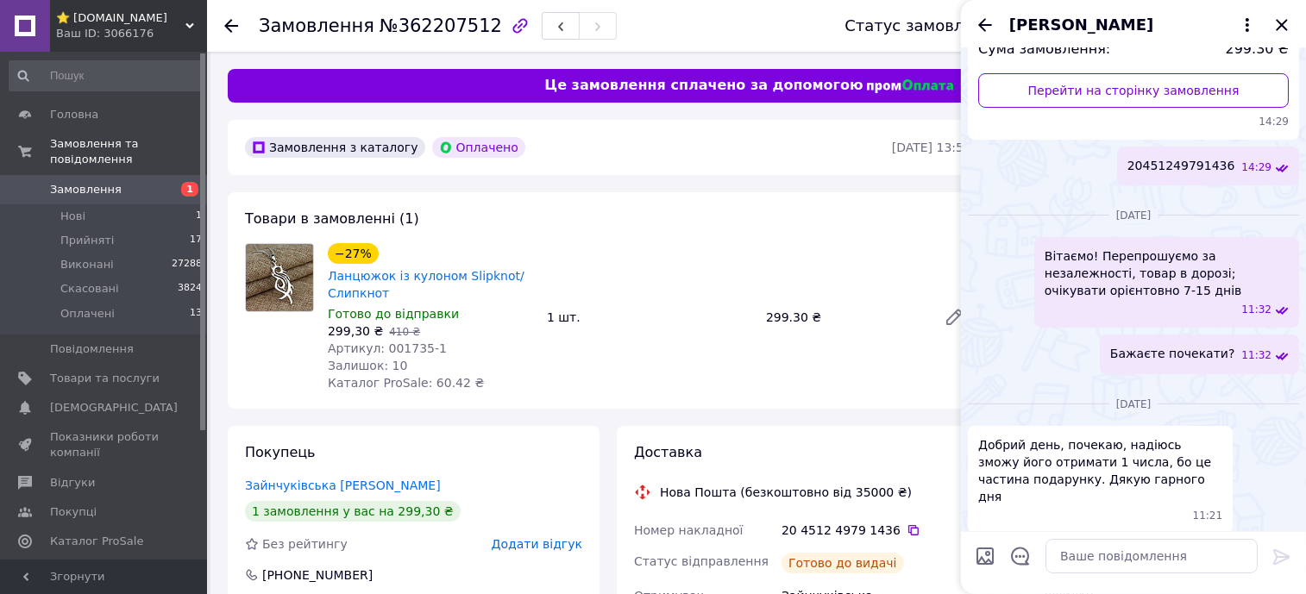
scroll to position [949, 0]
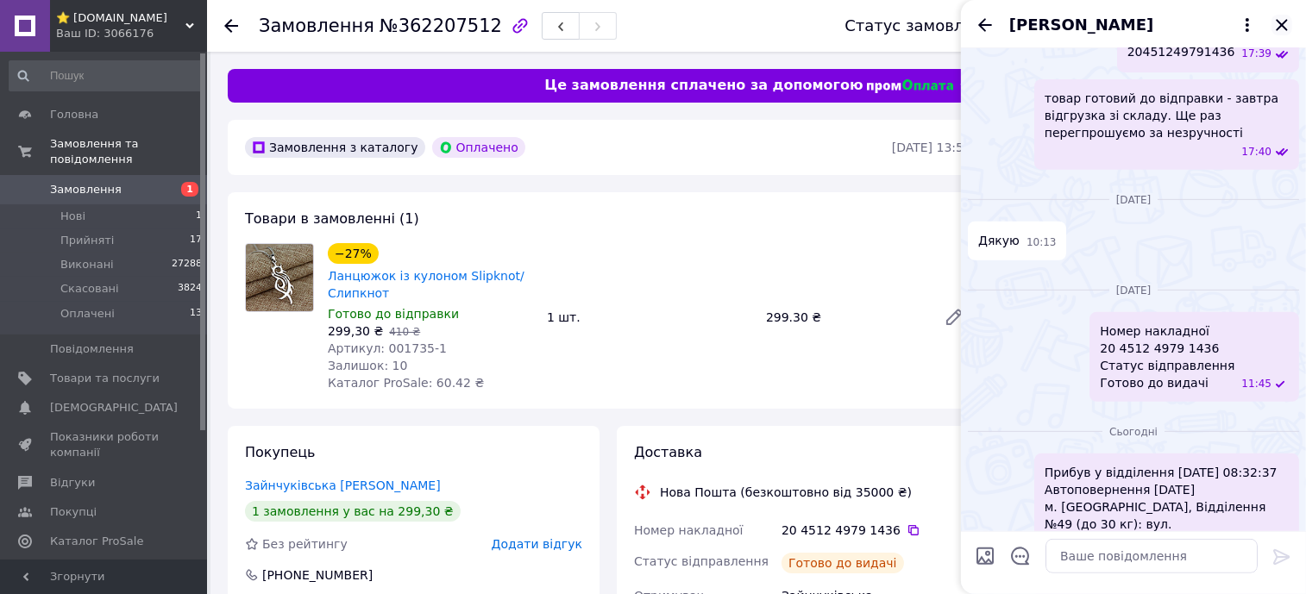
click at [1284, 20] on icon "Закрити" at bounding box center [1281, 25] width 21 height 21
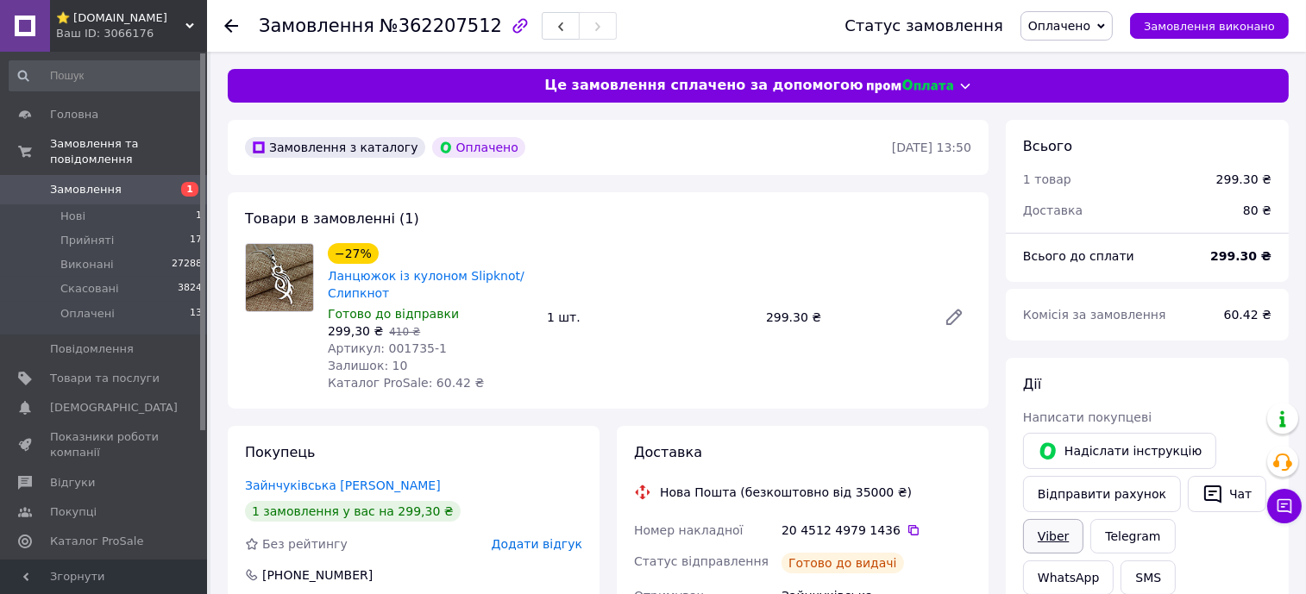
click at [1044, 536] on link "Viber" at bounding box center [1053, 536] width 60 height 35
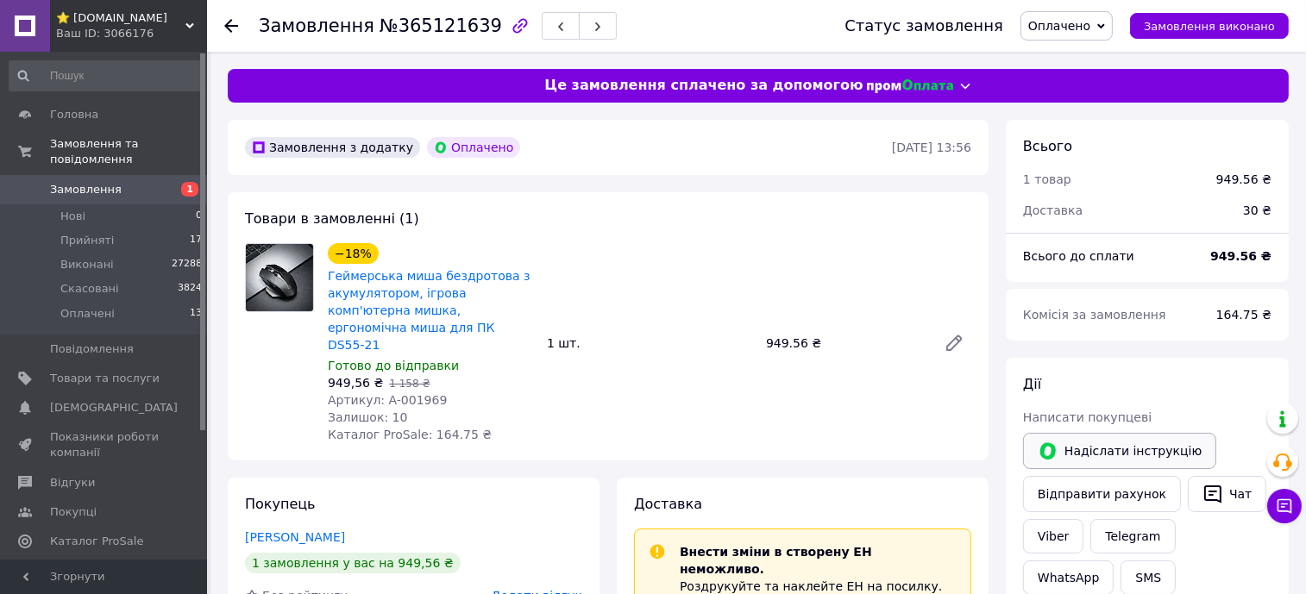
click at [1071, 449] on button "Надіслати інструкцію" at bounding box center [1119, 451] width 193 height 36
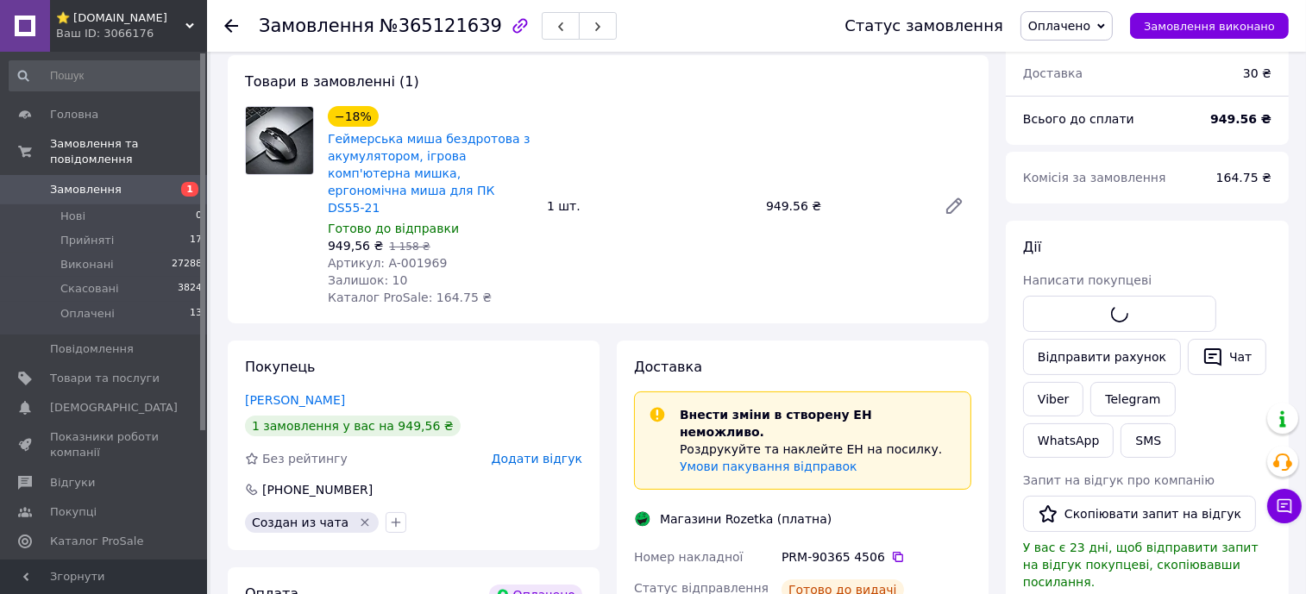
scroll to position [215, 0]
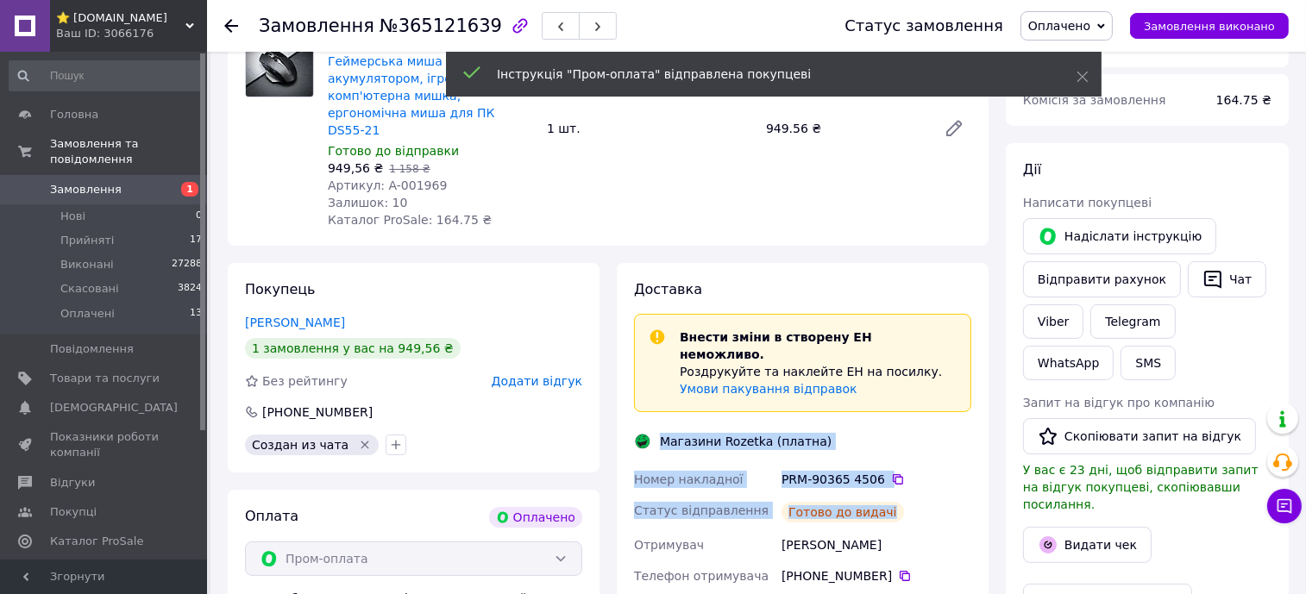
drag, startPoint x: 880, startPoint y: 474, endPoint x: 661, endPoint y: 400, distance: 231.3
click at [661, 400] on div "Доставка Внести зміни в створену ЕН неможливо. Роздрукуйте та наклейте ЕН на по…" at bounding box center [802, 587] width 337 height 615
copy div "Магазини Rozetka (платна) Номер накладної PRM-90365 4506   Статус відправлення …"
click at [1228, 277] on button "Чат" at bounding box center [1227, 279] width 78 height 36
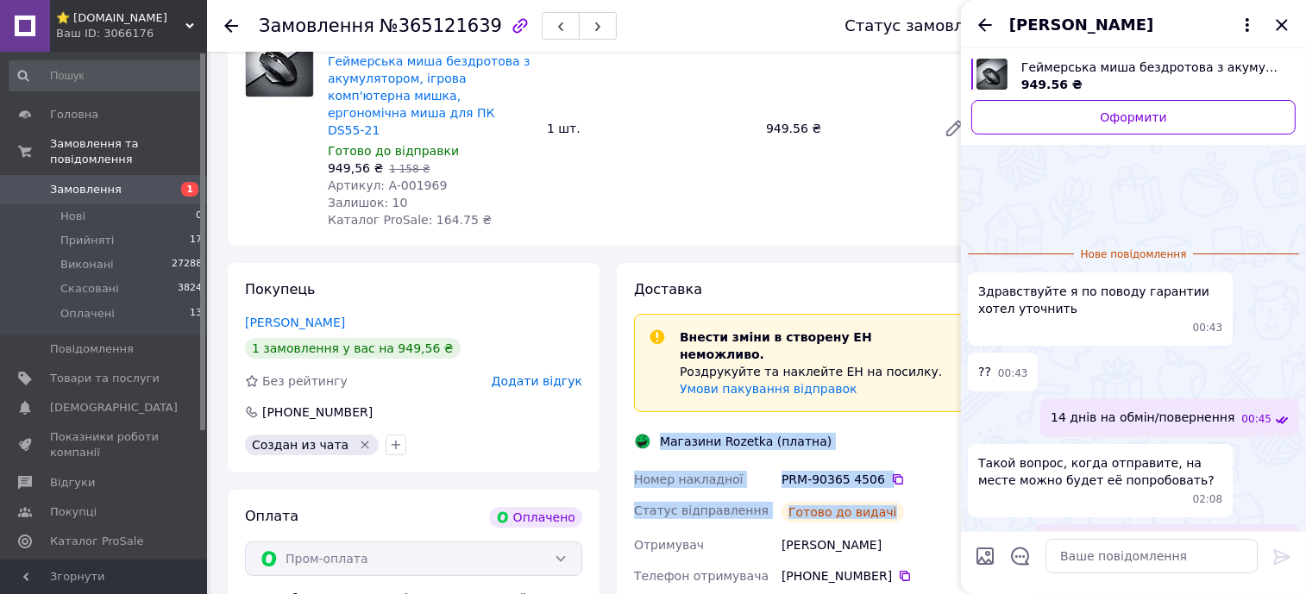
scroll to position [98, 0]
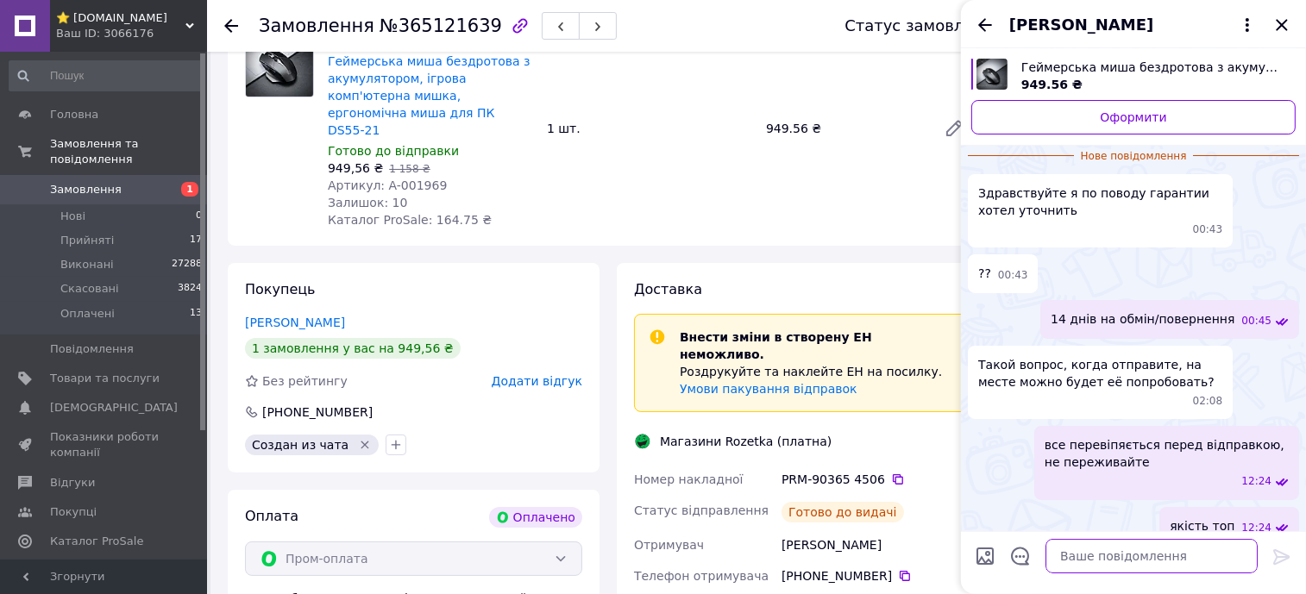
click at [1203, 553] on textarea at bounding box center [1151, 556] width 212 height 35
paste textarea "Магазини Rozetka (платна) Номер накладної PRM-90365 4506 Статус відправлення Го…"
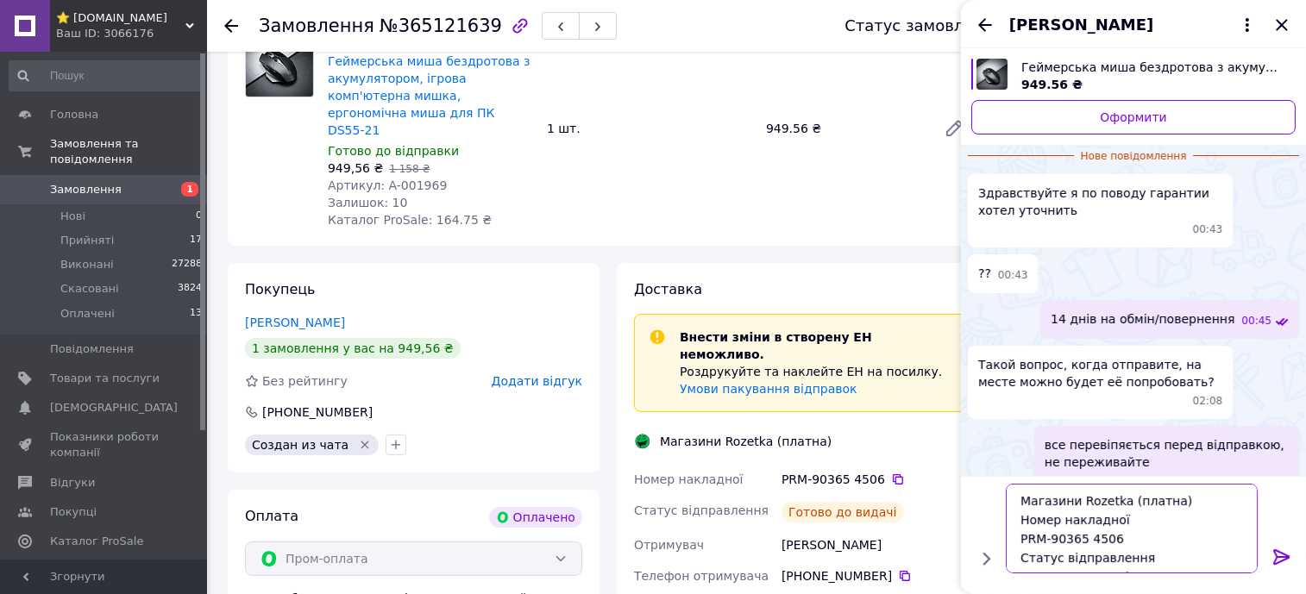
scroll to position [12, 0]
type textarea "Магазини Rozetka (платна) Номер накладної PRM-90365 4506 Статус відправлення Го…"
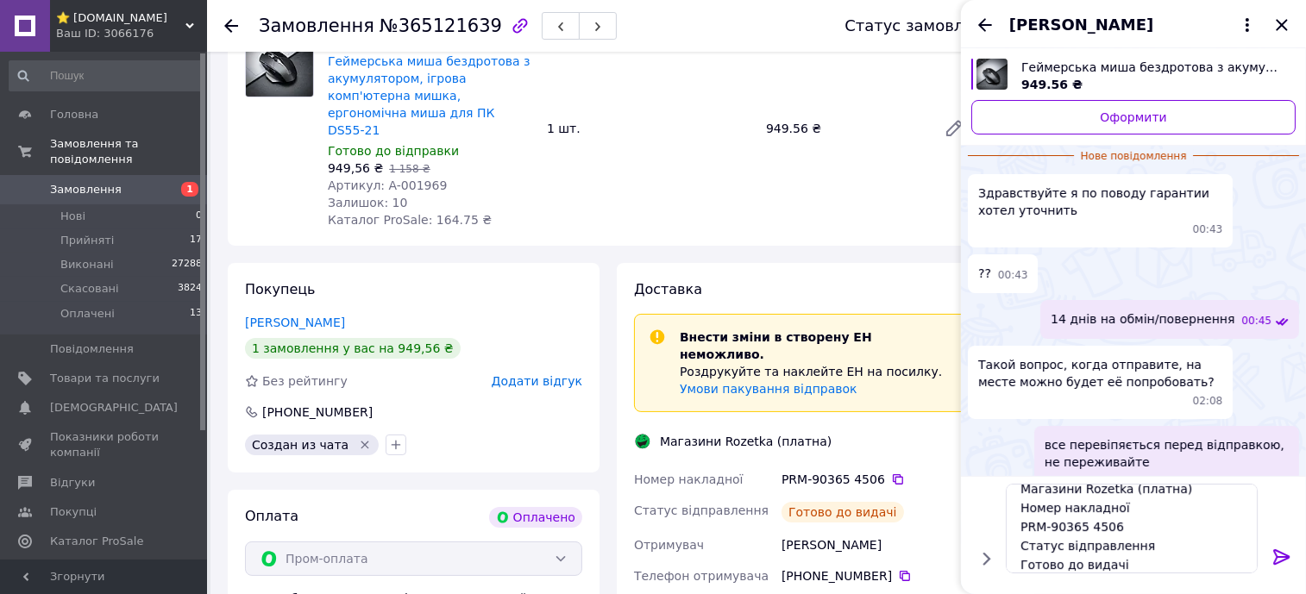
click at [1285, 561] on icon at bounding box center [1281, 557] width 21 height 21
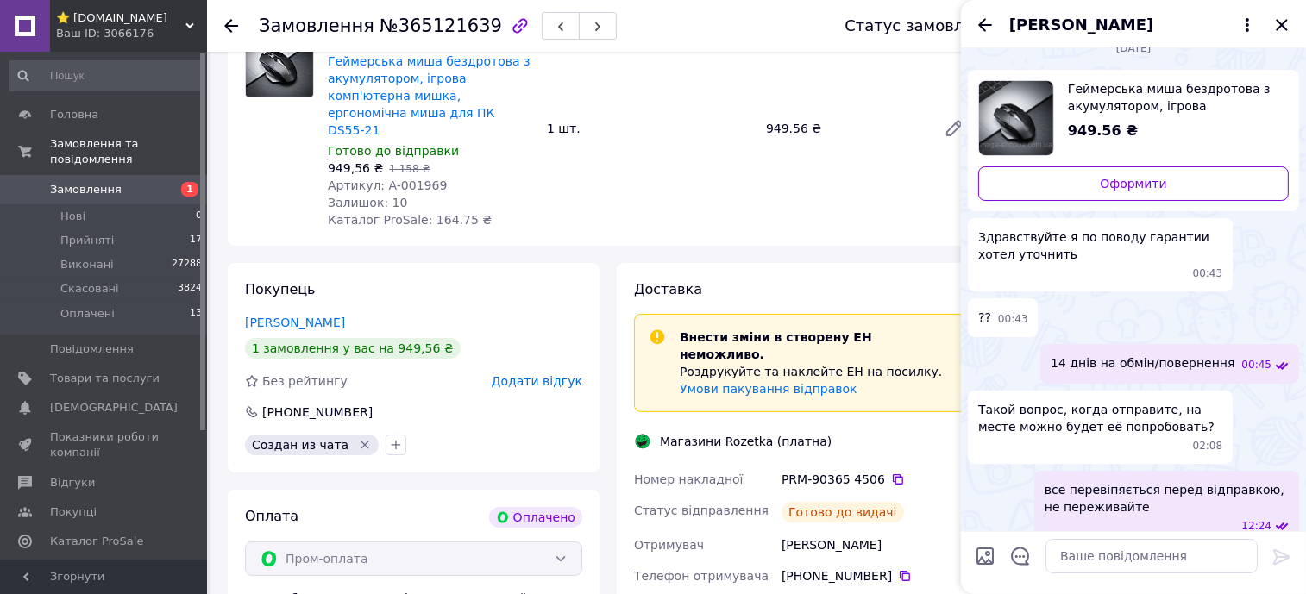
scroll to position [1274, 0]
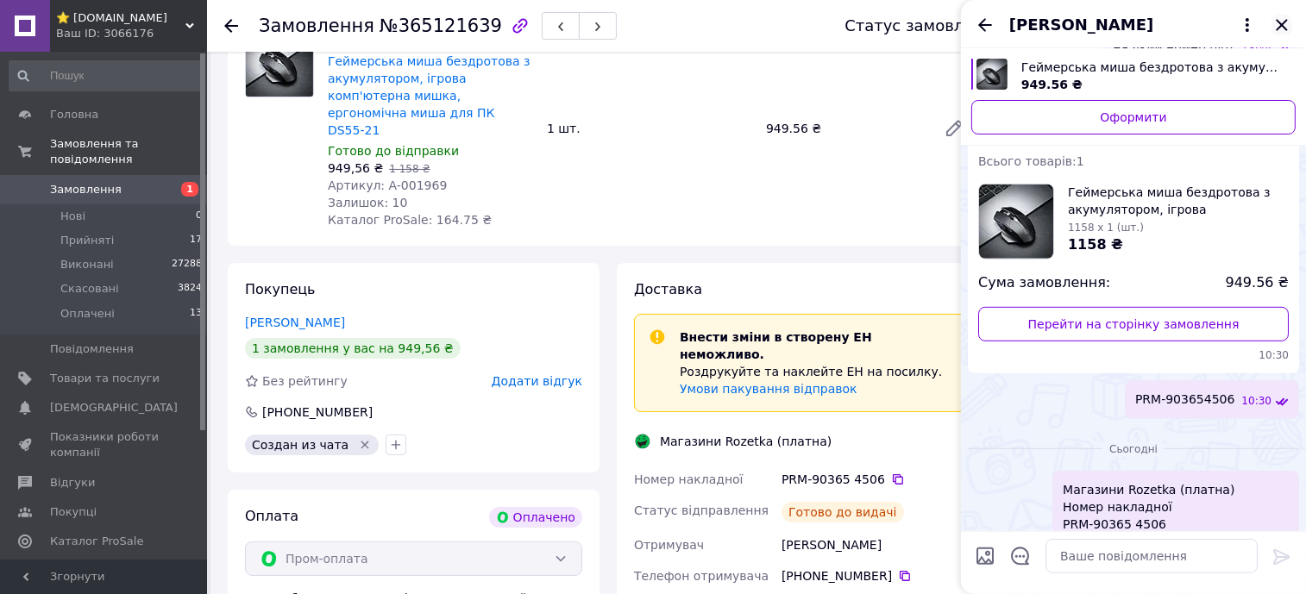
click at [1288, 22] on icon "Закрити" at bounding box center [1281, 25] width 21 height 21
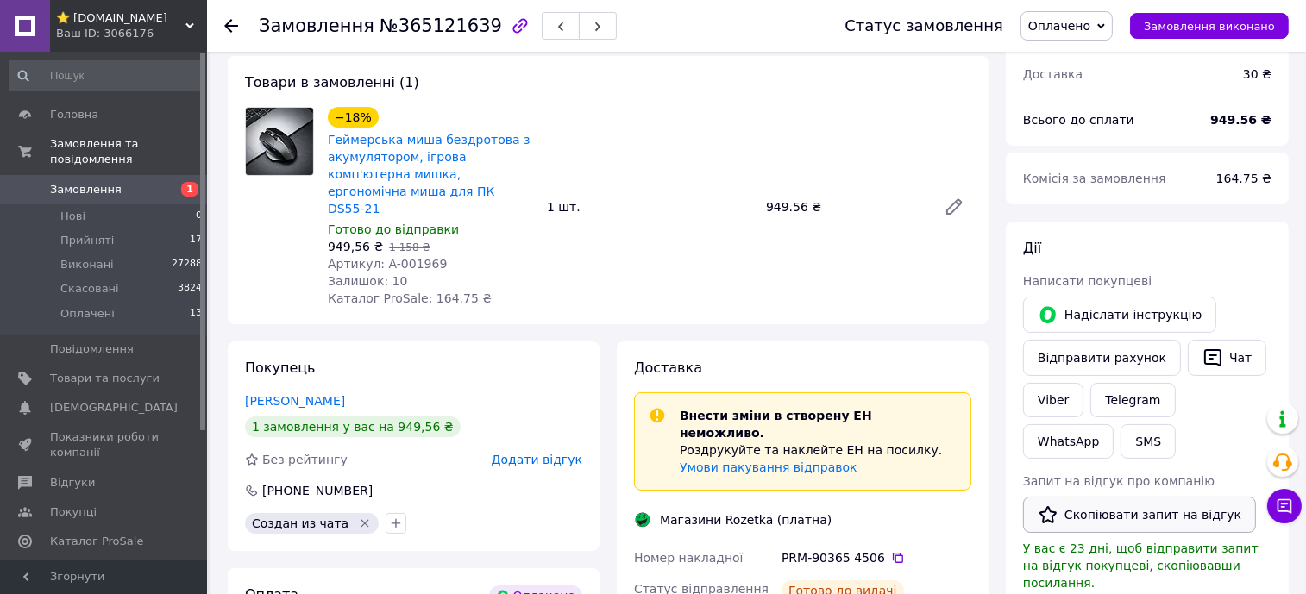
scroll to position [215, 0]
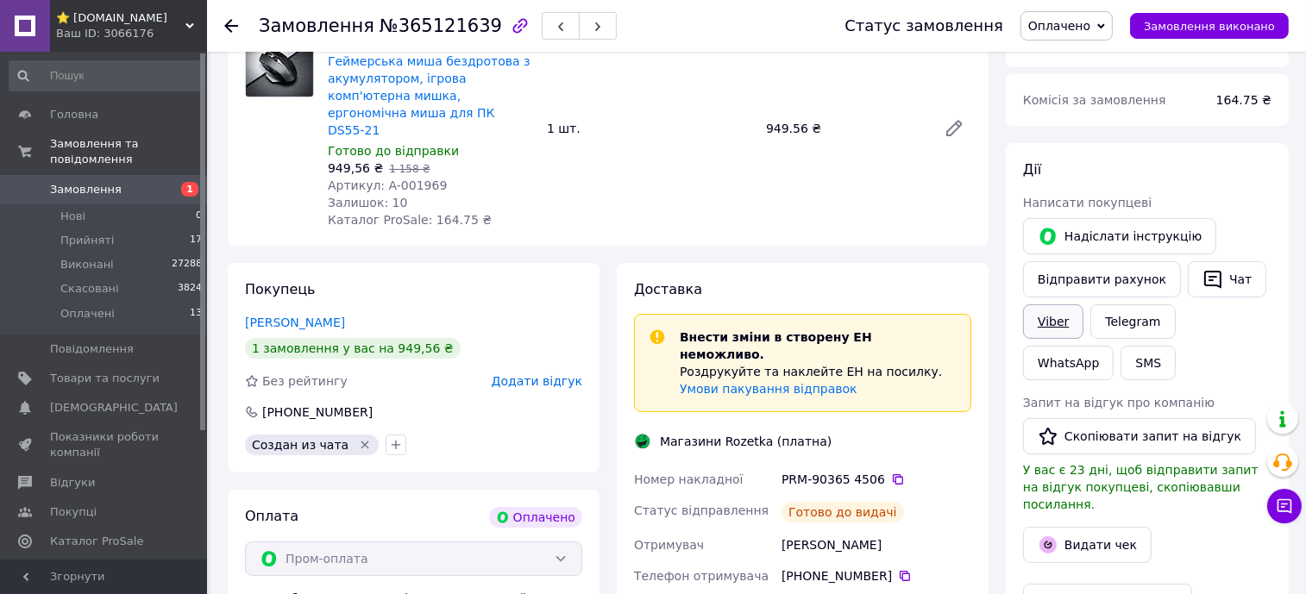
click at [1055, 321] on link "Viber" at bounding box center [1053, 321] width 60 height 35
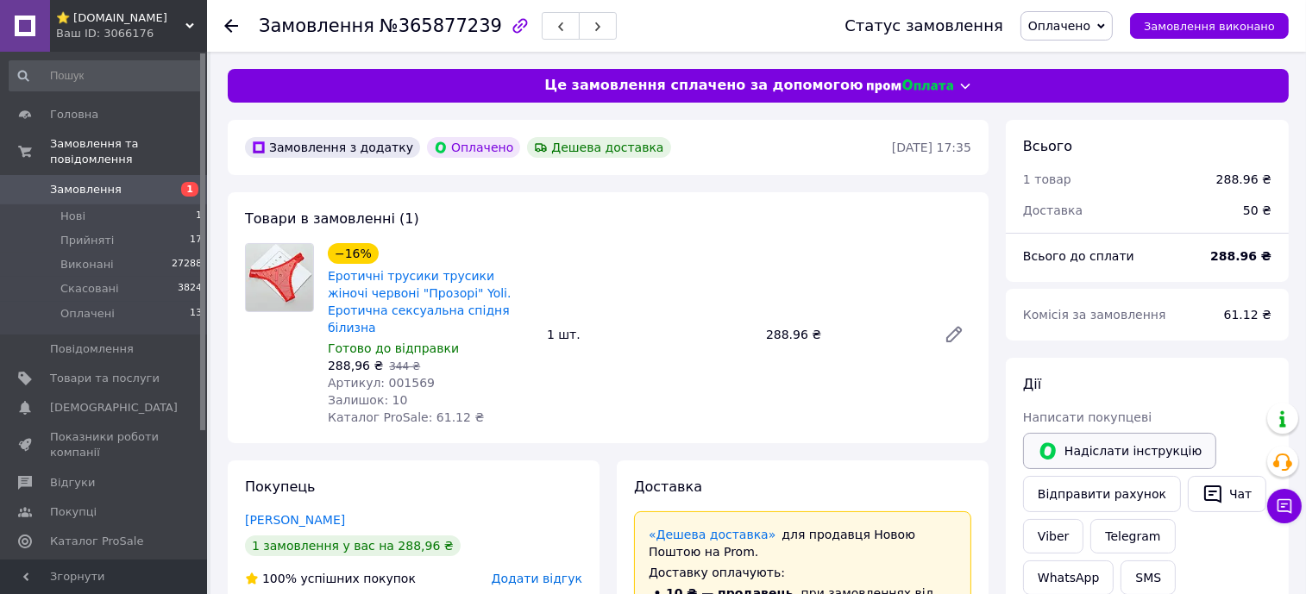
click at [1084, 450] on button "Надіслати інструкцію" at bounding box center [1119, 451] width 193 height 36
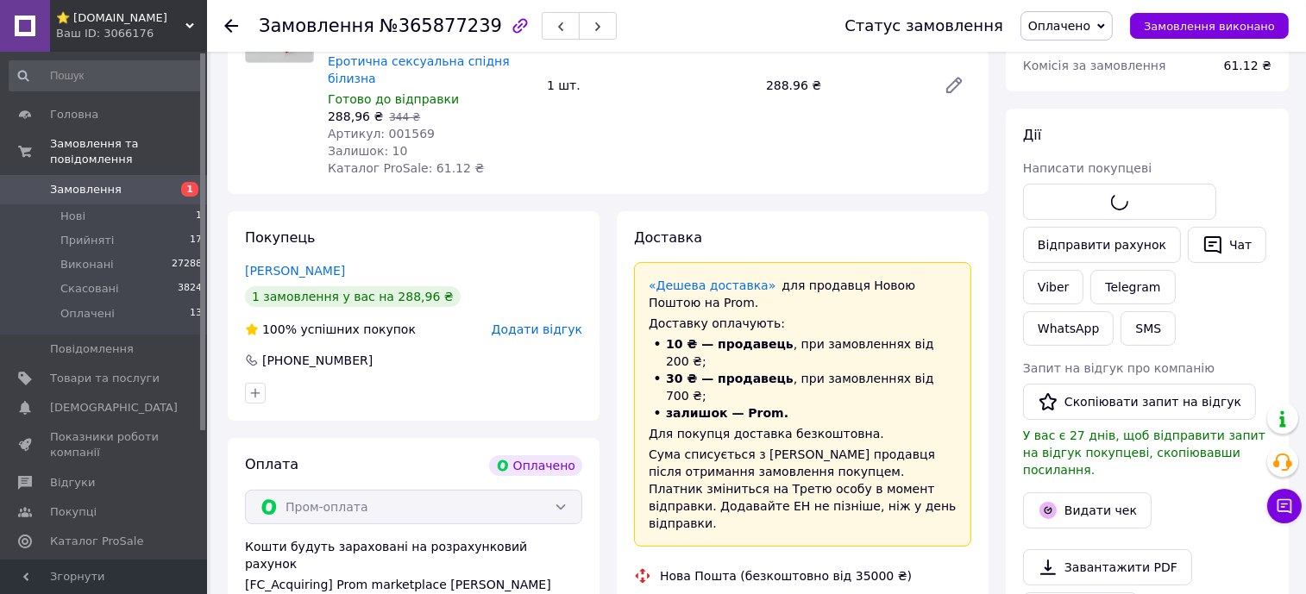
scroll to position [323, 0]
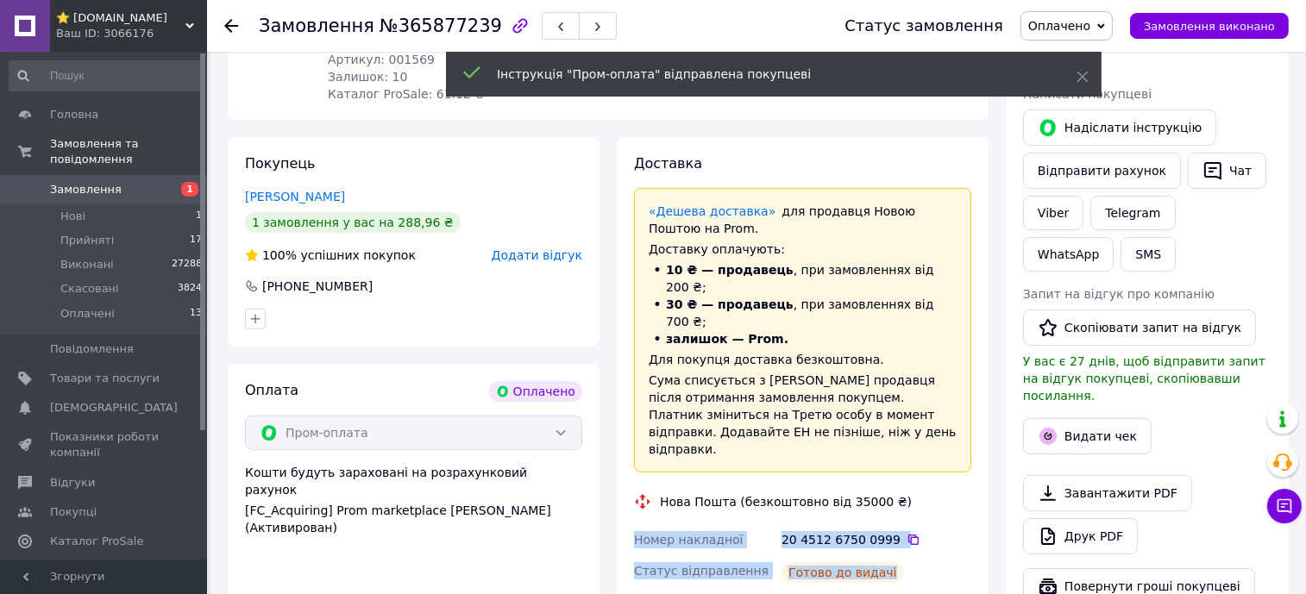
drag, startPoint x: 825, startPoint y: 516, endPoint x: 628, endPoint y: 486, distance: 199.8
click at [628, 486] on div "Доставка «Дешева доставка»   для продавця [GEOGRAPHIC_DATA] на Prom. Доставку о…" at bounding box center [803, 562] width 372 height 850
copy div "Номер накладної 20 4512 6750 0999   Статус відправлення Готово до видачі"
click at [1218, 180] on button "Чат" at bounding box center [1227, 171] width 78 height 36
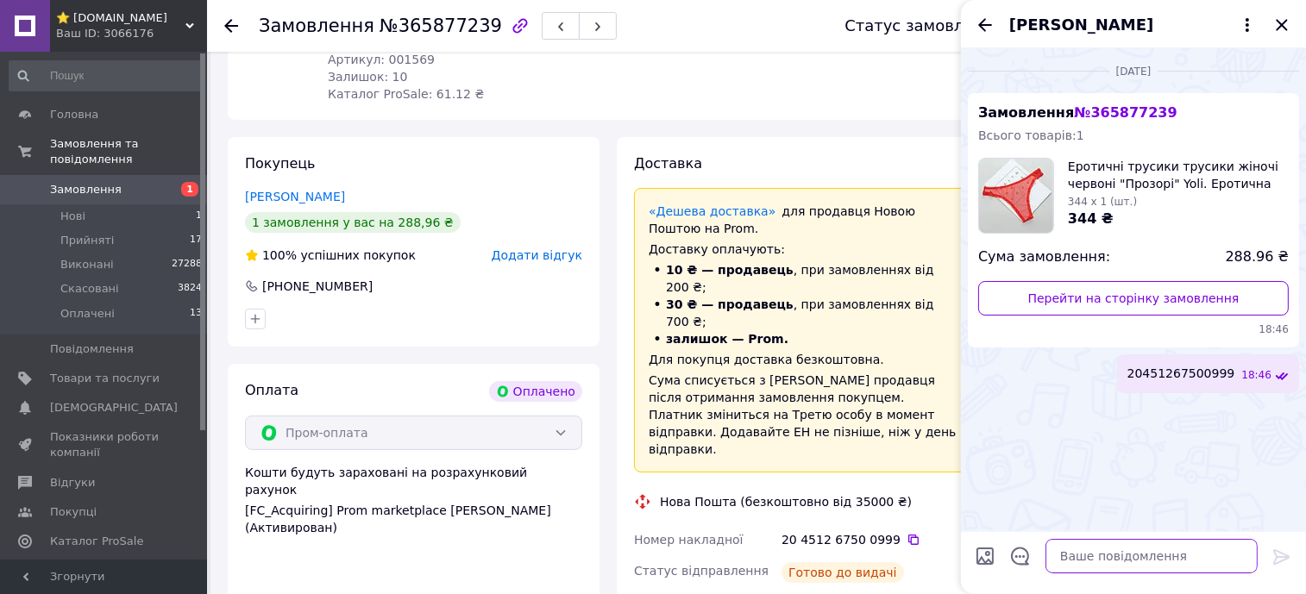
click at [1202, 562] on textarea at bounding box center [1151, 556] width 212 height 35
paste textarea "Номер накладної 20 4512 6750 0999 Статус відправлення Готово до видачі"
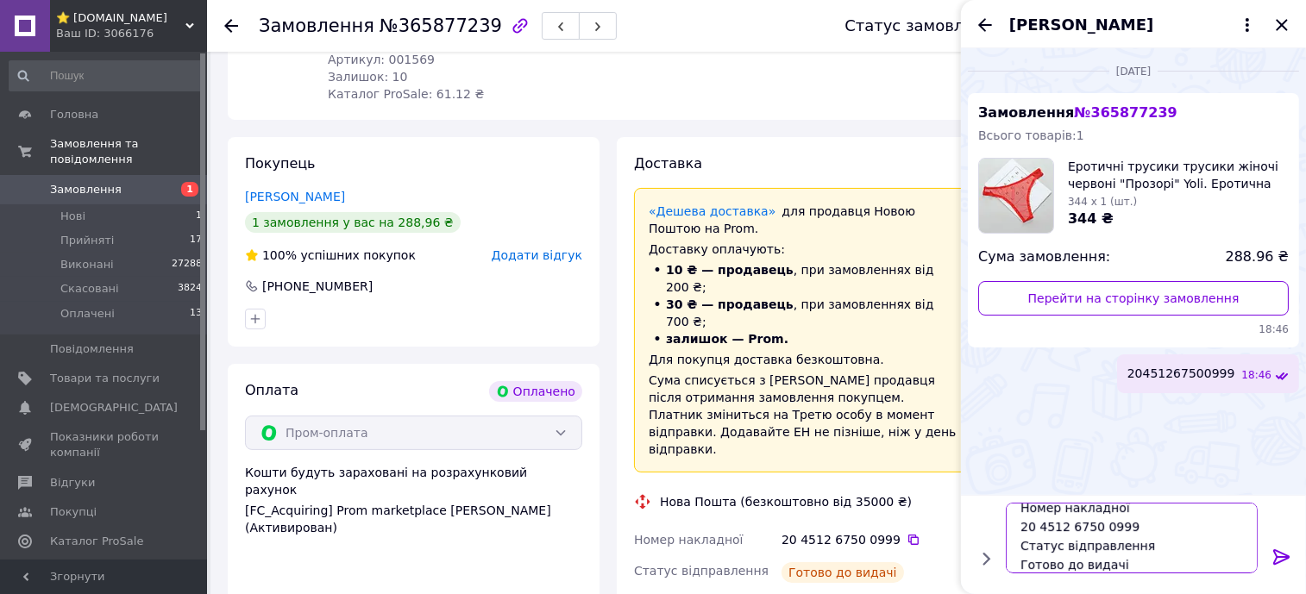
type textarea "Номер накладної 20 4512 6750 0999 Статус відправлення Готово до видачі"
click at [1290, 558] on icon at bounding box center [1281, 557] width 21 height 21
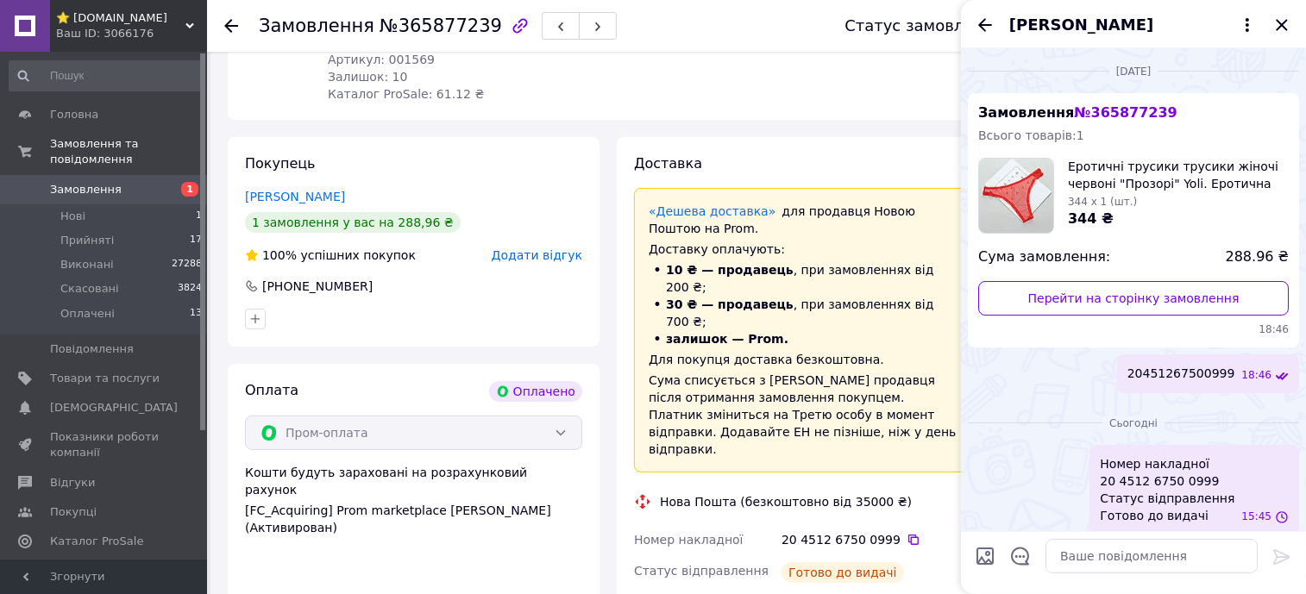
scroll to position [9, 0]
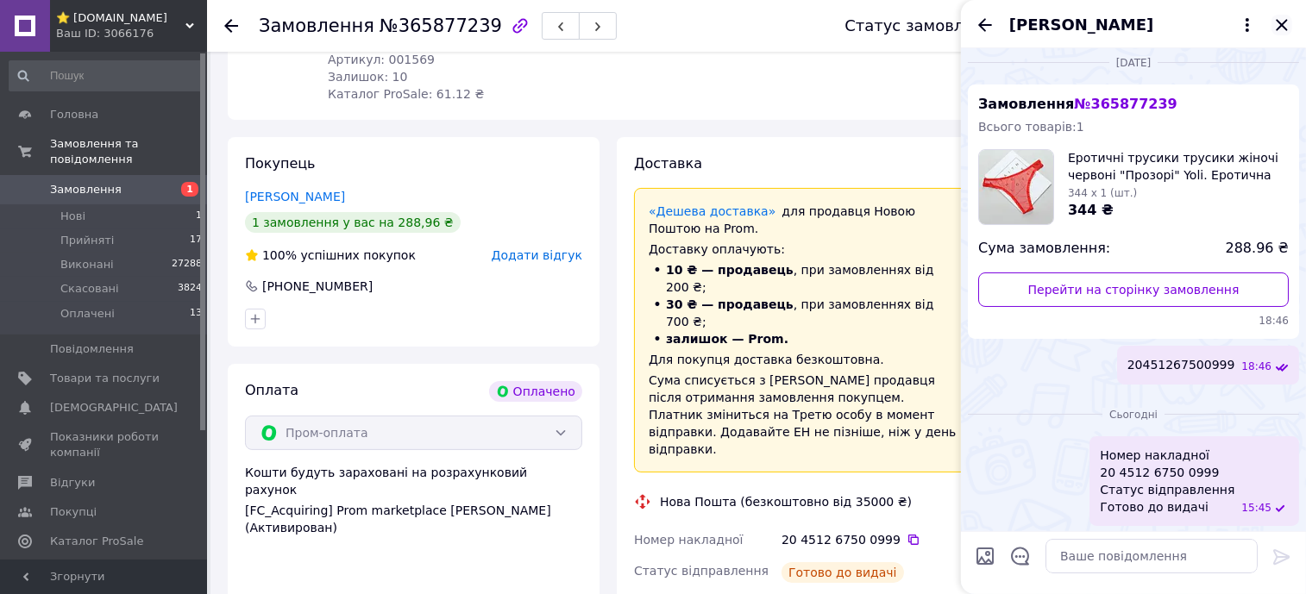
click at [1279, 20] on icon "Закрити" at bounding box center [1281, 25] width 21 height 21
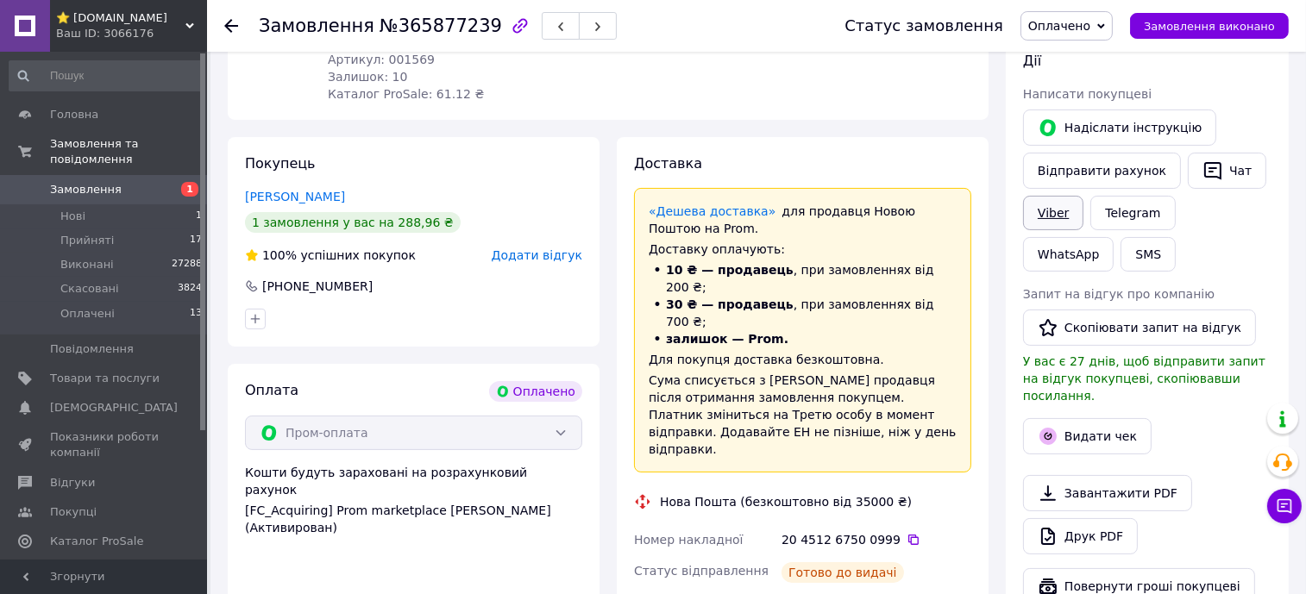
click at [1067, 207] on link "Viber" at bounding box center [1053, 213] width 60 height 35
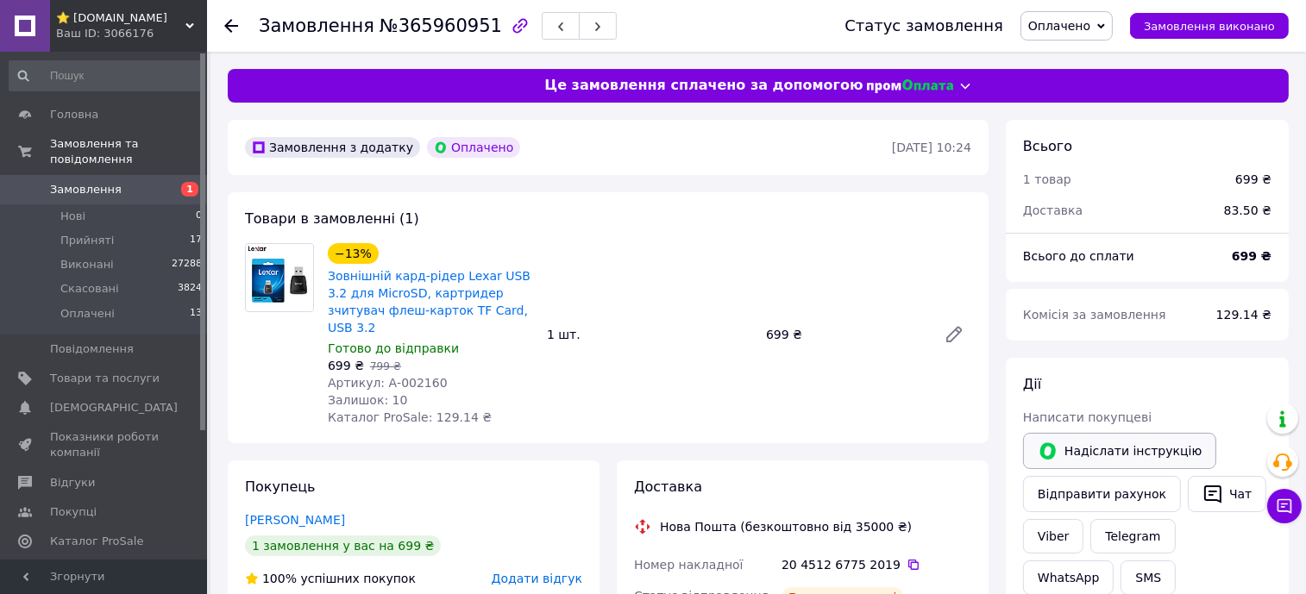
click at [1114, 444] on button "Надіслати інструкцію" at bounding box center [1119, 451] width 193 height 36
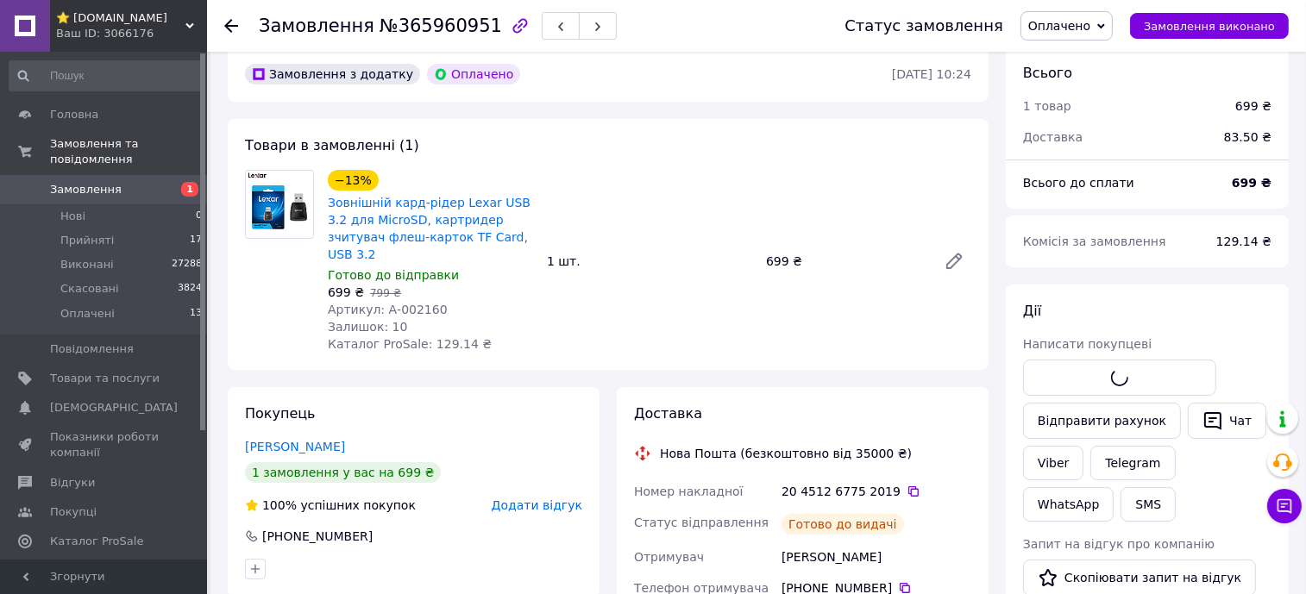
scroll to position [107, 0]
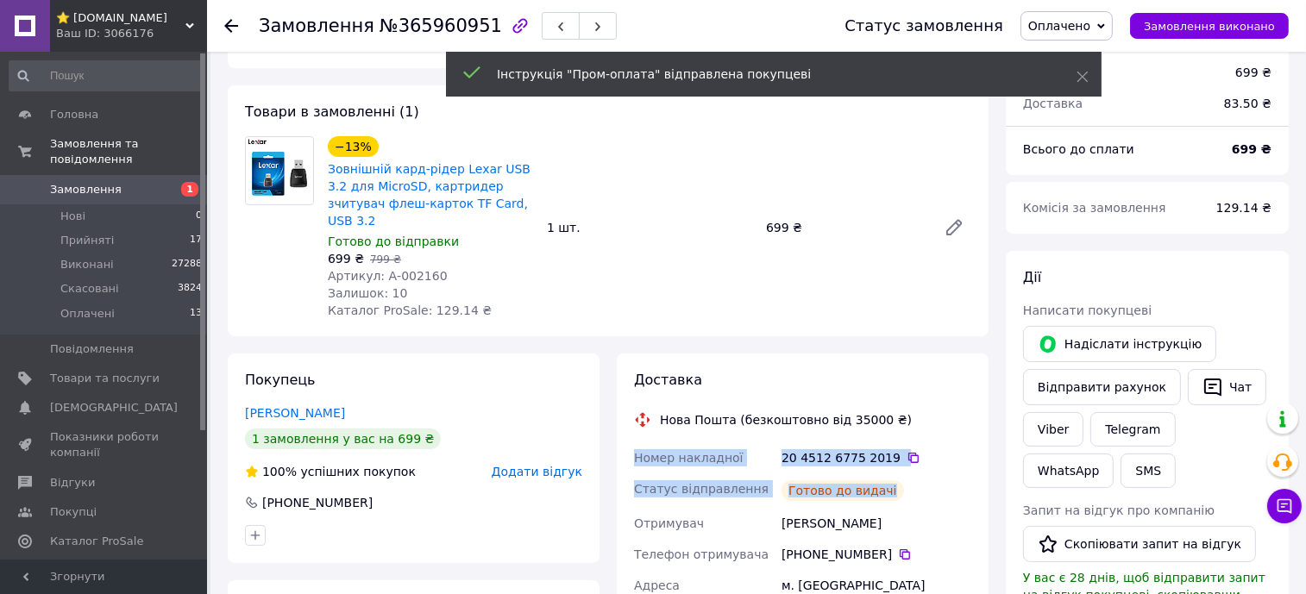
drag, startPoint x: 890, startPoint y: 468, endPoint x: 632, endPoint y: 423, distance: 261.9
copy div "Номер накладної 20 4512 6775 2019   Статус відправлення Готово до видачі"
click at [1172, 330] on button "Надіслати інструкцію" at bounding box center [1119, 344] width 193 height 36
click at [1221, 389] on button "Чат" at bounding box center [1227, 387] width 78 height 36
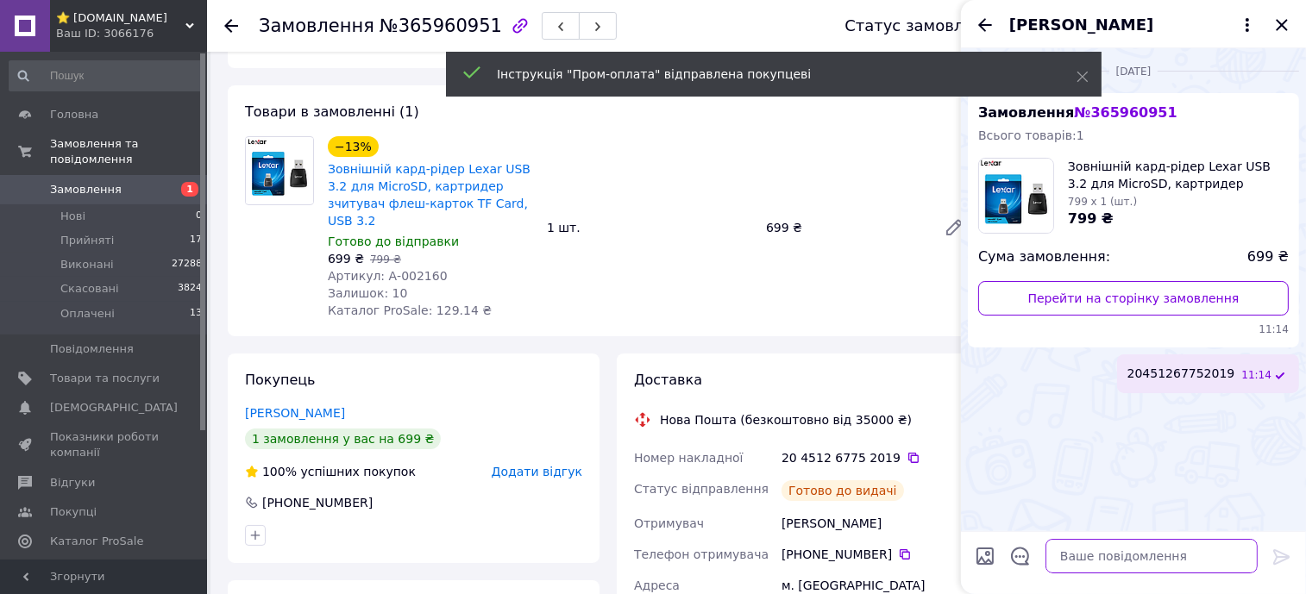
click at [1217, 561] on textarea at bounding box center [1151, 556] width 212 height 35
paste textarea "Номер накладної 20 4512 6775 2019 Статус відправлення Готово до видачі"
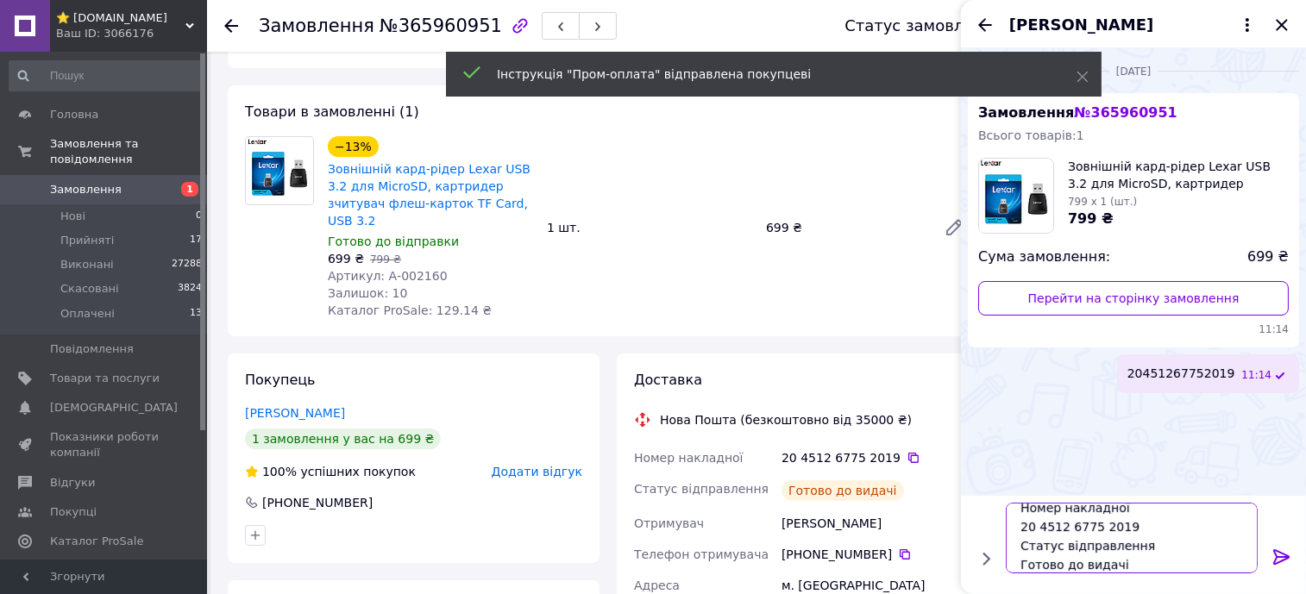
type textarea "Номер накладної 20 4512 6775 2019 Статус відправлення Готово до видачі"
click at [1284, 557] on icon at bounding box center [1281, 557] width 16 height 16
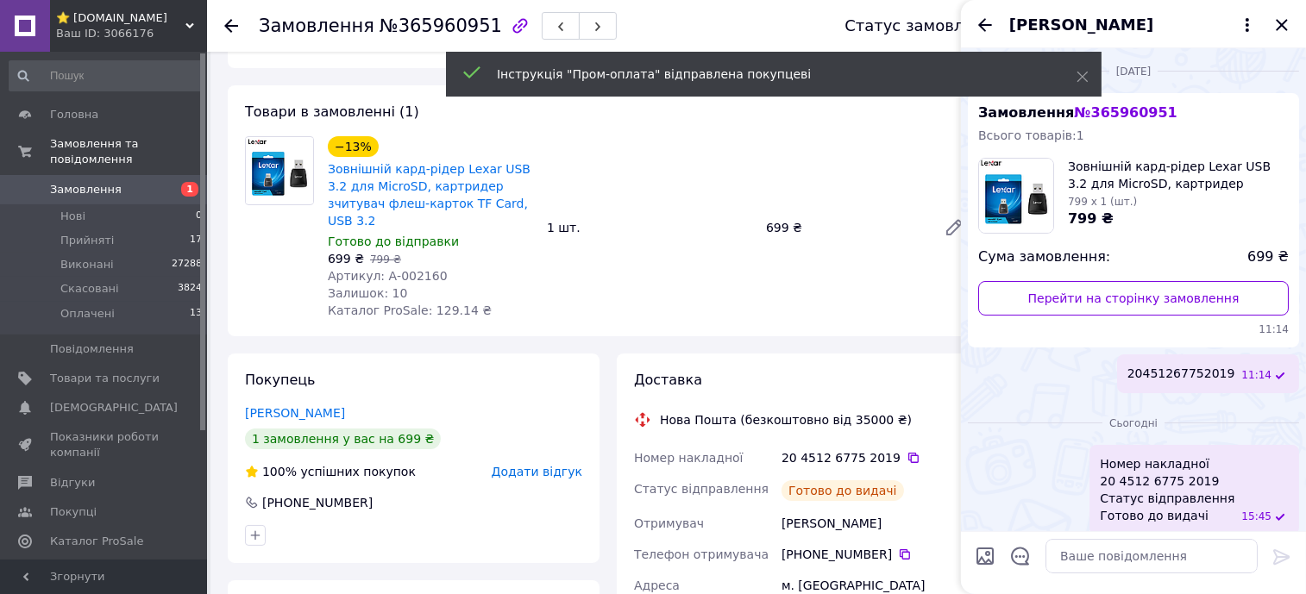
scroll to position [9, 0]
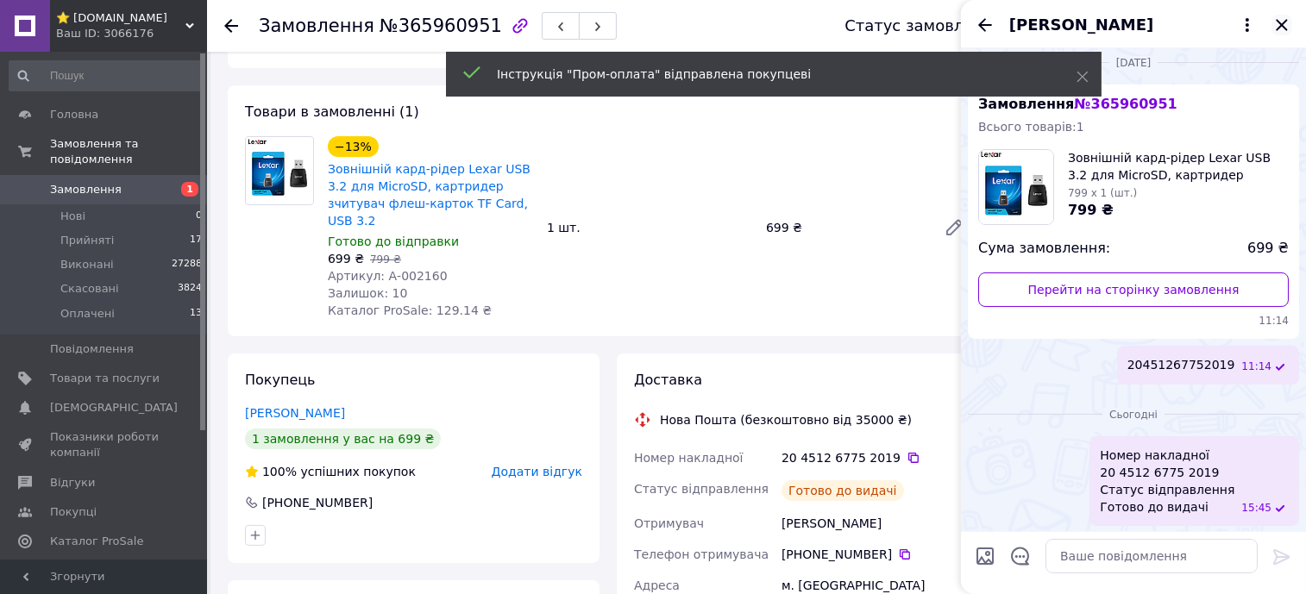
click at [1284, 26] on icon "Закрити" at bounding box center [1281, 24] width 11 height 11
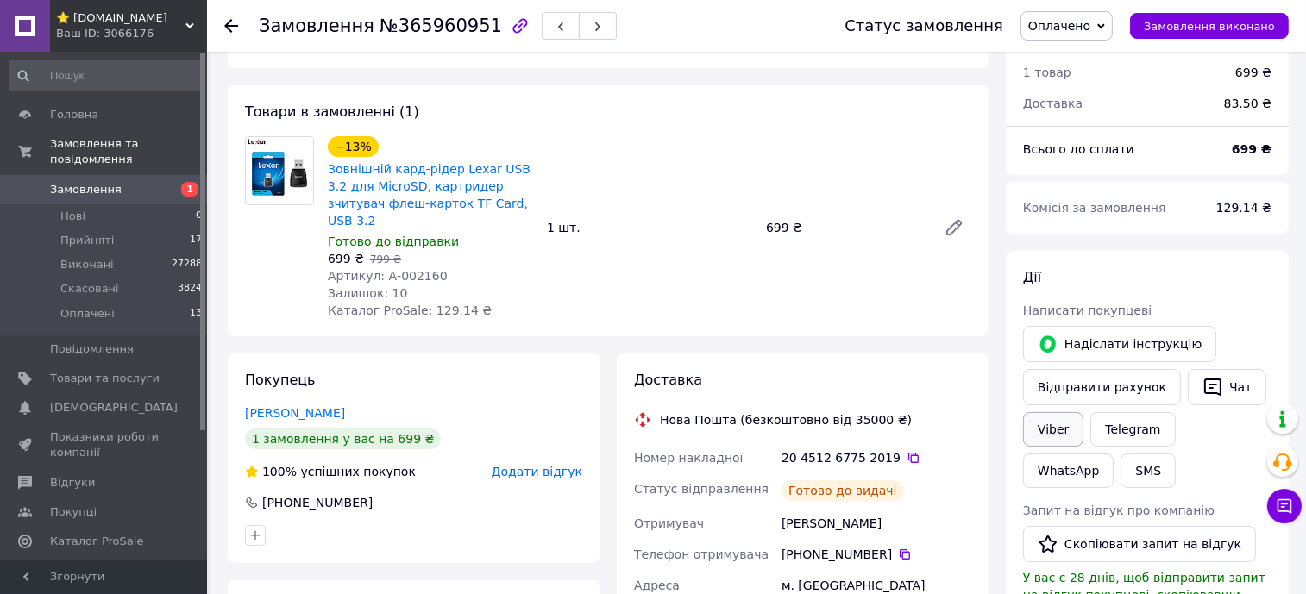
click at [1055, 423] on link "Viber" at bounding box center [1053, 429] width 60 height 35
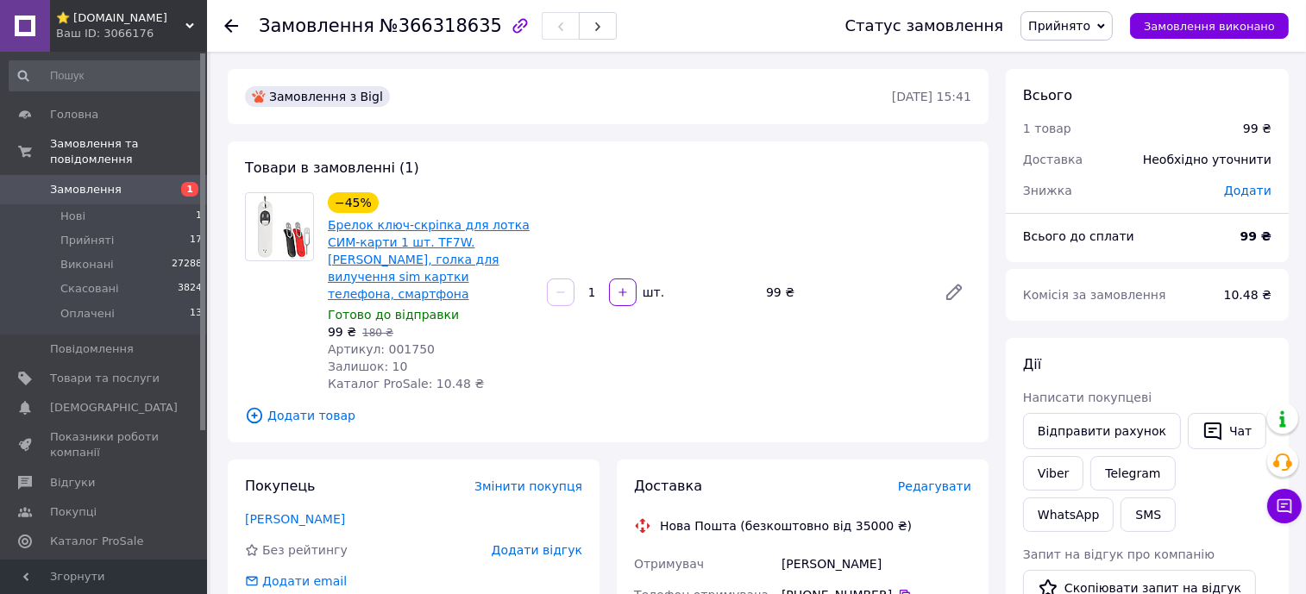
click at [468, 250] on link "Брелок ключ-скріпка для лотка СИМ-карти 1 шт. TF7W. [PERSON_NAME], голка для ви…" at bounding box center [429, 259] width 202 height 83
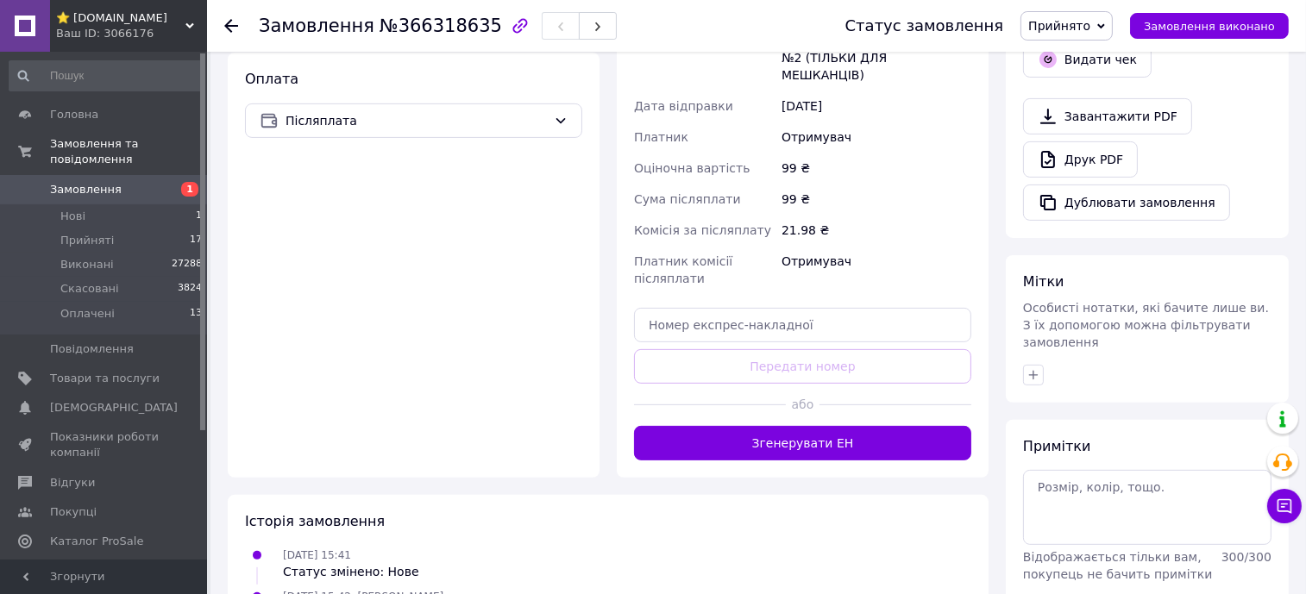
scroll to position [647, 0]
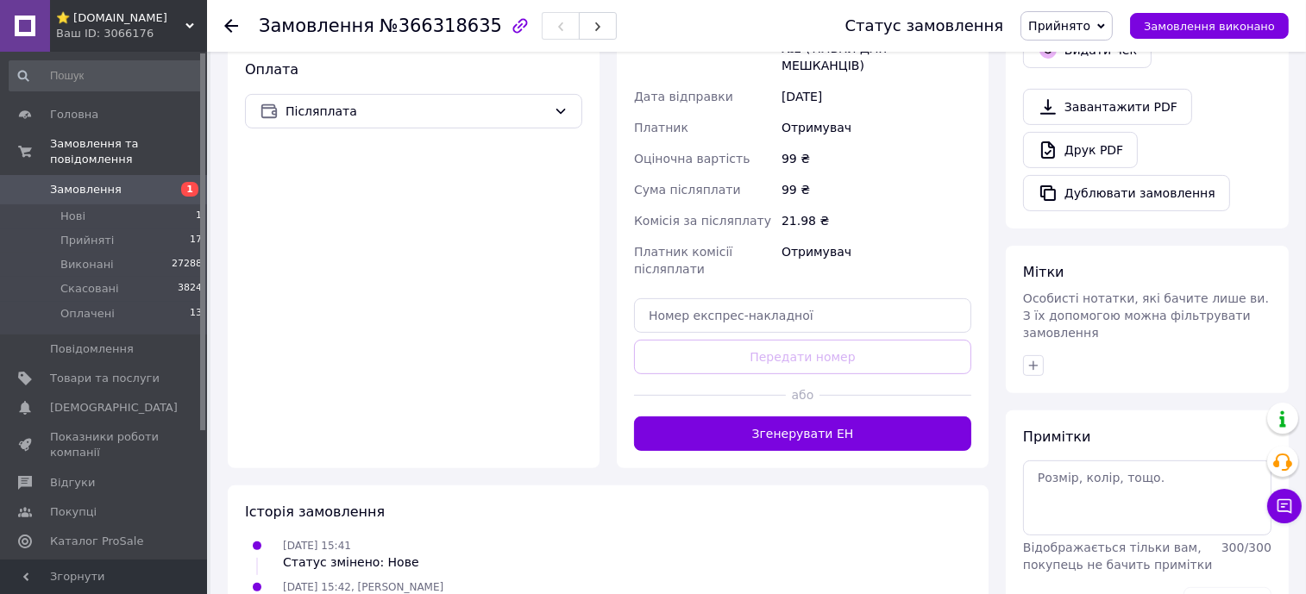
click at [880, 417] on button "Згенерувати ЕН" at bounding box center [802, 434] width 337 height 35
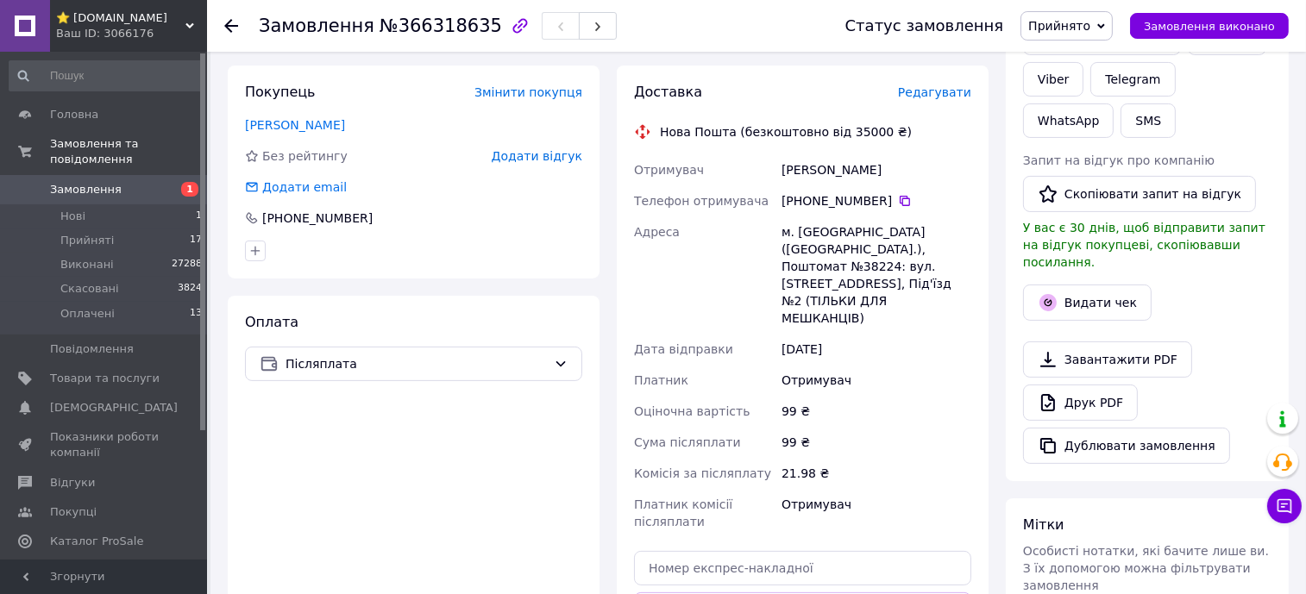
scroll to position [107, 0]
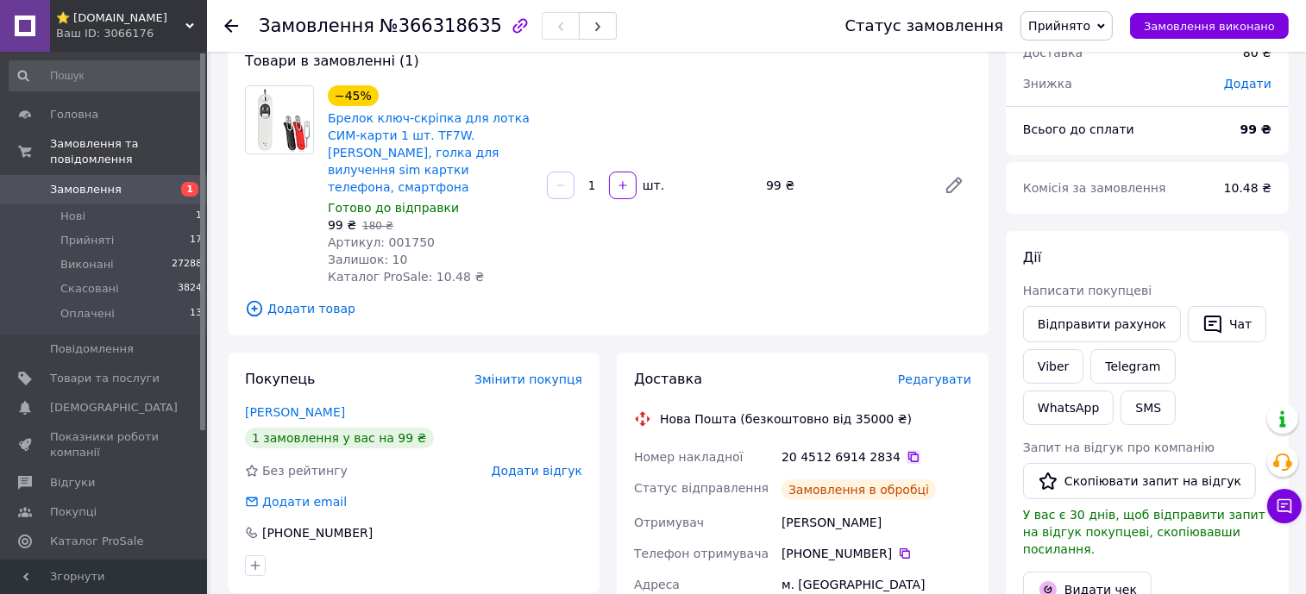
click at [908, 452] on icon at bounding box center [913, 457] width 10 height 10
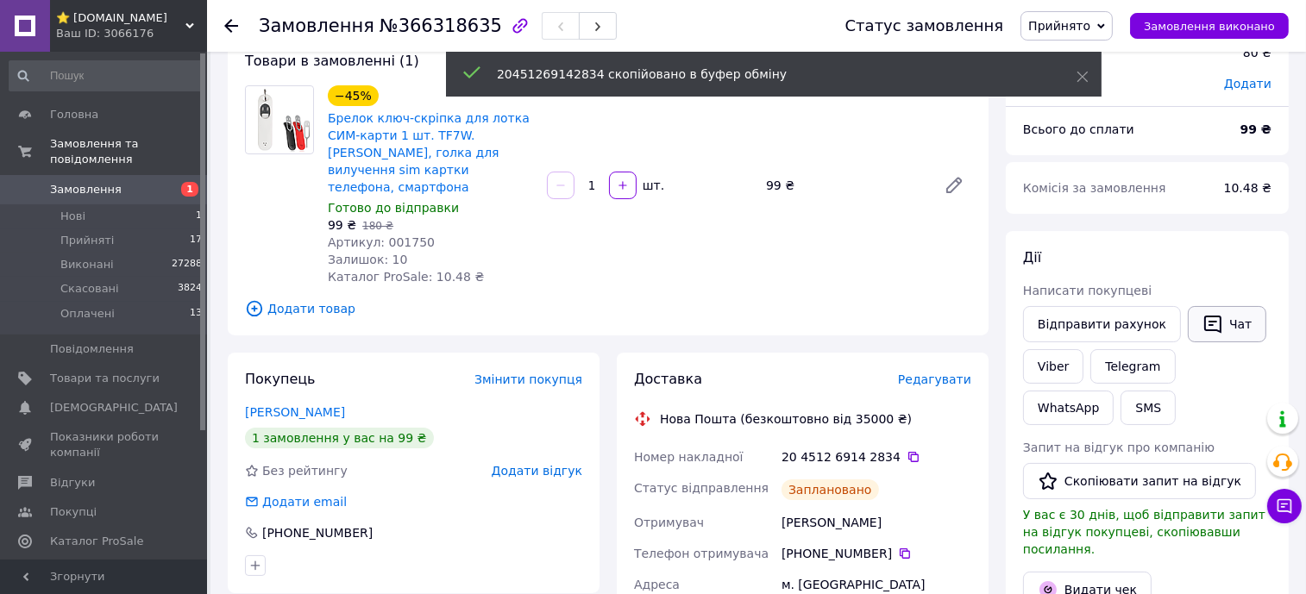
click at [1215, 330] on button "Чат" at bounding box center [1227, 324] width 78 height 36
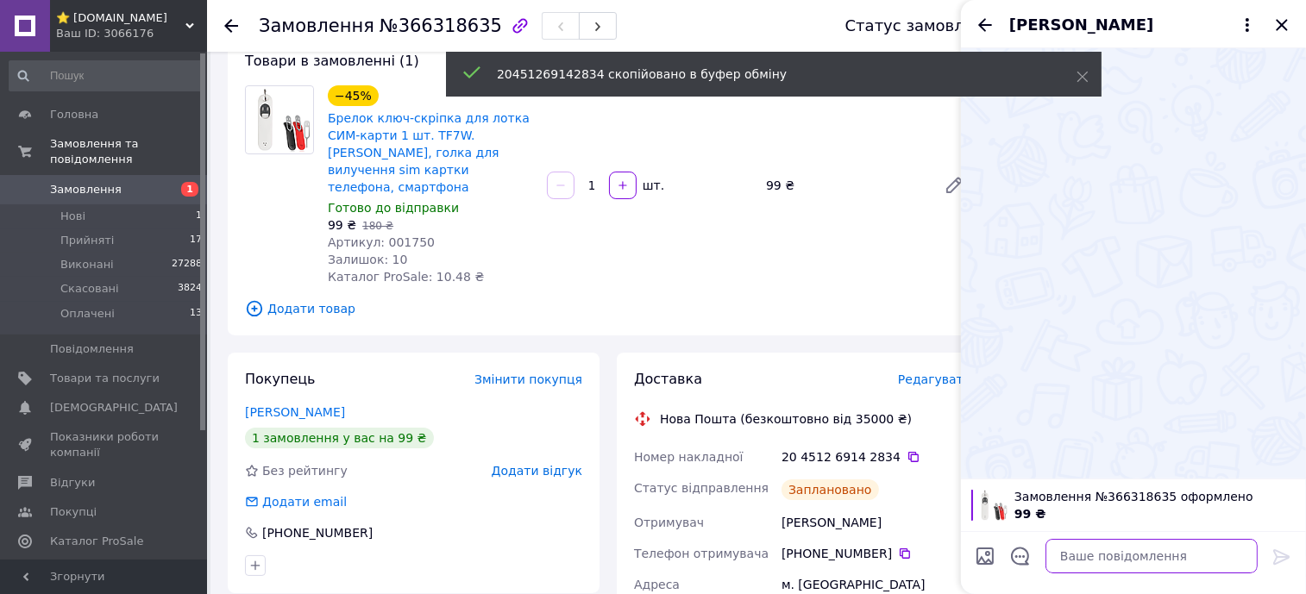
click at [1196, 559] on textarea at bounding box center [1151, 556] width 212 height 35
paste textarea "20451269142834"
type textarea "20451269142834"
click at [1284, 559] on icon at bounding box center [1281, 557] width 16 height 16
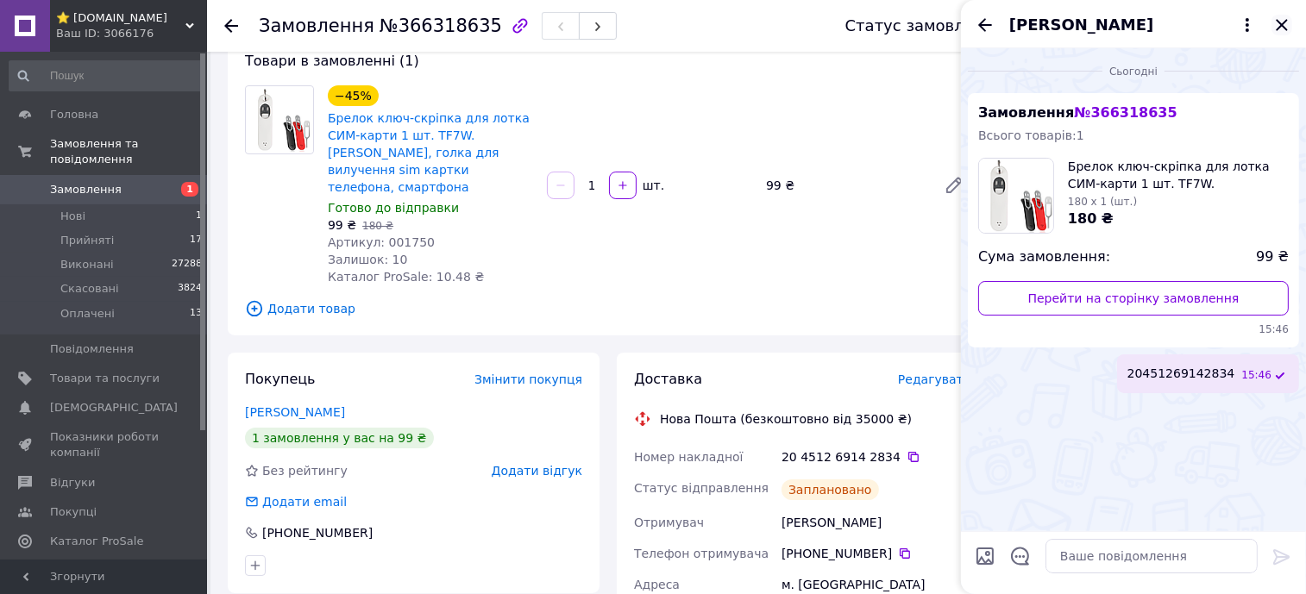
click at [1290, 20] on icon "Закрити" at bounding box center [1281, 25] width 21 height 21
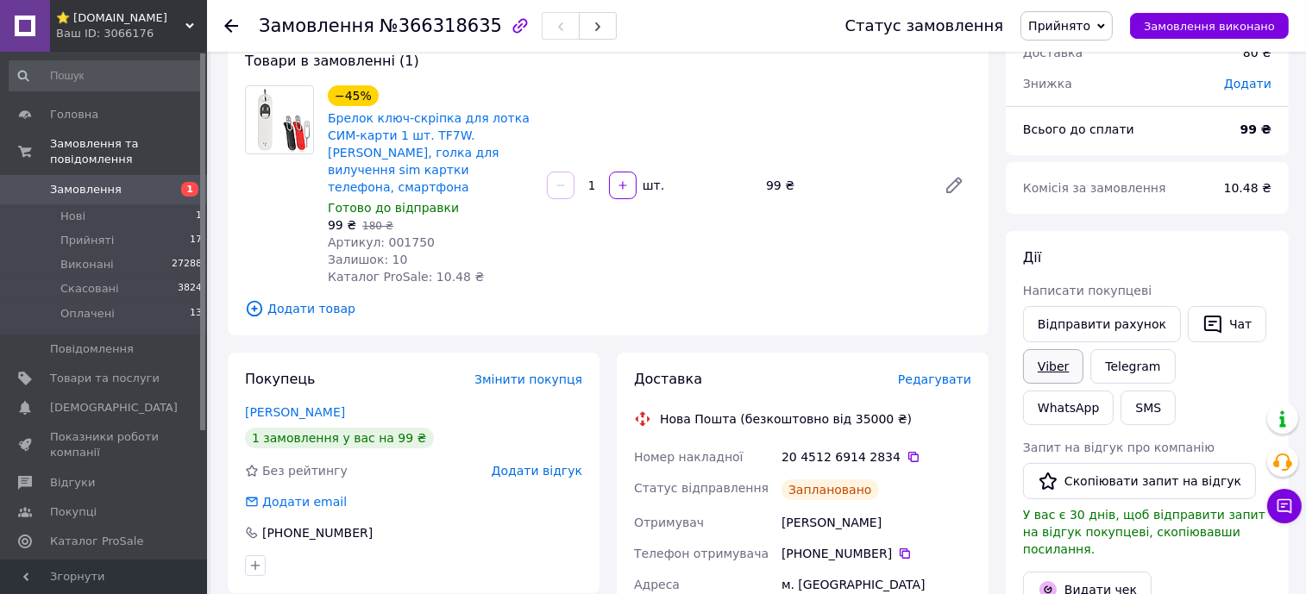
click at [1058, 367] on link "Viber" at bounding box center [1053, 366] width 60 height 35
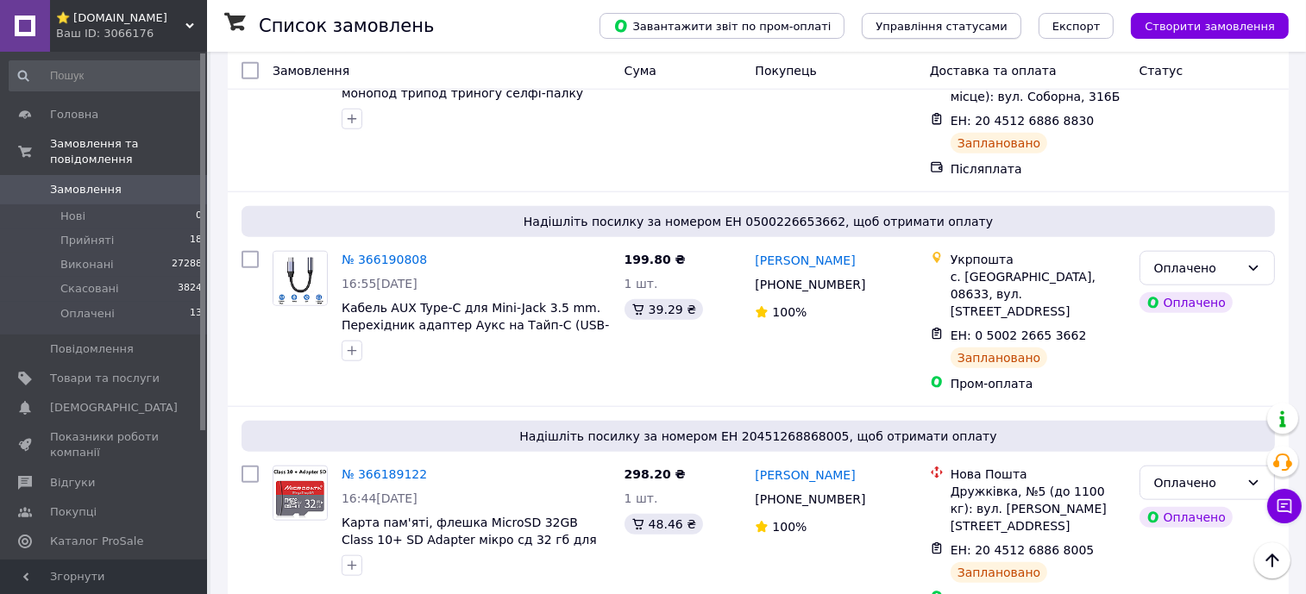
scroll to position [2156, 0]
